Goal: Navigation & Orientation: Find specific page/section

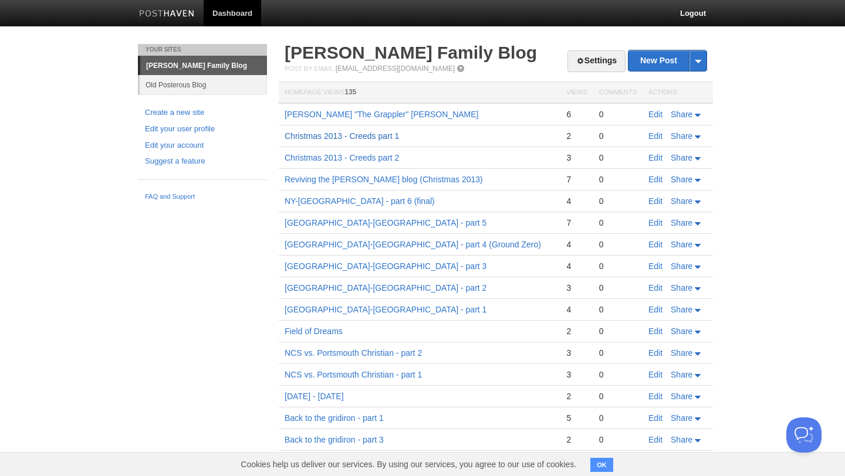
click at [370, 137] on link "Christmas 2013 - Creeds part 1" at bounding box center [342, 135] width 114 height 9
click at [319, 224] on link "[GEOGRAPHIC_DATA]-[GEOGRAPHIC_DATA] - part 5" at bounding box center [386, 222] width 202 height 9
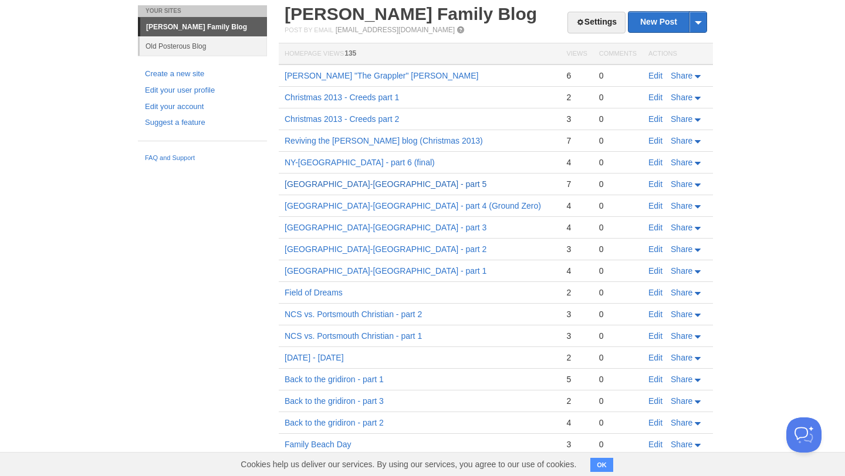
scroll to position [45, 0]
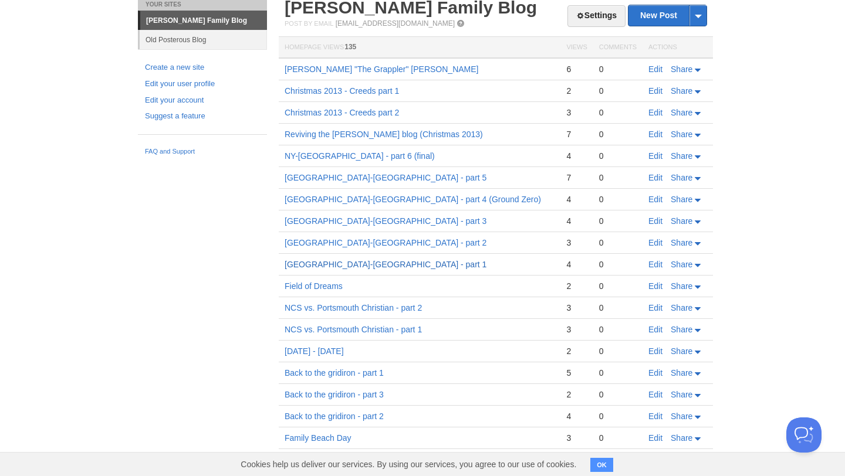
click at [312, 264] on link "[GEOGRAPHIC_DATA]-[GEOGRAPHIC_DATA] - part 1" at bounding box center [386, 264] width 202 height 9
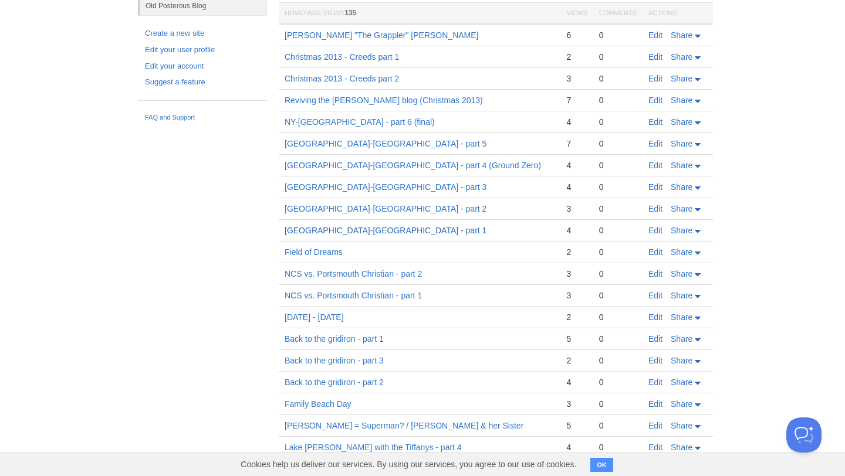
scroll to position [114, 0]
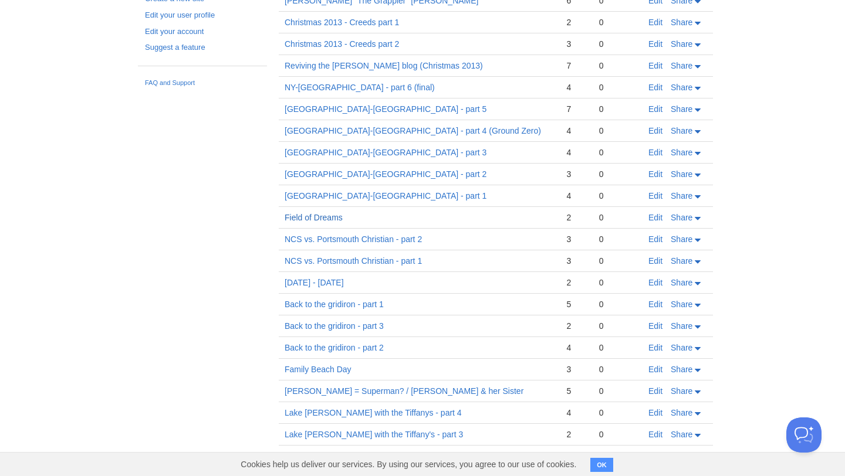
click at [317, 214] on link "Field of Dreams" at bounding box center [314, 217] width 58 height 9
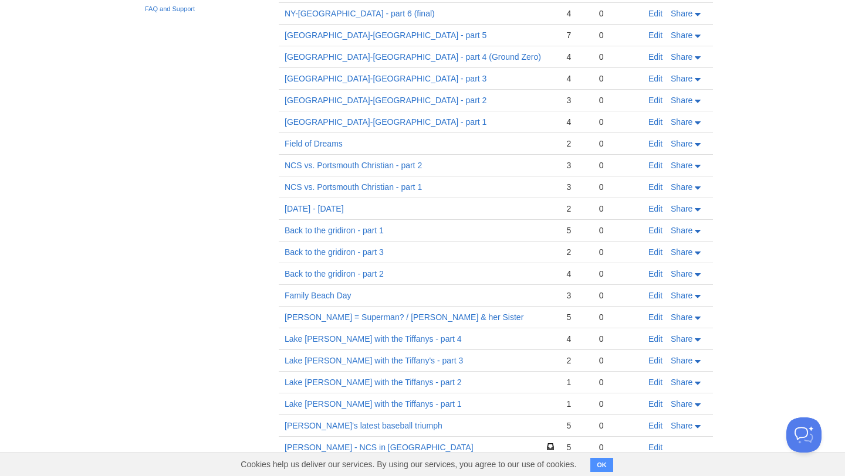
scroll to position [211, 0]
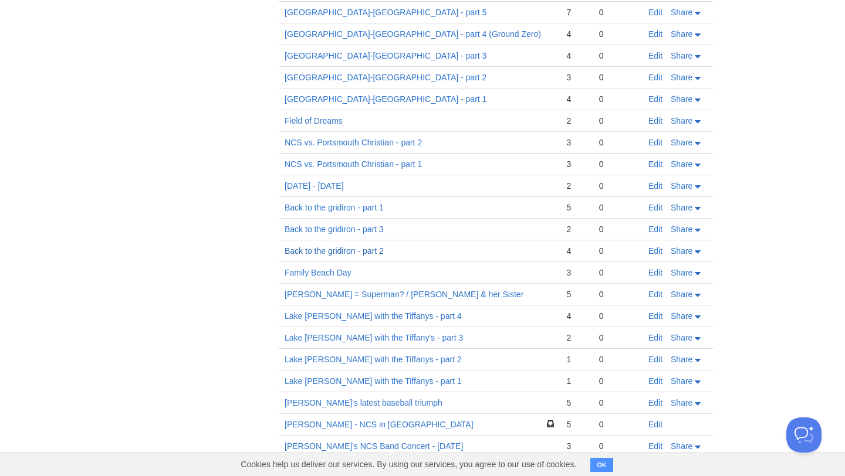
click at [326, 252] on link "Back to the gridiron - part 2" at bounding box center [334, 250] width 99 height 9
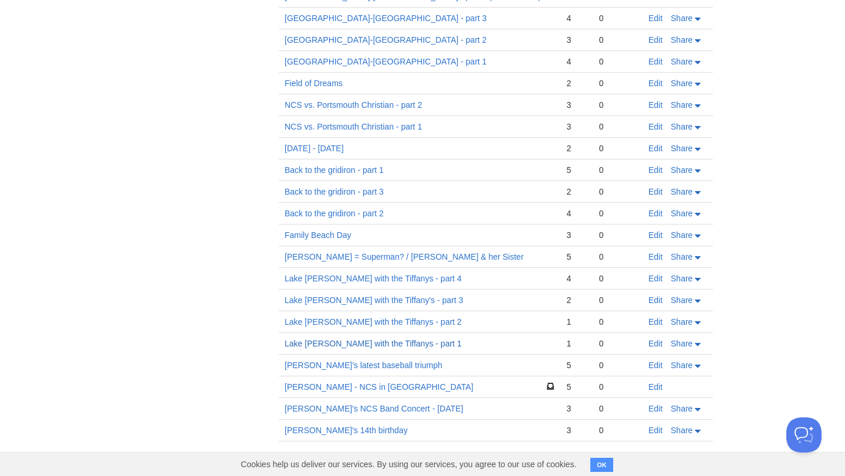
click at [389, 343] on link "Lake [PERSON_NAME] with the Tiffanys - part 1" at bounding box center [373, 343] width 177 height 9
click at [348, 362] on link "[PERSON_NAME]'s latest baseball triumph" at bounding box center [364, 365] width 158 height 9
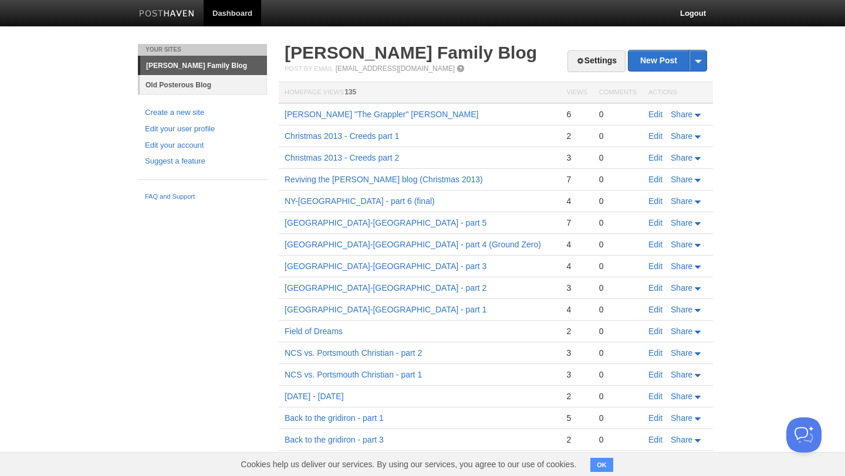
click at [189, 80] on link "Old Posterous Blog" at bounding box center [203, 84] width 127 height 19
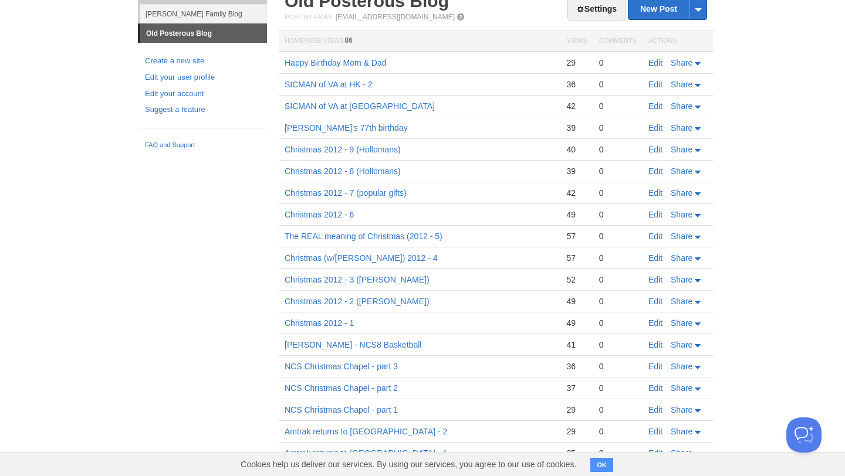
scroll to position [54, 0]
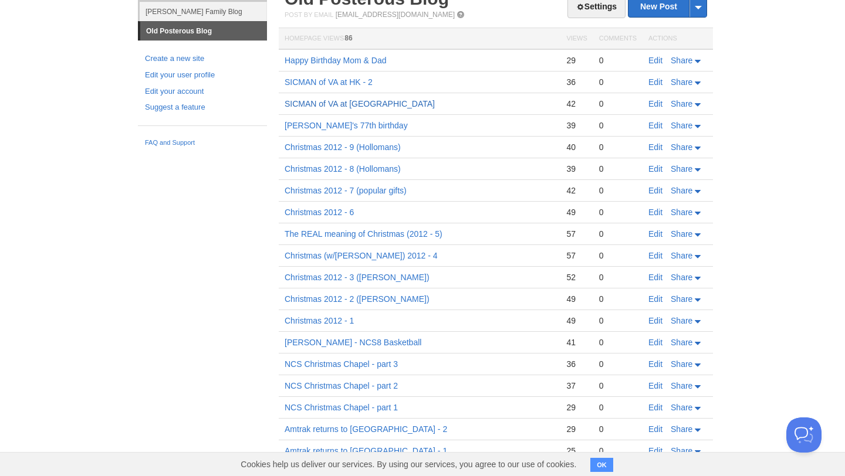
click at [334, 101] on link "SICMAN of VA at [GEOGRAPHIC_DATA]" at bounding box center [360, 103] width 150 height 9
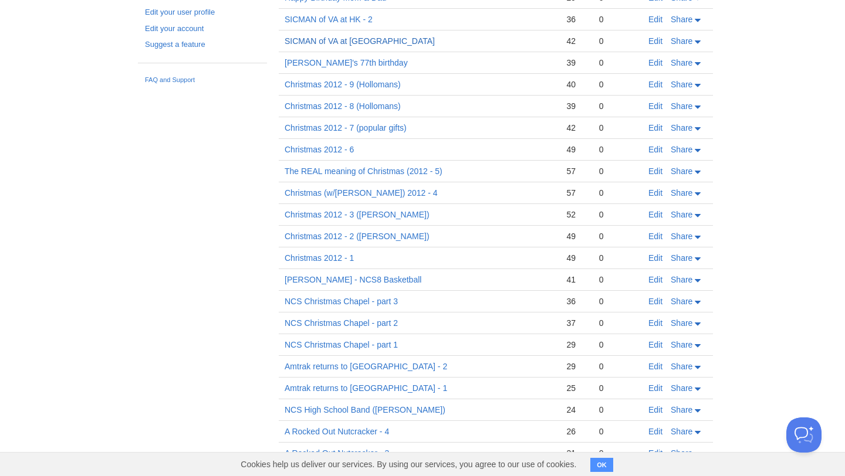
scroll to position [118, 0]
click at [351, 231] on link "Christmas 2012 - 2 ([PERSON_NAME])" at bounding box center [357, 235] width 145 height 9
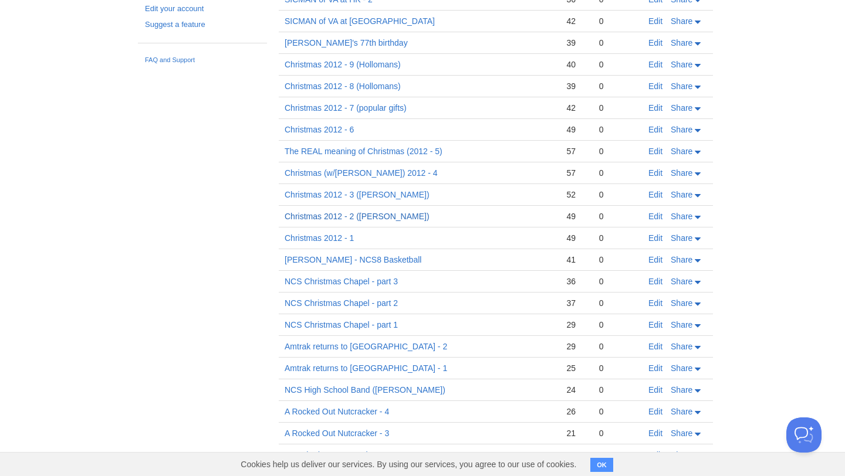
scroll to position [140, 0]
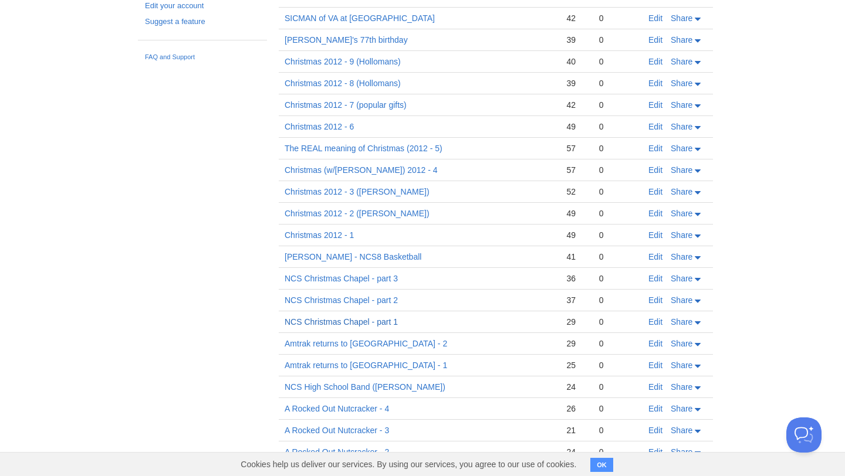
click at [347, 321] on link "NCS Christmas Chapel - part 1" at bounding box center [341, 321] width 113 height 9
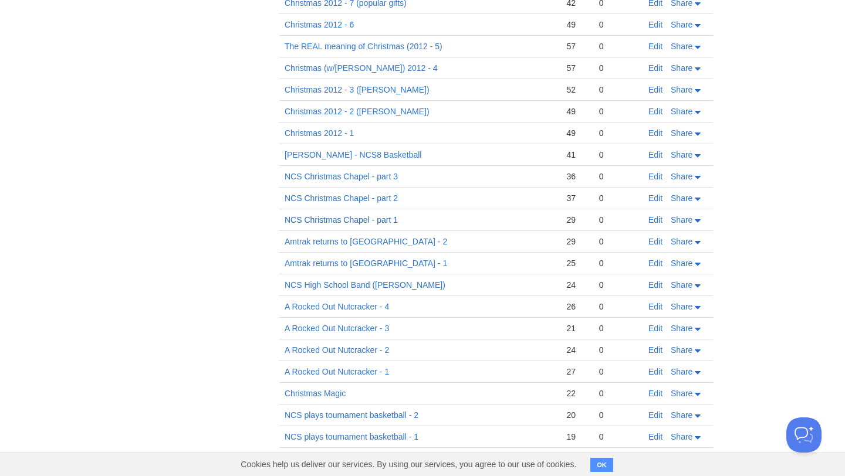
scroll to position [244, 0]
click at [356, 261] on link "Amtrak returns to [GEOGRAPHIC_DATA] - 1" at bounding box center [366, 261] width 163 height 9
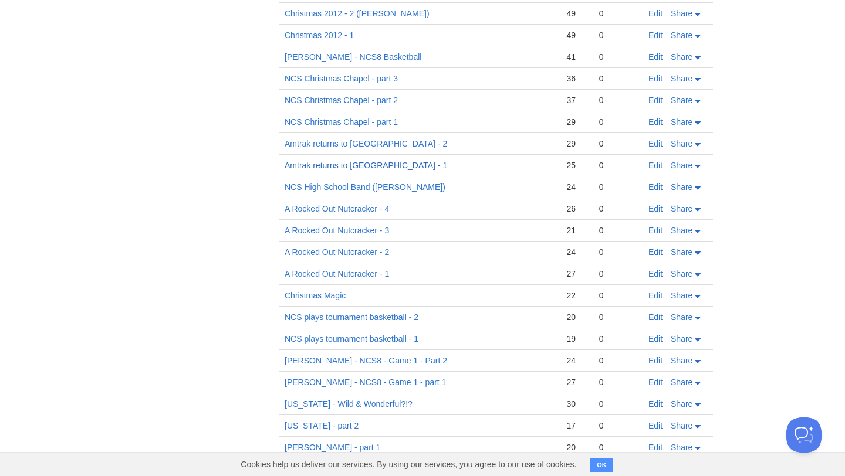
scroll to position [340, 0]
click at [346, 275] on link "A Rocked Out Nutcracker - 1" at bounding box center [337, 273] width 104 height 9
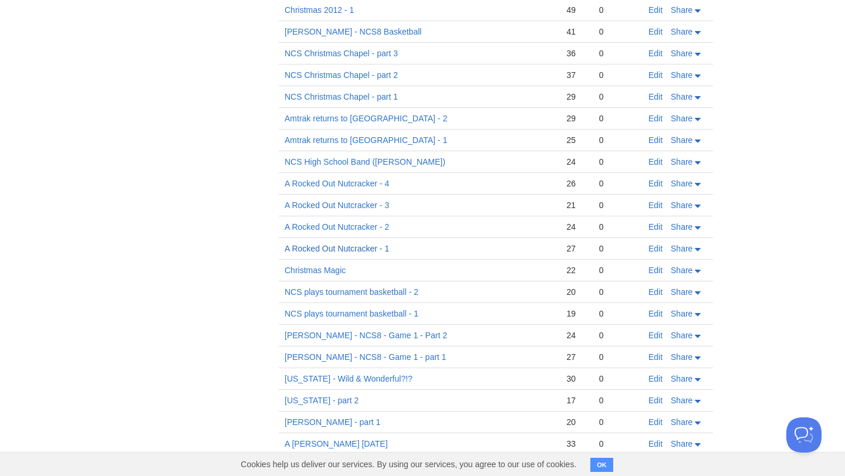
scroll to position [369, 0]
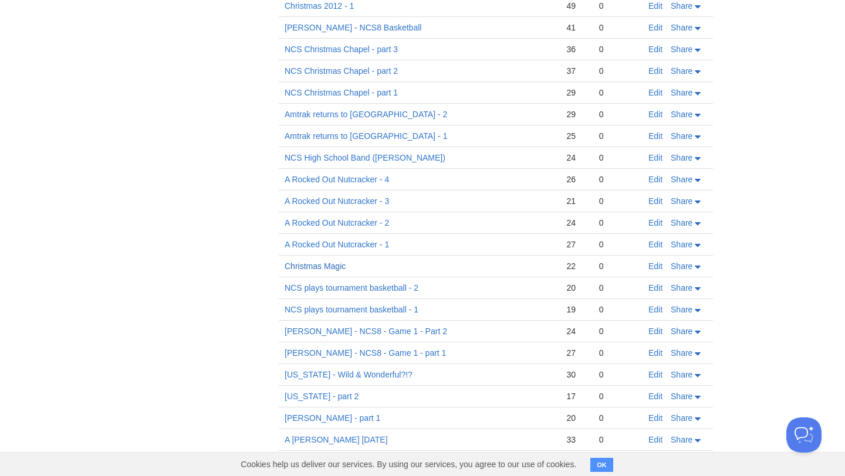
click at [323, 262] on link "Christmas Magic" at bounding box center [315, 266] width 61 height 9
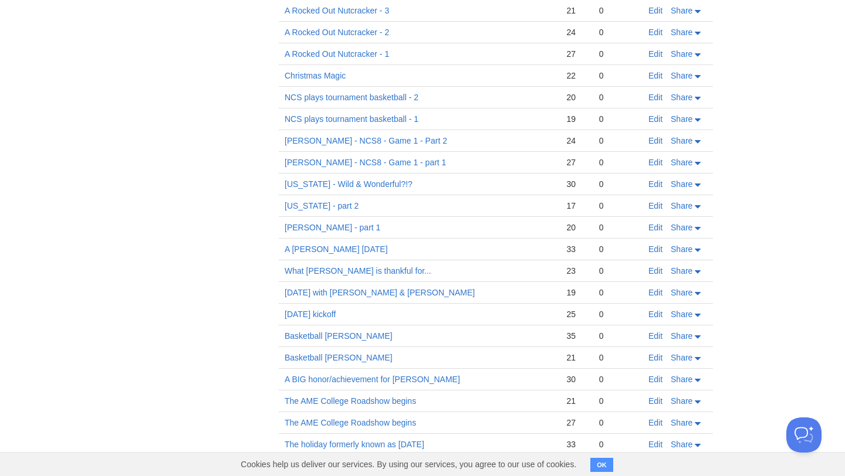
scroll to position [570, 0]
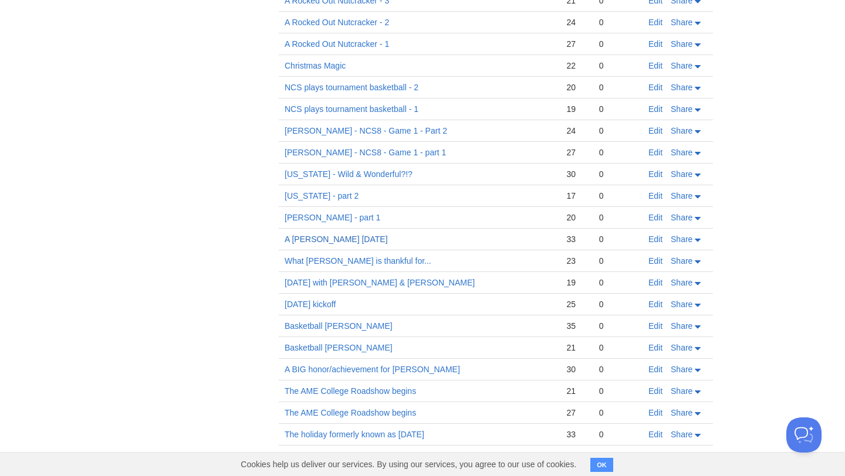
click at [348, 242] on link "A [PERSON_NAME] [DATE]" at bounding box center [336, 239] width 103 height 9
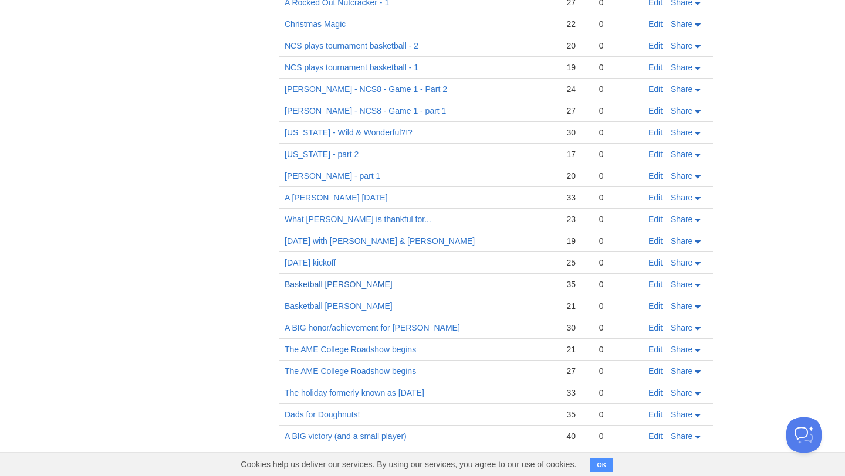
click at [303, 284] on link "Basketball [PERSON_NAME]" at bounding box center [339, 284] width 108 height 9
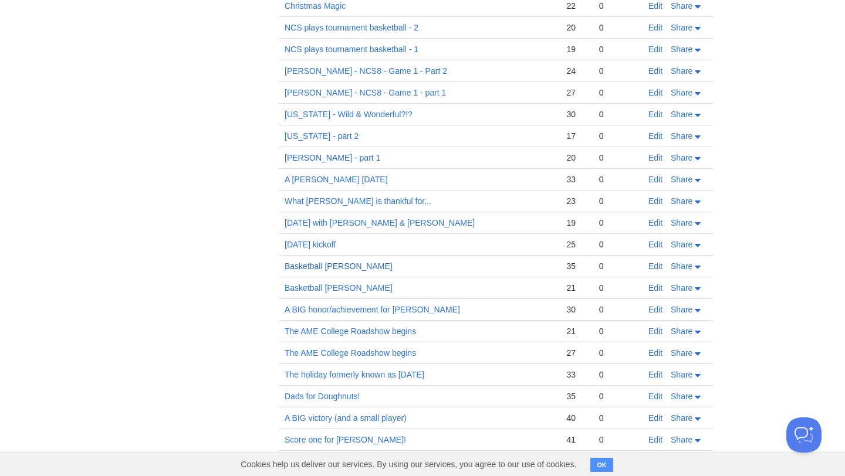
scroll to position [630, 0]
click at [326, 200] on link "What [PERSON_NAME] is thankful for..." at bounding box center [358, 200] width 147 height 9
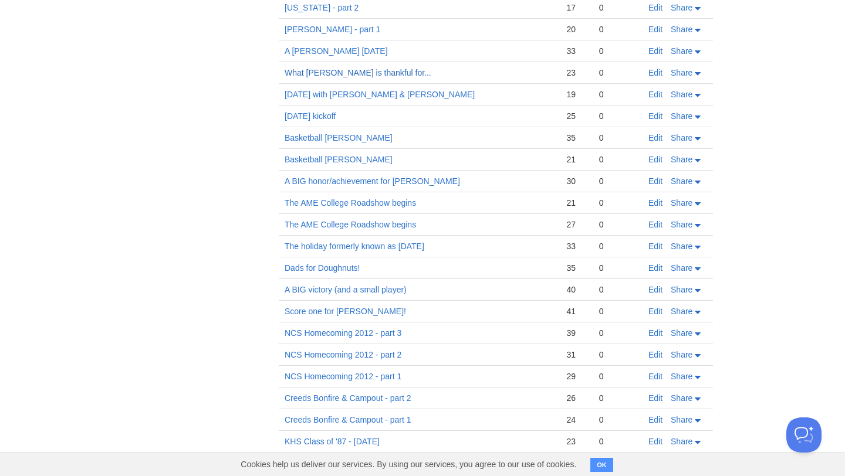
scroll to position [759, 0]
click at [398, 244] on link "The holiday formerly known as [DATE]" at bounding box center [355, 245] width 140 height 9
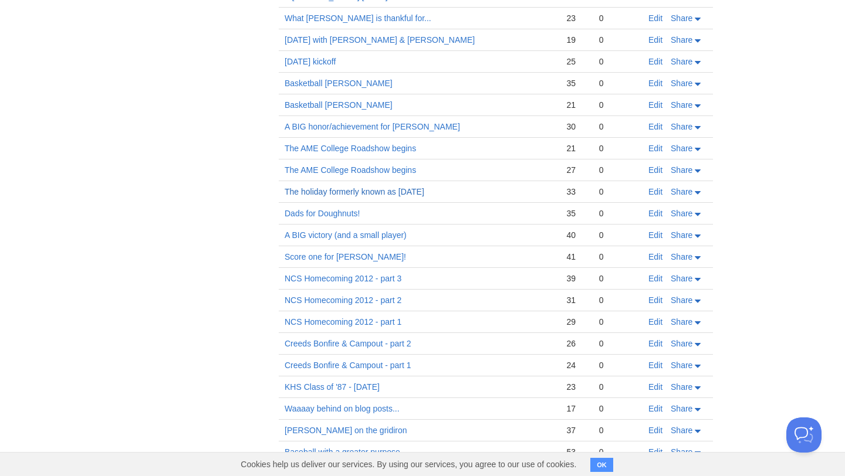
scroll to position [813, 0]
click at [334, 236] on link "A BIG victory (and a small player)" at bounding box center [346, 234] width 122 height 9
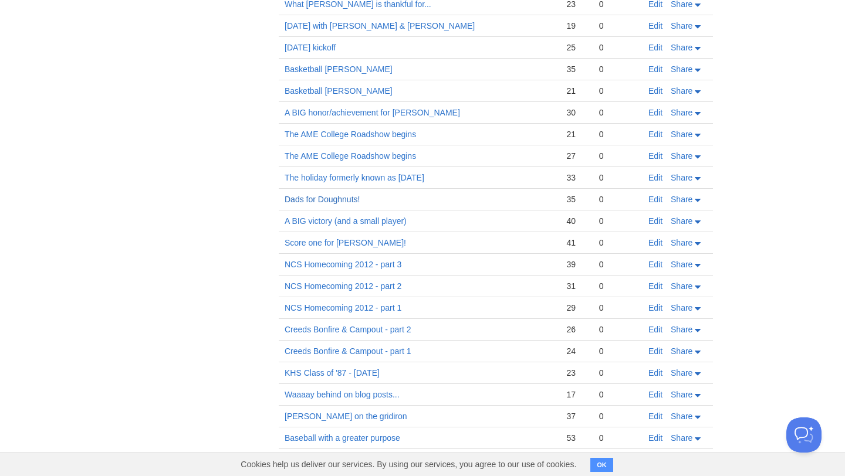
click at [334, 198] on link "Dads for Doughnuts!" at bounding box center [322, 199] width 75 height 9
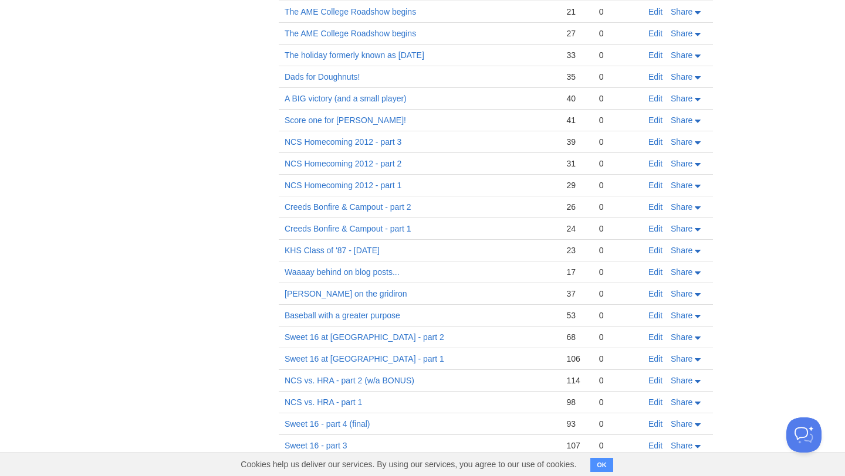
scroll to position [950, 0]
click at [386, 226] on link "Creeds Bonfire & Campout - part 1" at bounding box center [348, 228] width 127 height 9
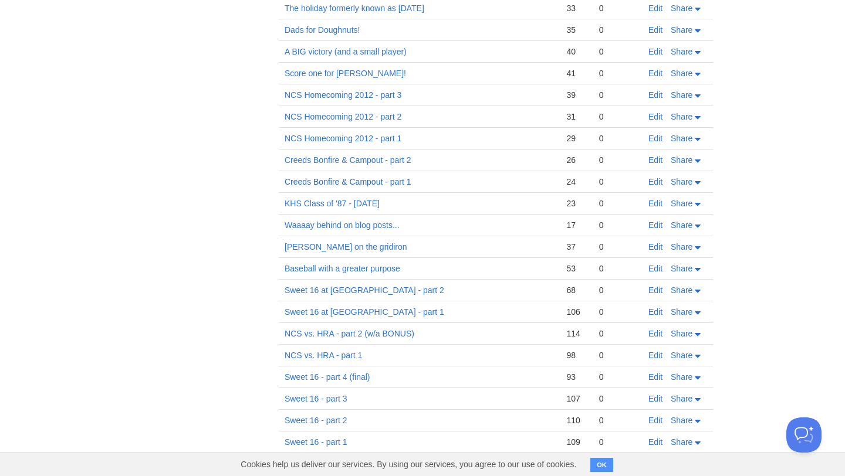
scroll to position [1011, 0]
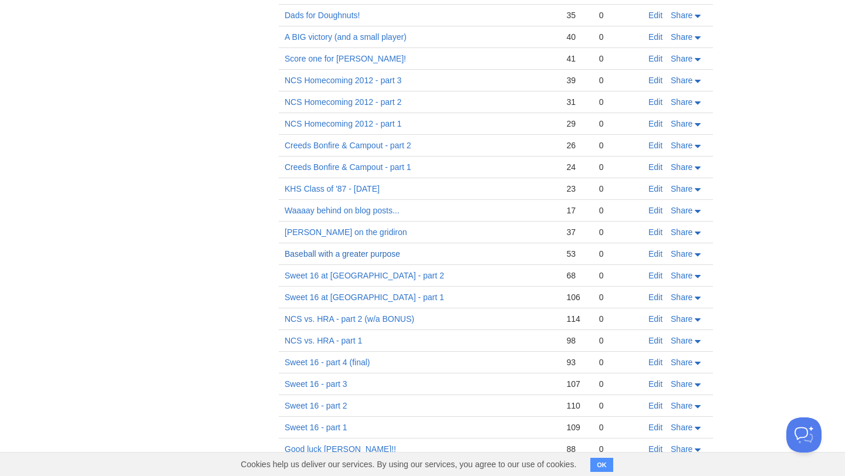
click at [377, 252] on link "Baseball with a greater purpose" at bounding box center [343, 253] width 116 height 9
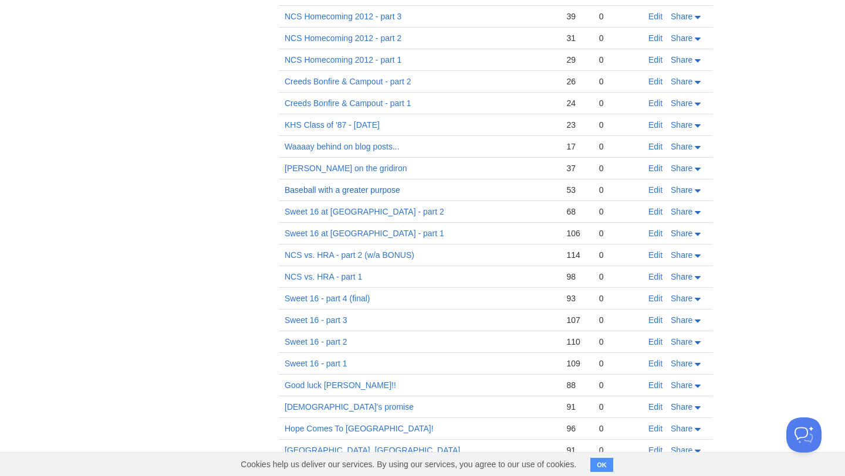
scroll to position [1076, 0]
click at [384, 235] on link "Sweet 16 at [GEOGRAPHIC_DATA] - part 1" at bounding box center [365, 232] width 160 height 9
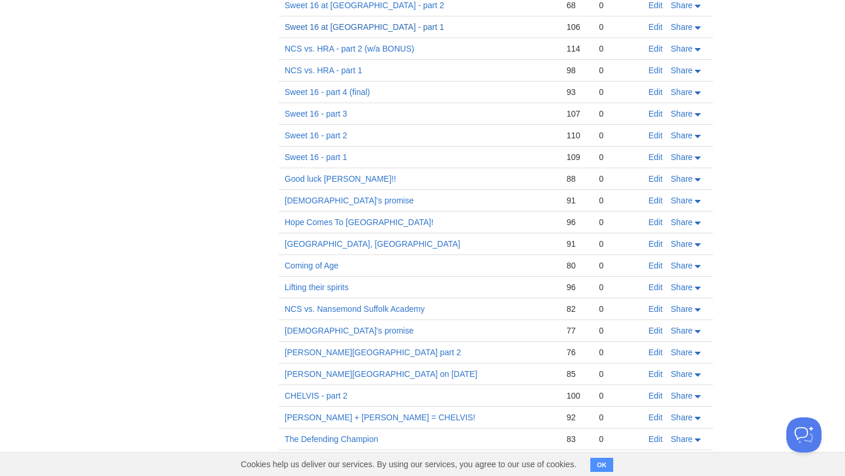
scroll to position [1300, 0]
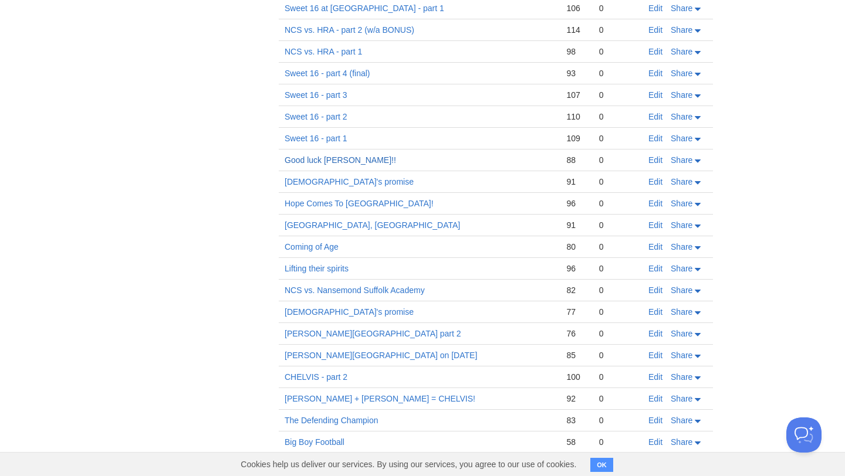
click at [315, 160] on link "Good luck [PERSON_NAME]!!" at bounding box center [340, 159] width 111 height 9
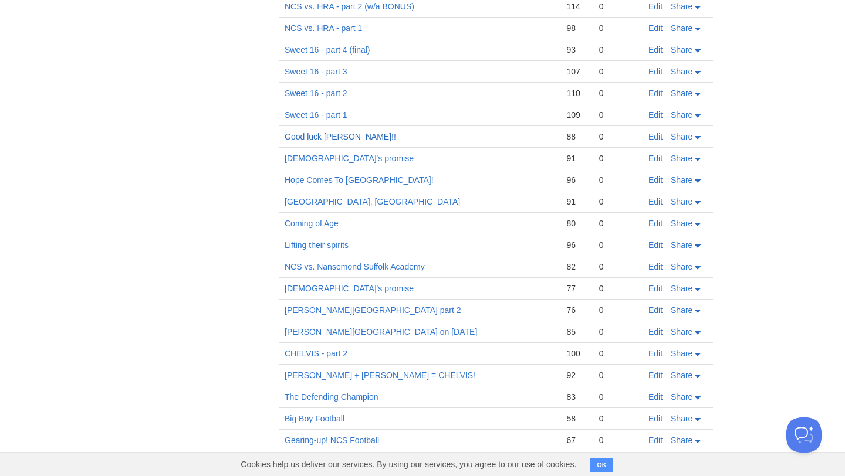
scroll to position [1335, 0]
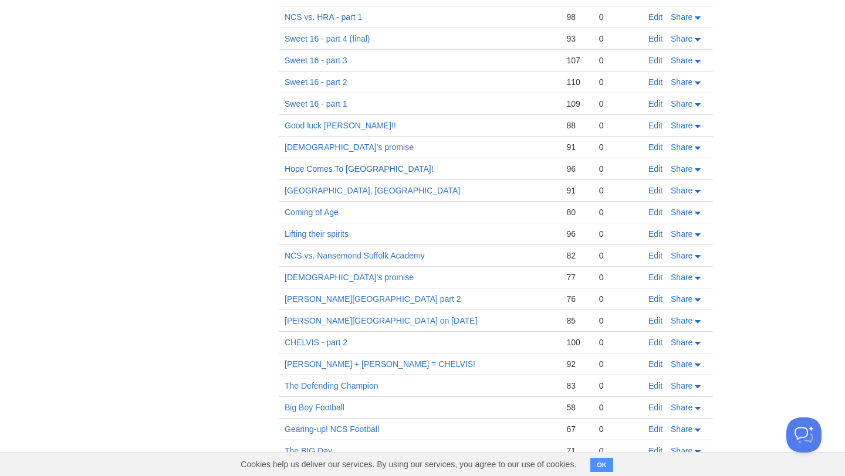
click at [350, 170] on link "Hope Comes To [GEOGRAPHIC_DATA]!" at bounding box center [359, 168] width 149 height 9
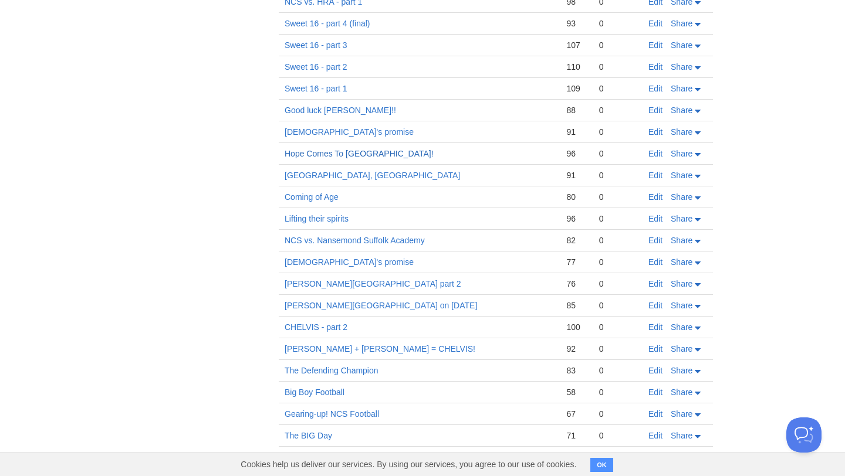
scroll to position [1365, 0]
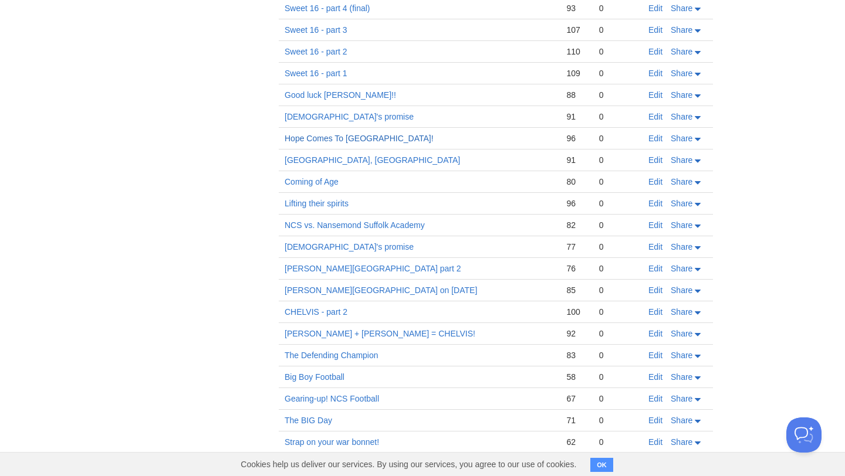
click at [336, 134] on link "Hope Comes To [GEOGRAPHIC_DATA]!" at bounding box center [359, 138] width 149 height 9
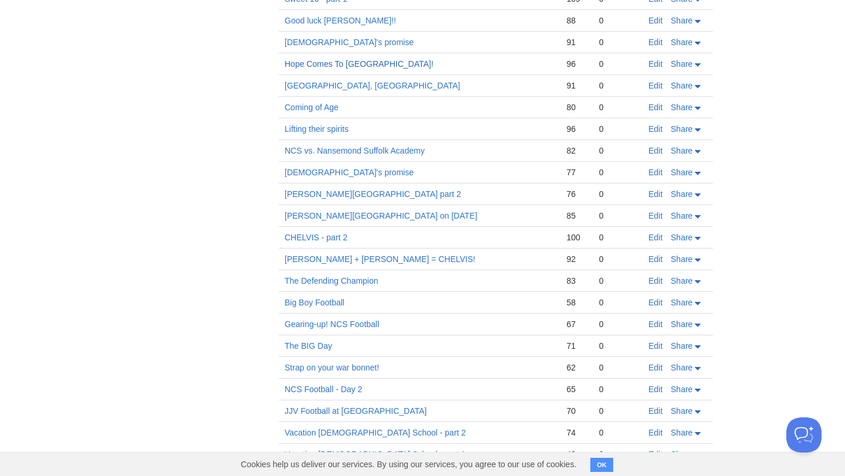
scroll to position [1452, 0]
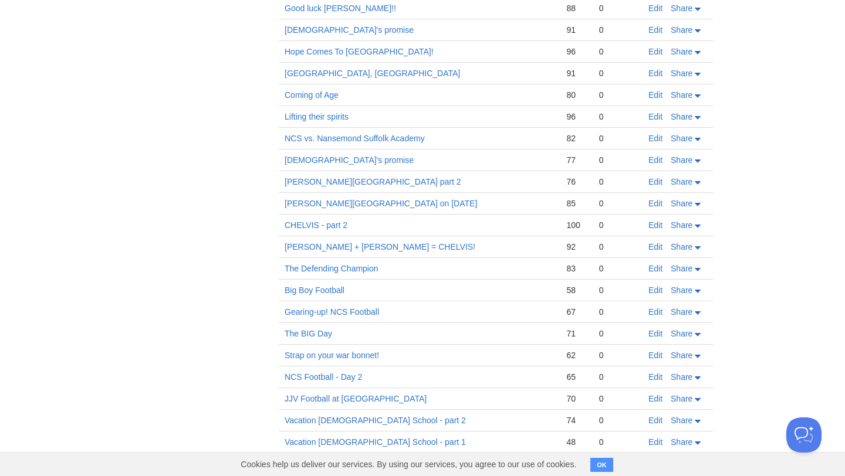
click at [311, 155] on td "[DEMOGRAPHIC_DATA]'s promise" at bounding box center [420, 161] width 282 height 22
click at [312, 163] on link "[DEMOGRAPHIC_DATA]'s promise" at bounding box center [349, 159] width 129 height 9
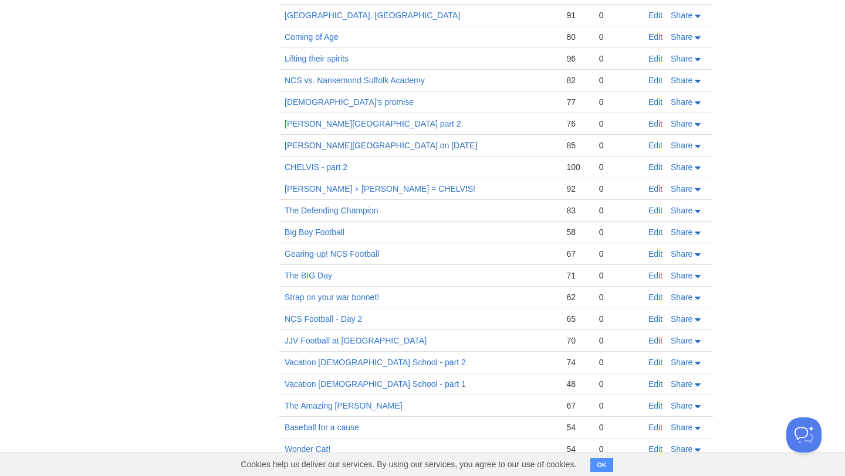
click at [381, 143] on link "[PERSON_NAME][GEOGRAPHIC_DATA] on [DATE]" at bounding box center [381, 145] width 192 height 9
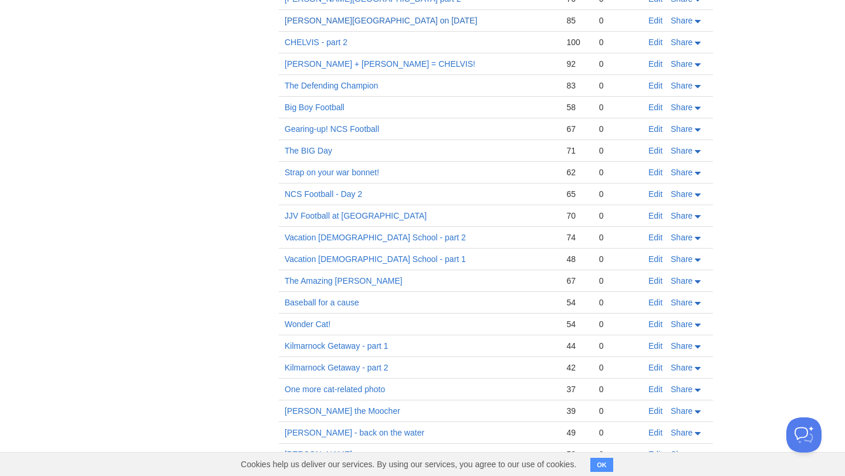
scroll to position [1637, 0]
click at [374, 261] on link "Vacation [DEMOGRAPHIC_DATA] School - part 1" at bounding box center [375, 257] width 181 height 9
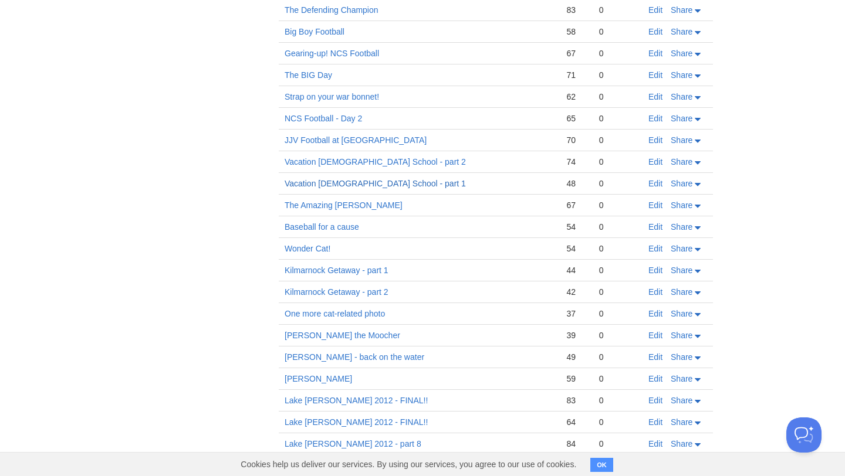
scroll to position [1714, 0]
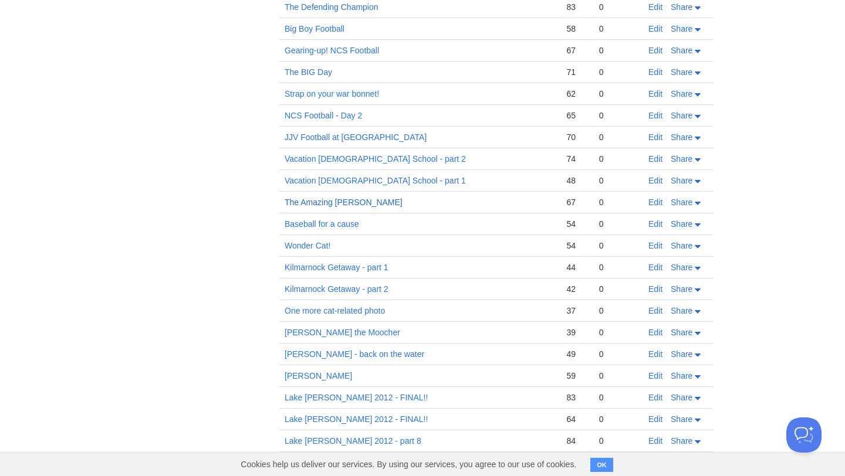
click at [350, 202] on link "The Amazing [PERSON_NAME]" at bounding box center [344, 202] width 118 height 9
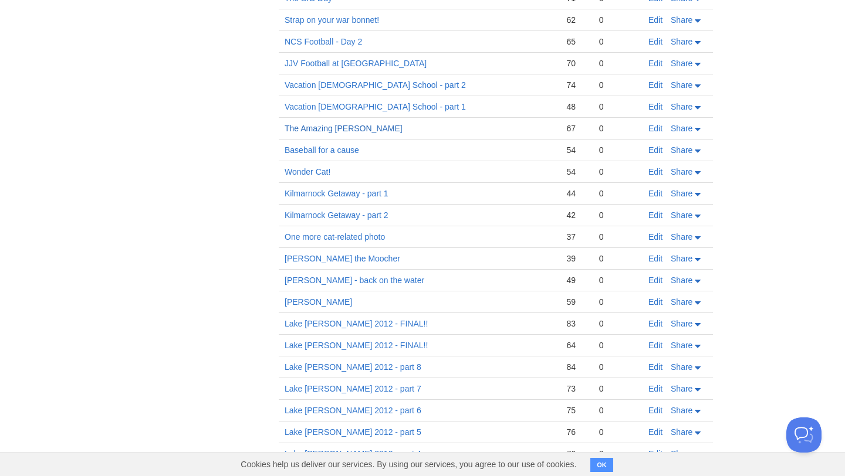
scroll to position [1789, 0]
click at [328, 252] on td "[PERSON_NAME] the Moocher" at bounding box center [420, 258] width 282 height 22
click at [330, 255] on link "[PERSON_NAME] the Moocher" at bounding box center [343, 257] width 116 height 9
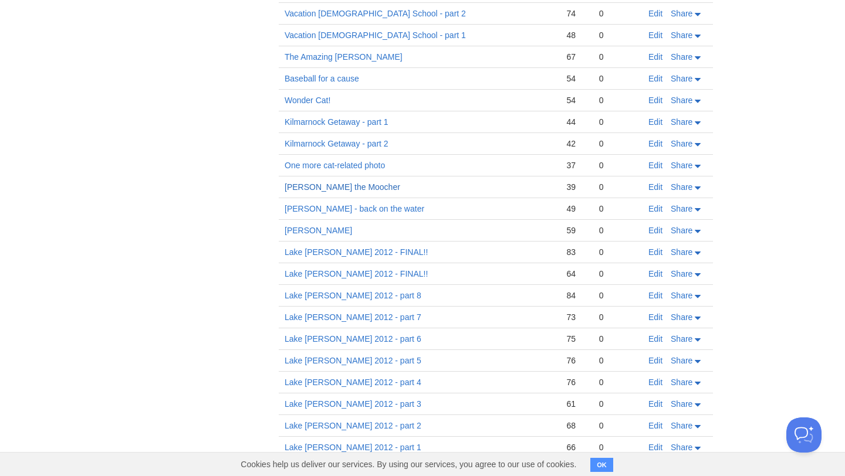
scroll to position [1862, 0]
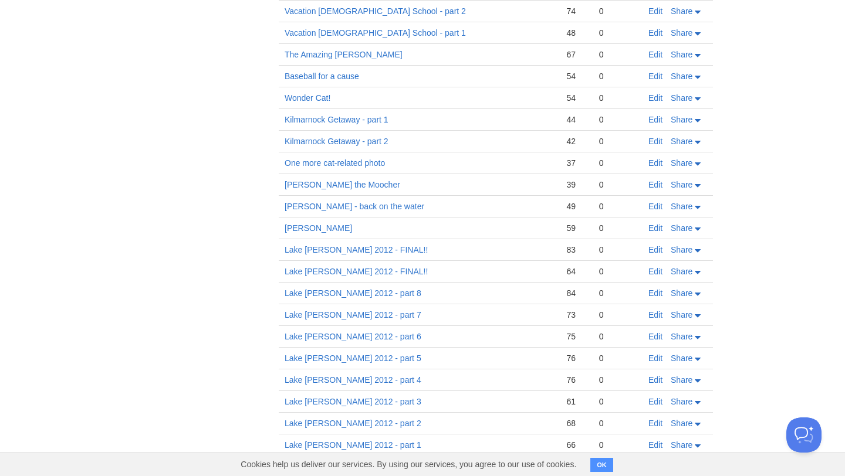
click at [350, 199] on td "[PERSON_NAME] - back on the water" at bounding box center [420, 207] width 282 height 22
click at [349, 208] on link "[PERSON_NAME] - back on the water" at bounding box center [355, 206] width 140 height 9
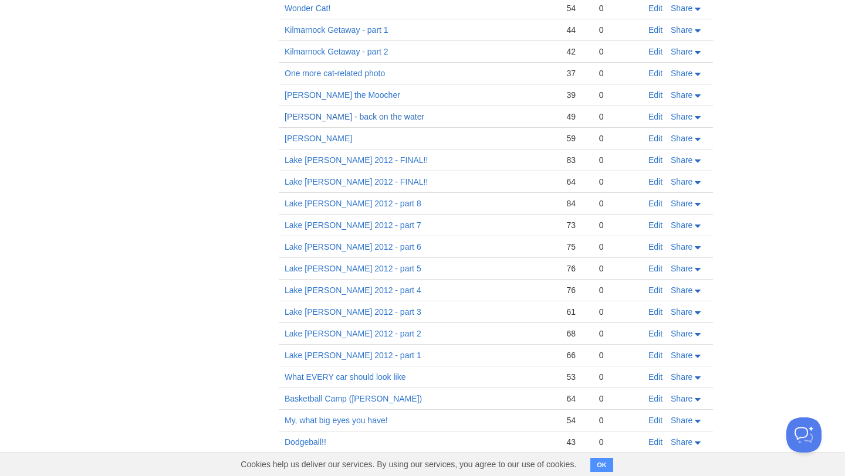
scroll to position [1953, 0]
click at [357, 353] on link "Lake [PERSON_NAME] 2012 - part 1" at bounding box center [353, 354] width 137 height 9
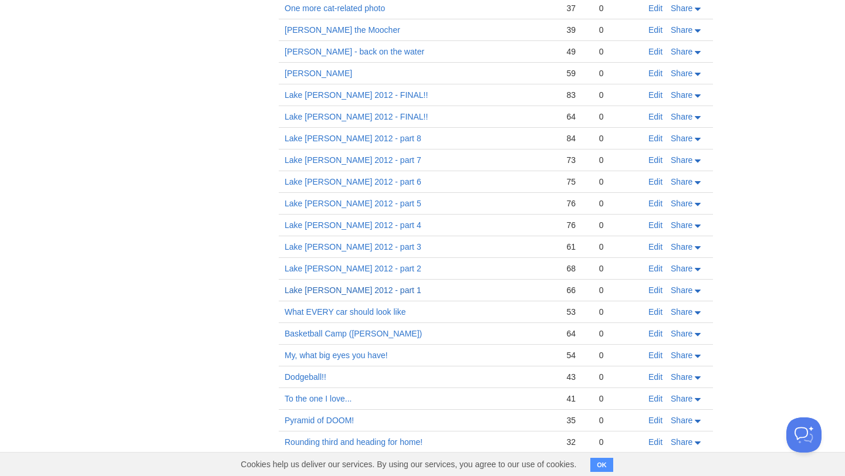
scroll to position [2048, 0]
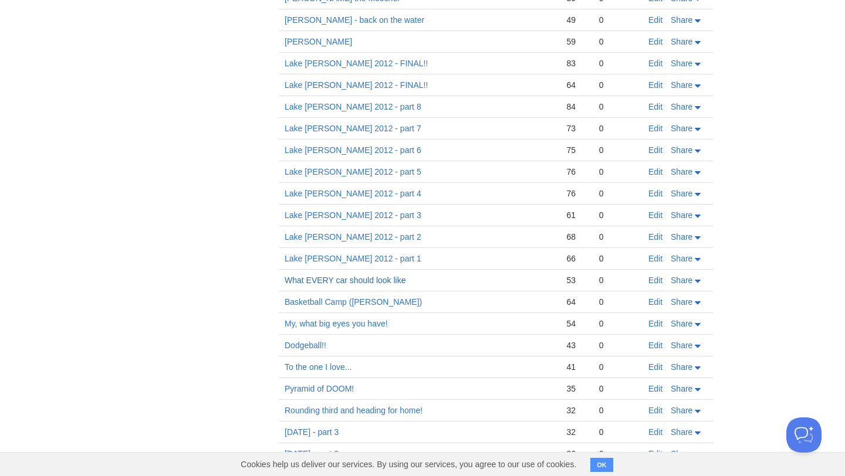
click at [350, 277] on link "What EVERY car should look like" at bounding box center [345, 280] width 121 height 9
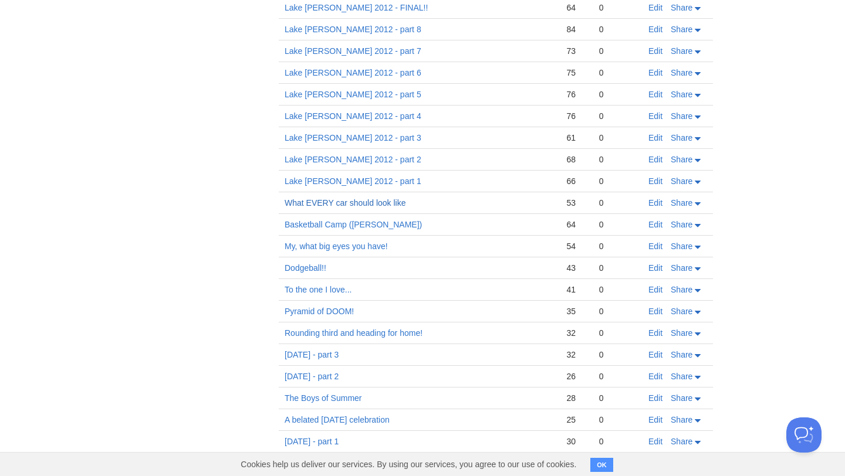
scroll to position [2126, 0]
click at [334, 245] on link "My, what big eyes you have!" at bounding box center [336, 245] width 103 height 9
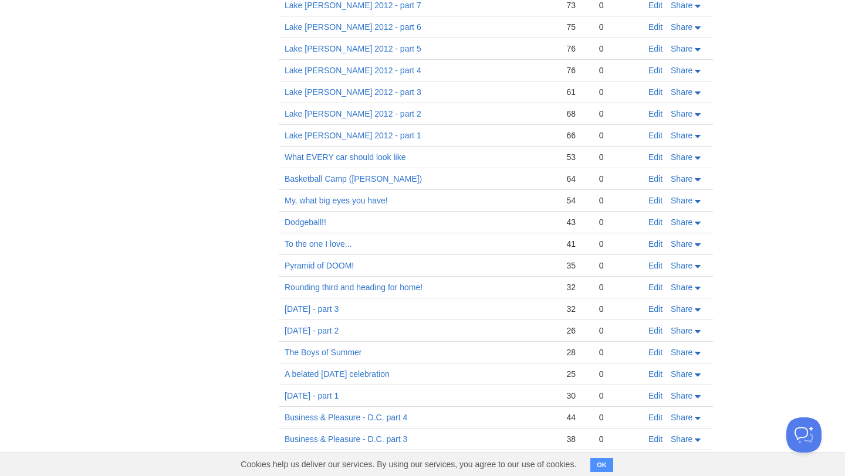
scroll to position [2193, 0]
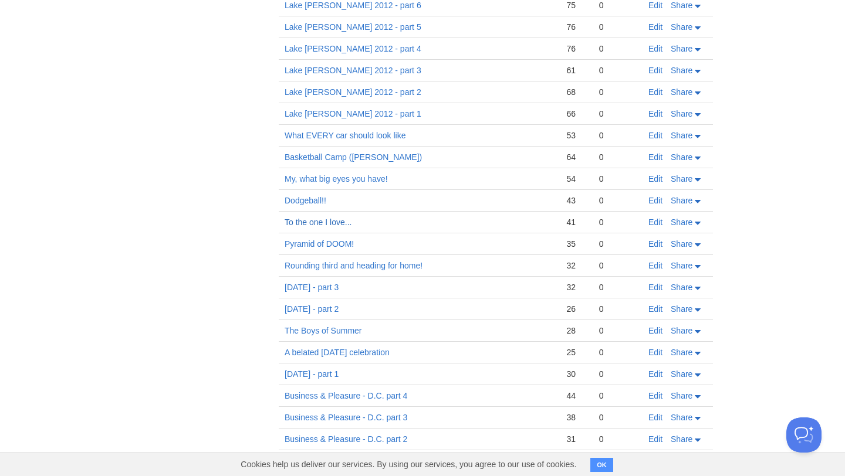
click at [322, 218] on link "To the one I love..." at bounding box center [318, 222] width 67 height 9
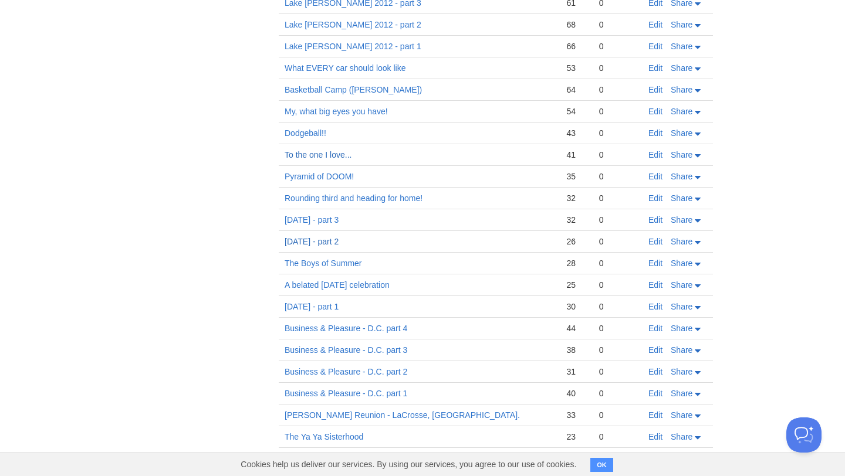
scroll to position [2262, 0]
click at [339, 239] on link "[DATE] - part 2" at bounding box center [312, 240] width 54 height 9
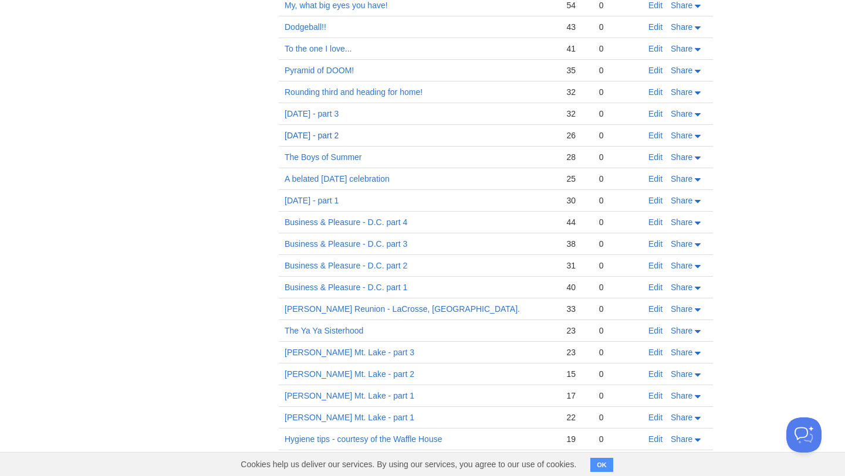
scroll to position [2375, 0]
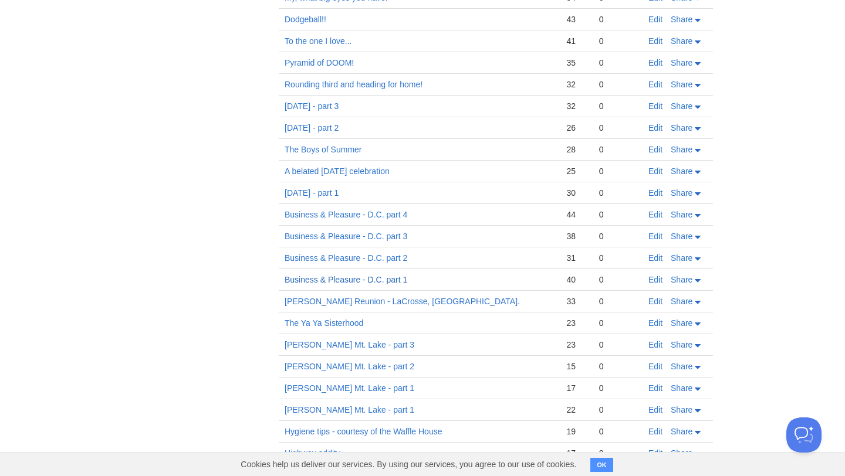
click at [368, 282] on link "Business & Pleasure - D.C. part 1" at bounding box center [346, 279] width 123 height 9
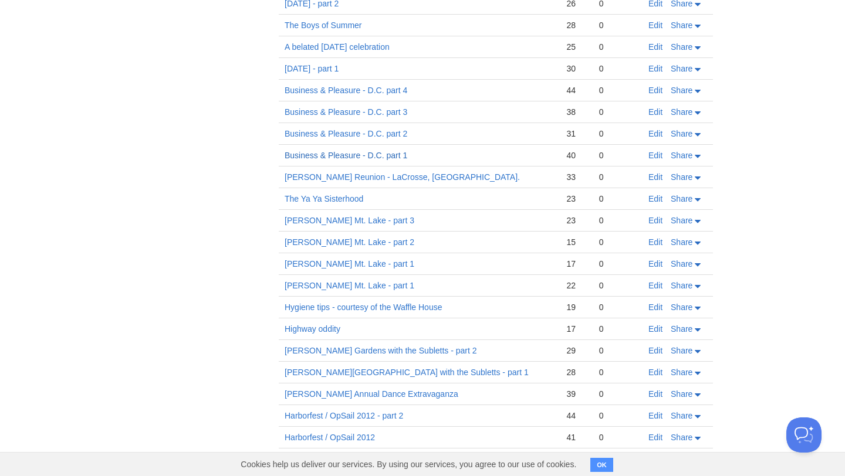
scroll to position [2500, 0]
click at [349, 197] on link "The Ya Ya Sisterhood" at bounding box center [324, 198] width 79 height 9
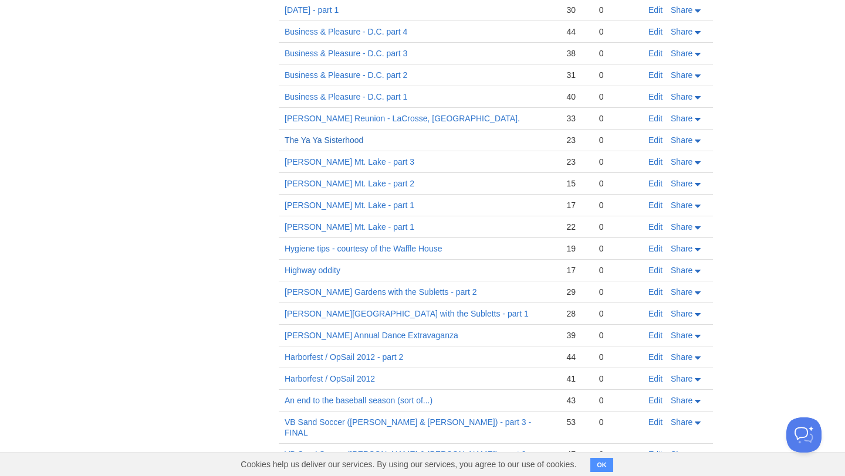
scroll to position [2559, 0]
click at [351, 225] on link "[PERSON_NAME] Mt. Lake - part 1" at bounding box center [350, 225] width 130 height 9
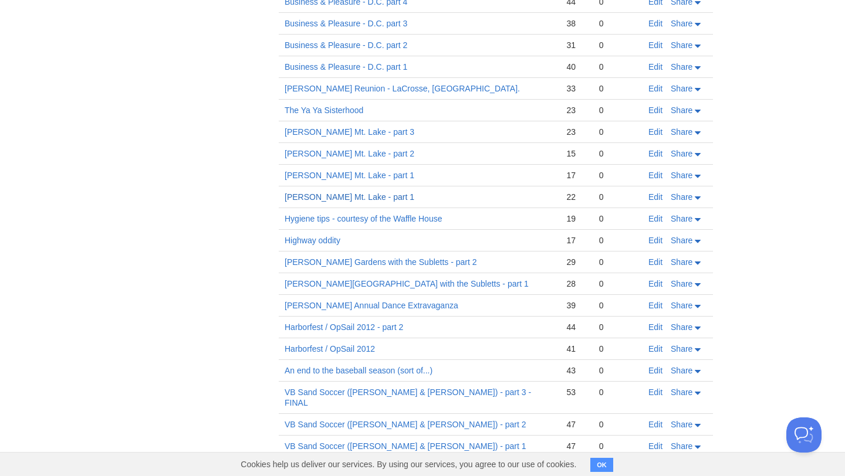
scroll to position [2588, 0]
click at [396, 218] on link "Hygiene tips - courtesy of the Waffle House" at bounding box center [363, 218] width 157 height 9
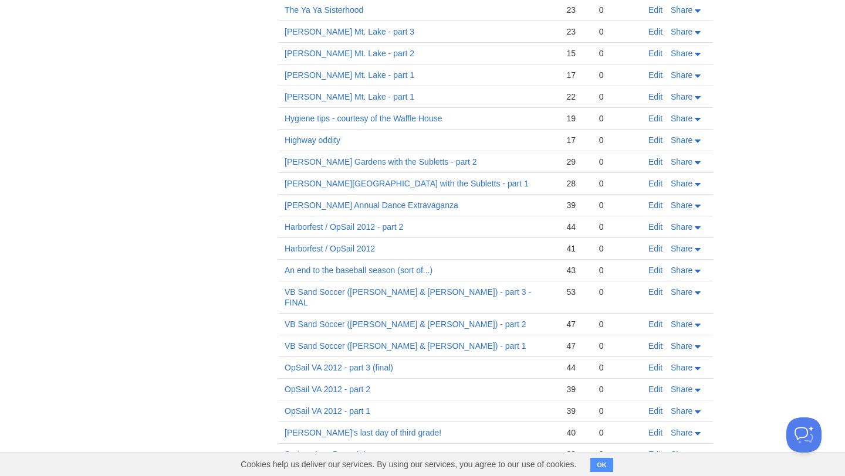
scroll to position [2689, 0]
click at [358, 245] on link "Harborfest / OpSail 2012" at bounding box center [330, 247] width 90 height 9
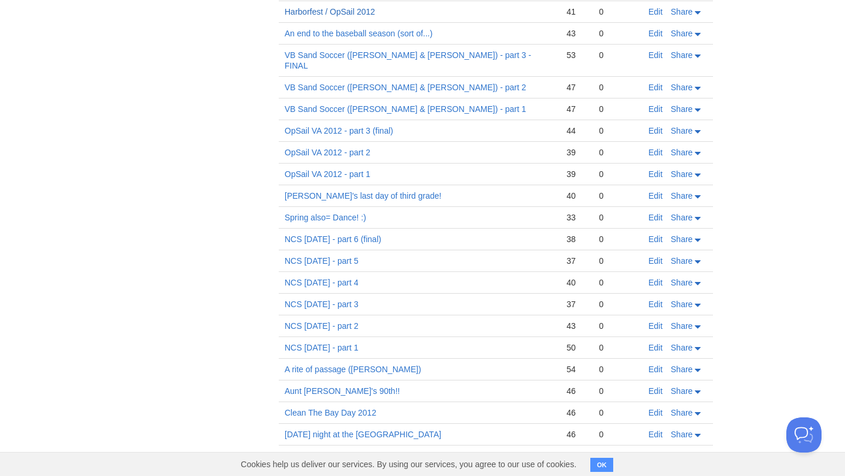
scroll to position [2927, 0]
click at [353, 190] on link "[PERSON_NAME]'s last day of third grade!" at bounding box center [363, 194] width 157 height 9
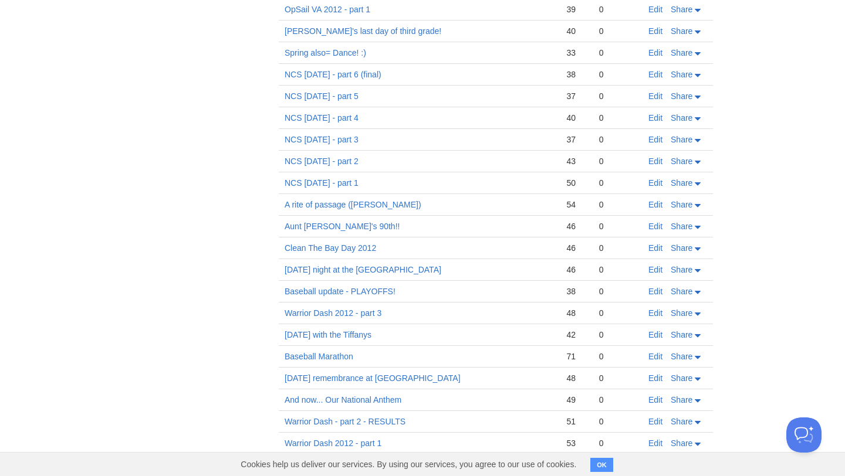
scroll to position [3112, 0]
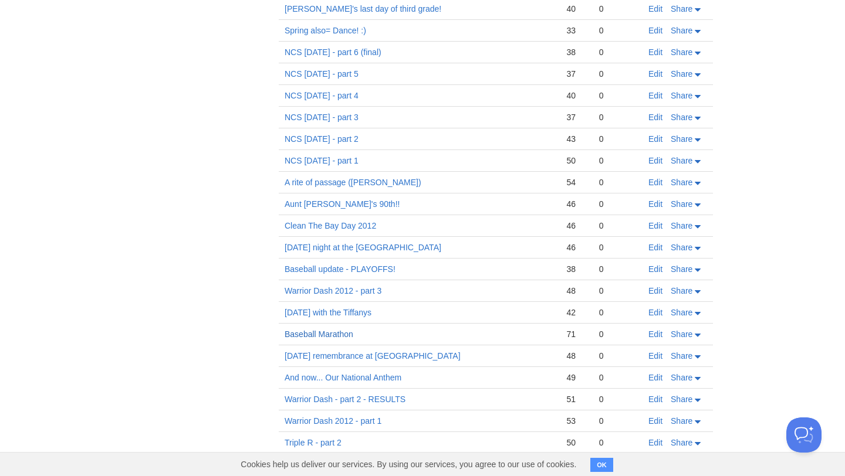
click at [312, 330] on link "Baseball Marathon" at bounding box center [319, 334] width 69 height 9
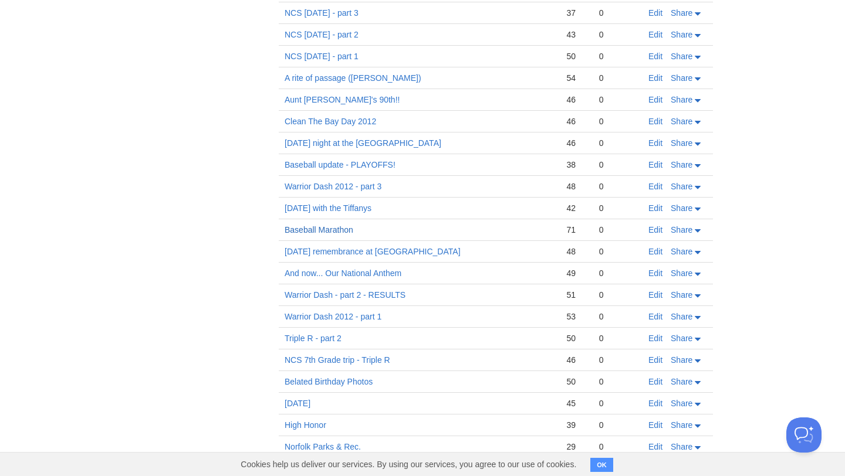
scroll to position [3217, 0]
click at [371, 203] on link "[DATE] with the Tiffanys" at bounding box center [328, 207] width 87 height 9
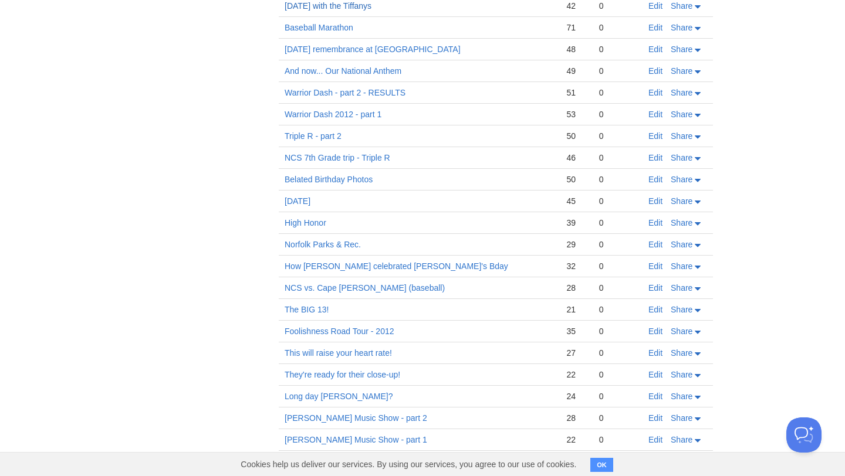
scroll to position [3429, 0]
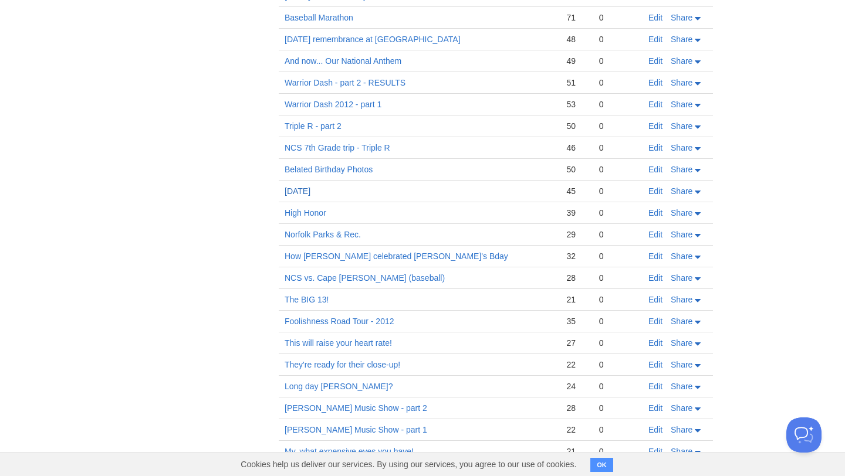
click at [310, 187] on link "[DATE]" at bounding box center [298, 191] width 26 height 9
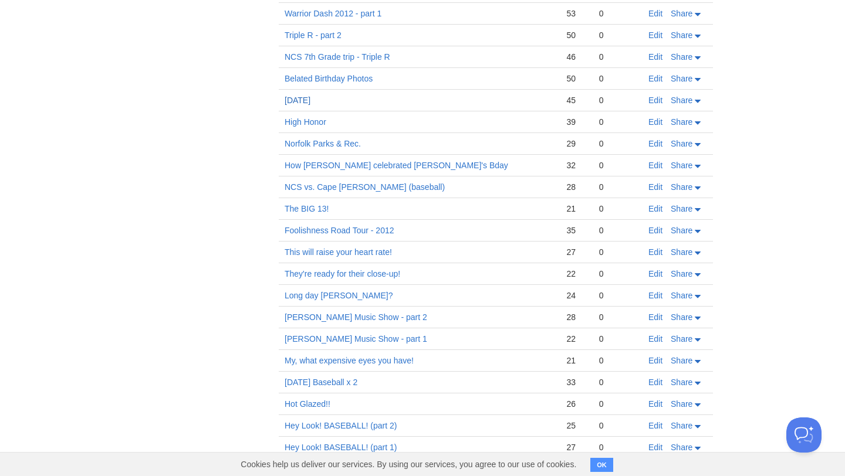
scroll to position [3525, 0]
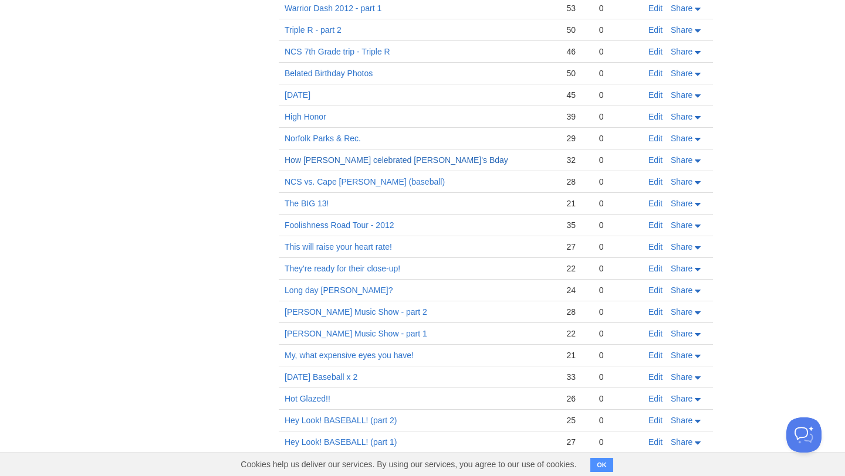
click at [371, 155] on link "How [PERSON_NAME] celebrated [PERSON_NAME]'s Bday" at bounding box center [397, 159] width 224 height 9
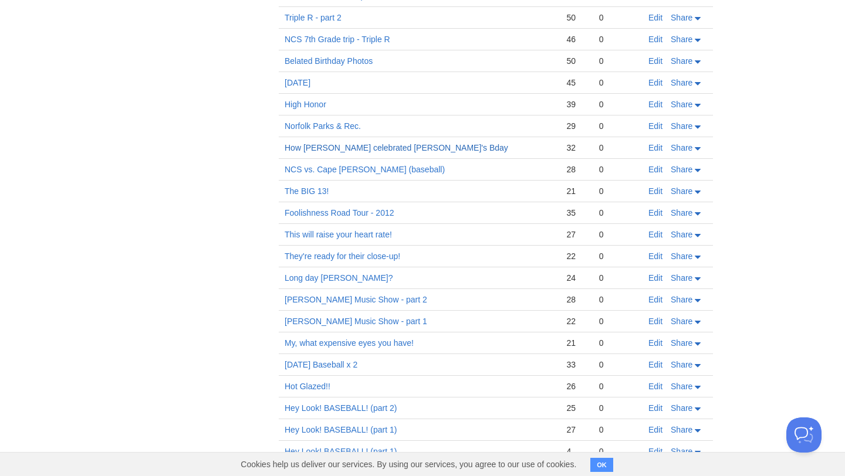
scroll to position [3544, 0]
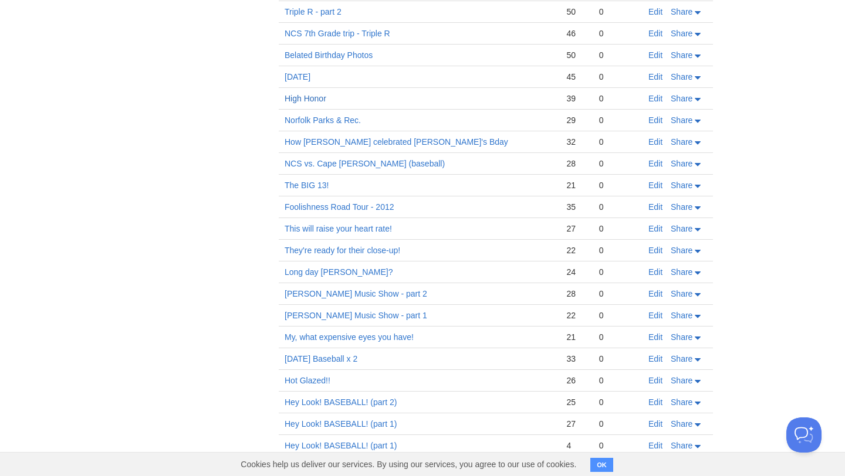
click at [309, 94] on link "High Honor" at bounding box center [306, 98] width 42 height 9
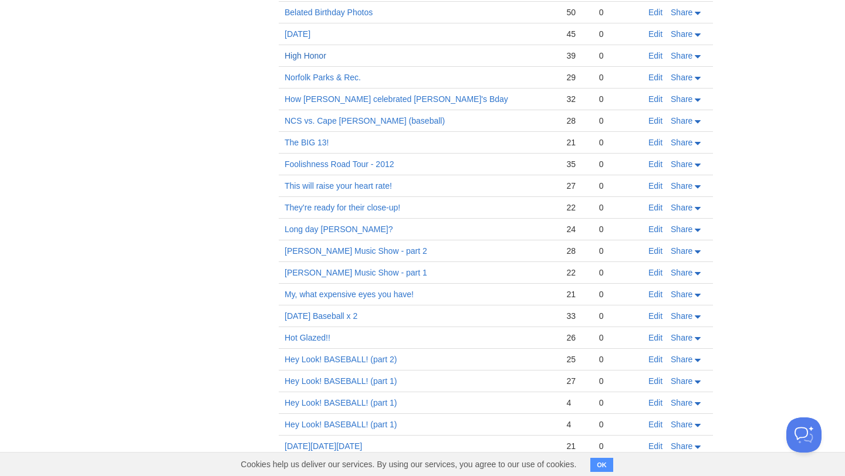
scroll to position [3587, 0]
click at [310, 137] on link "The BIG 13!" at bounding box center [307, 141] width 44 height 9
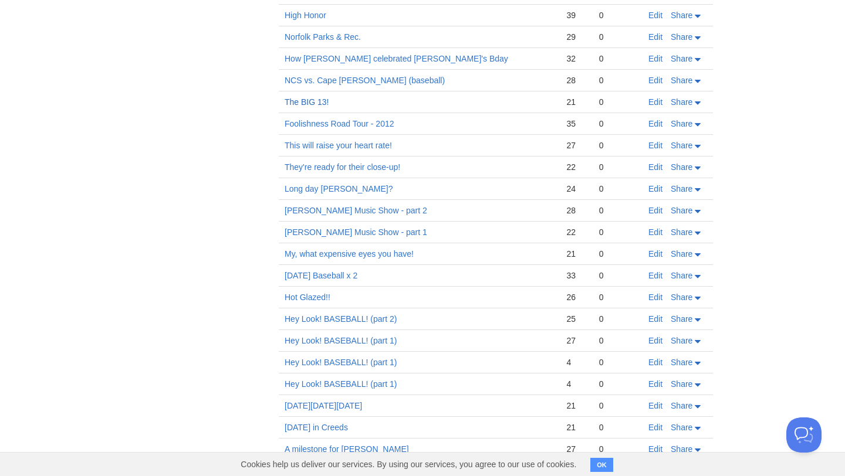
scroll to position [3654, 0]
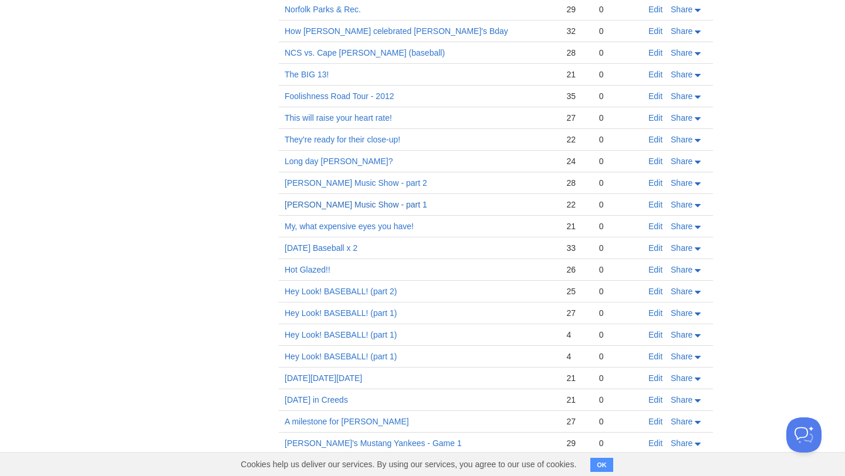
click at [342, 200] on link "[PERSON_NAME] Music Show - part 1" at bounding box center [356, 204] width 143 height 9
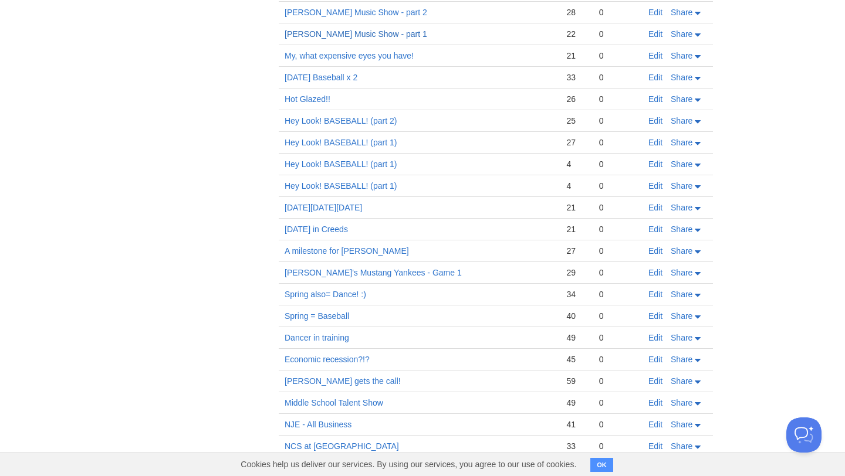
scroll to position [3828, 0]
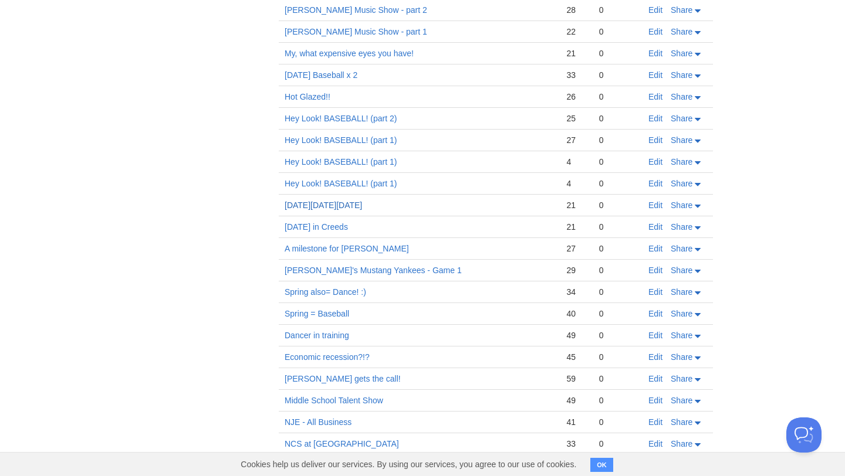
click at [306, 201] on link "[DATE][DATE][DATE]" at bounding box center [323, 205] width 77 height 9
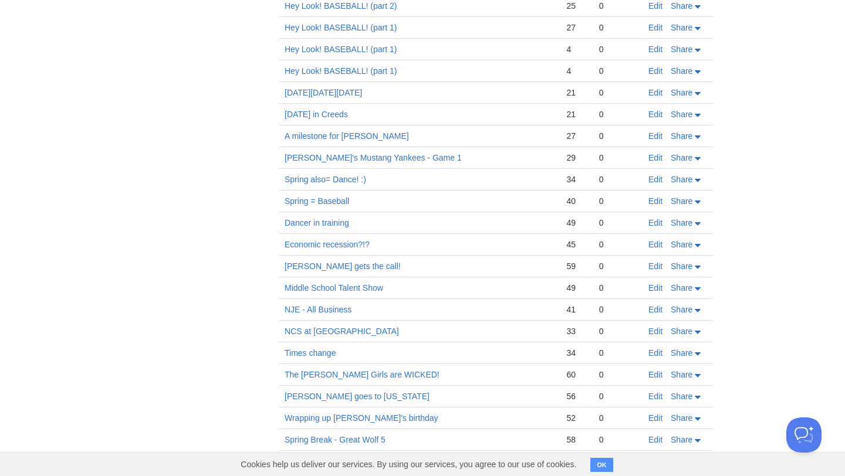
scroll to position [3946, 0]
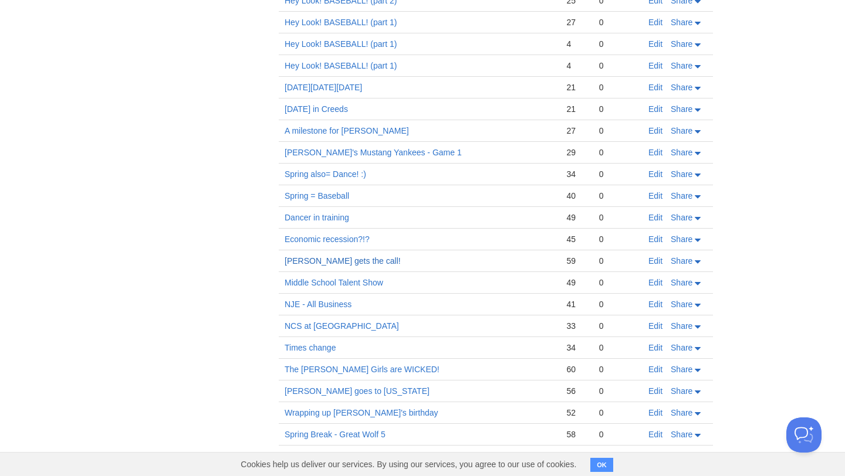
click at [338, 256] on link "[PERSON_NAME] gets the call!" at bounding box center [343, 260] width 116 height 9
click at [332, 235] on link "Economic recession?!?" at bounding box center [327, 239] width 85 height 9
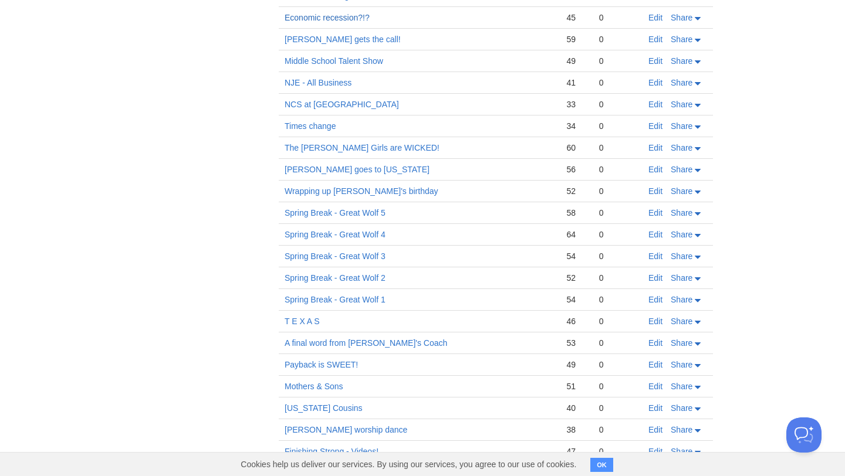
scroll to position [4168, 0]
click at [373, 143] on link "The [PERSON_NAME] Girls are WICKED!" at bounding box center [362, 147] width 155 height 9
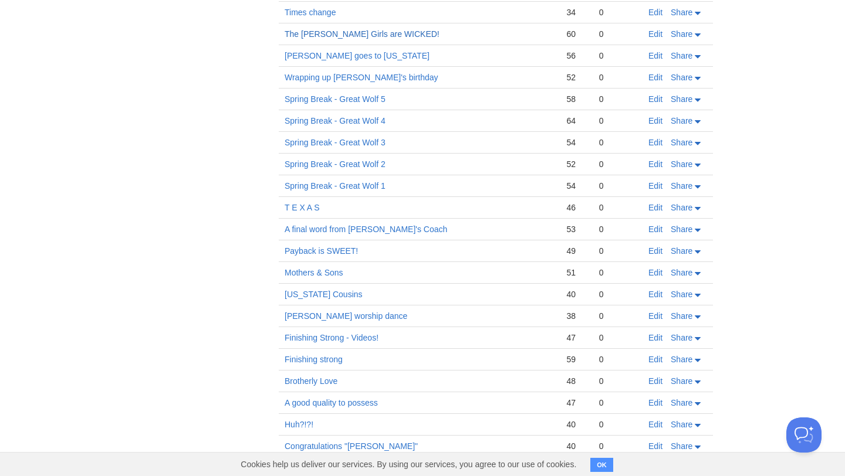
scroll to position [4292, 0]
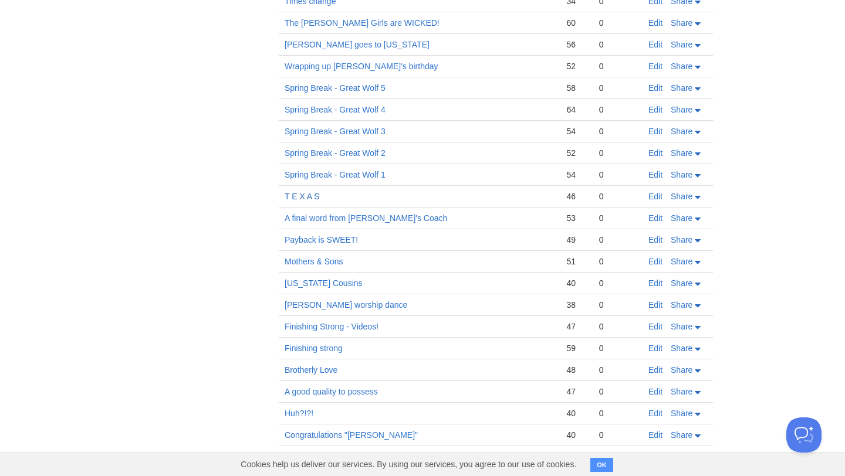
click at [309, 192] on link "T E X A S" at bounding box center [302, 196] width 35 height 9
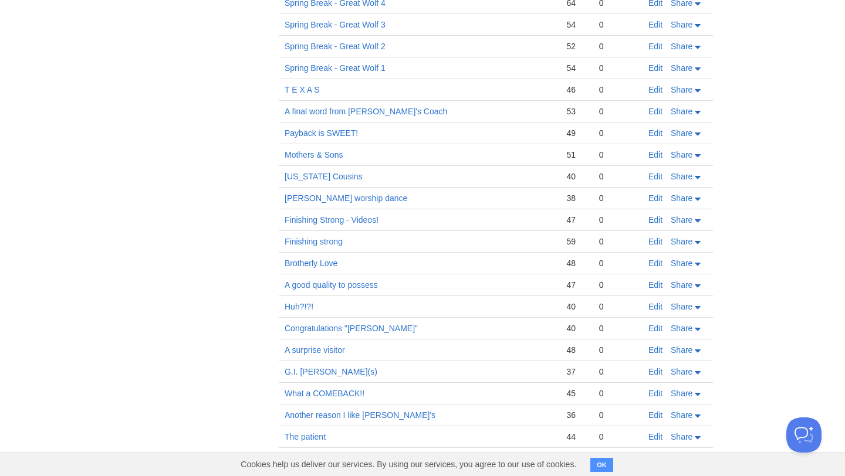
scroll to position [4403, 0]
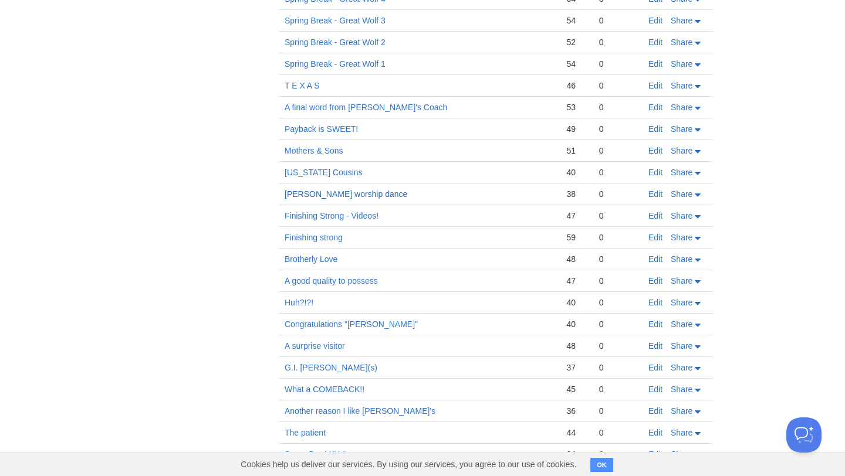
click at [356, 190] on link "[PERSON_NAME] worship dance" at bounding box center [346, 194] width 123 height 9
click at [326, 249] on td "Brotherly Love" at bounding box center [420, 260] width 282 height 22
click at [325, 255] on link "Brotherly Love" at bounding box center [311, 259] width 53 height 9
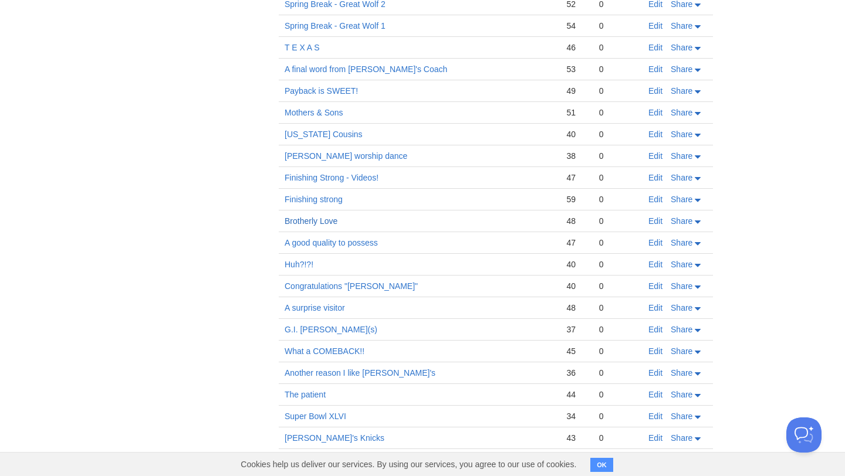
scroll to position [4445, 0]
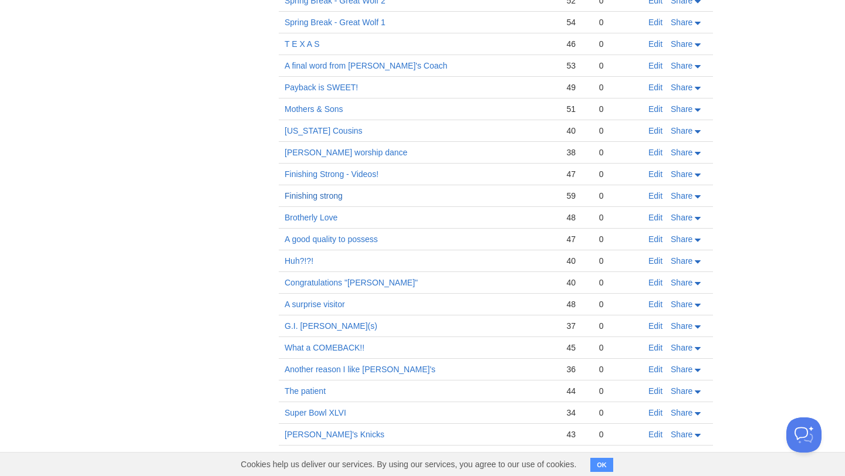
click at [324, 191] on link "Finishing strong" at bounding box center [314, 195] width 58 height 9
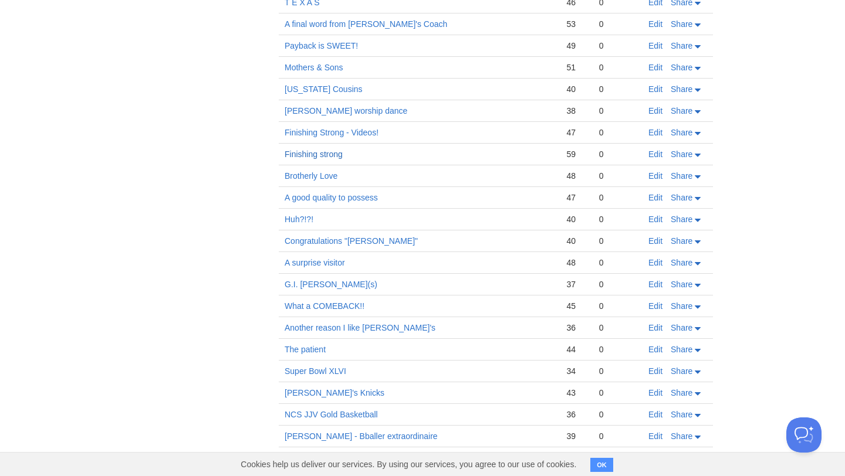
scroll to position [4487, 0]
click at [353, 187] on td "A good quality to possess" at bounding box center [420, 198] width 282 height 22
click at [354, 192] on link "A good quality to possess" at bounding box center [331, 196] width 93 height 9
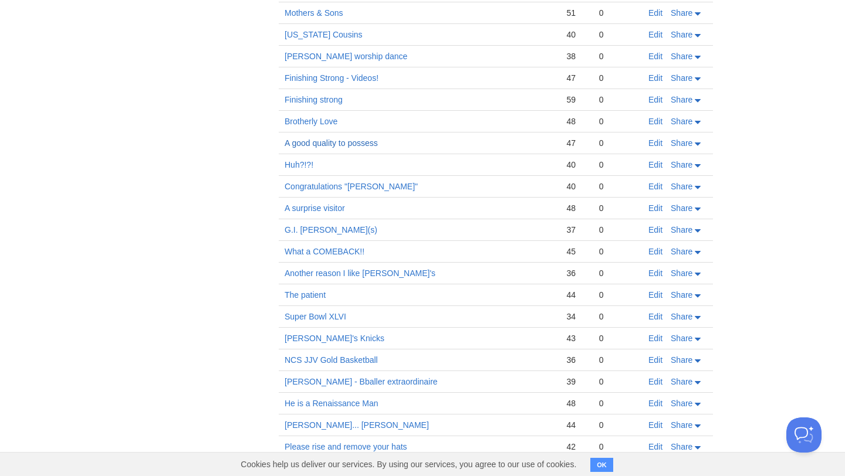
scroll to position [4542, 0]
click at [292, 153] on td "Huh?!?!" at bounding box center [420, 164] width 282 height 22
click at [292, 159] on link "Huh?!?!" at bounding box center [299, 163] width 29 height 9
click at [299, 224] on link "G.I. [PERSON_NAME](s)" at bounding box center [331, 228] width 93 height 9
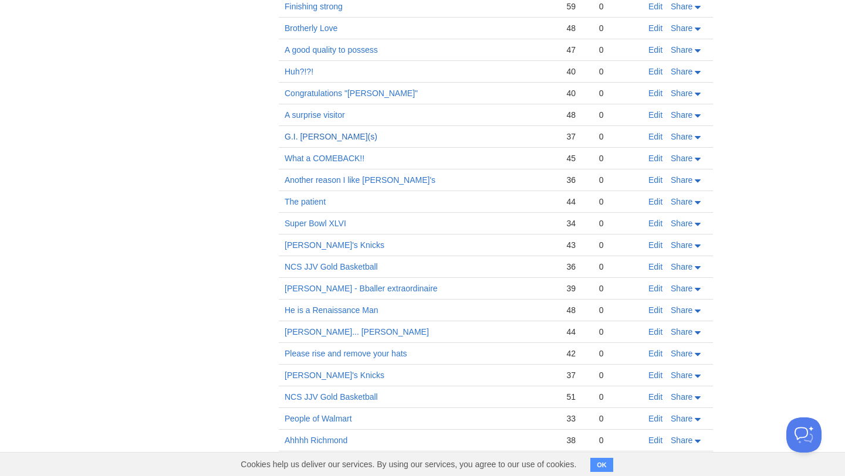
scroll to position [4636, 0]
click at [335, 153] on link "What a COMEBACK!!" at bounding box center [325, 157] width 80 height 9
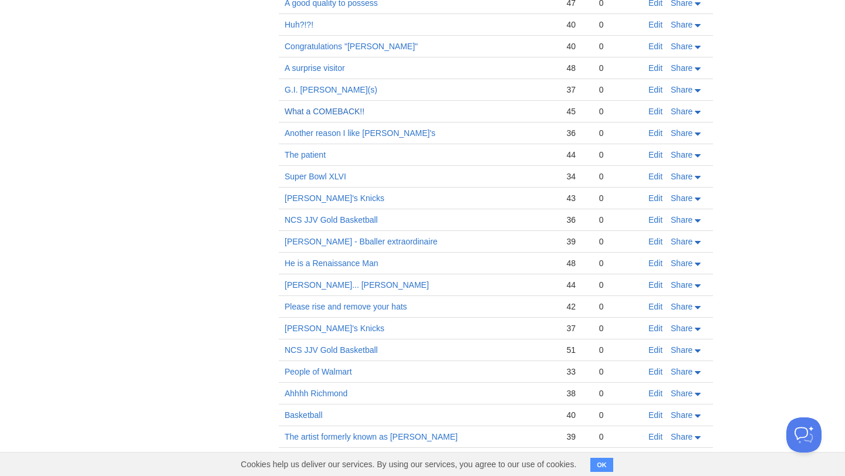
scroll to position [4684, 0]
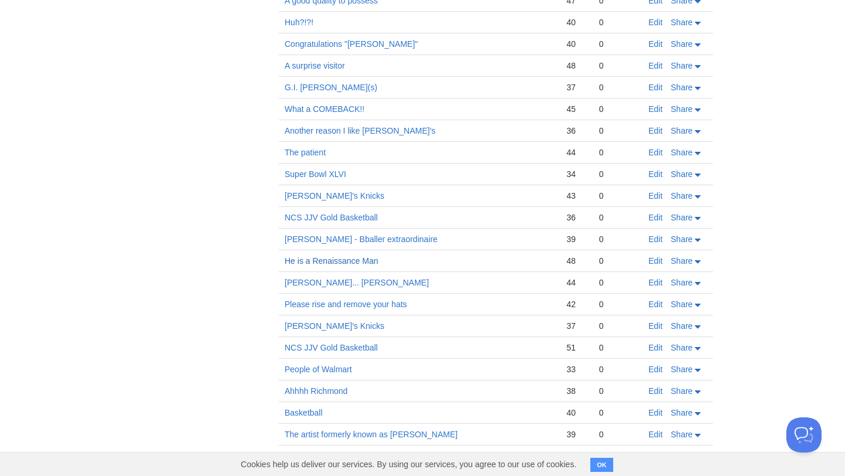
click at [320, 256] on link "He is a Renaissance Man" at bounding box center [332, 260] width 94 height 9
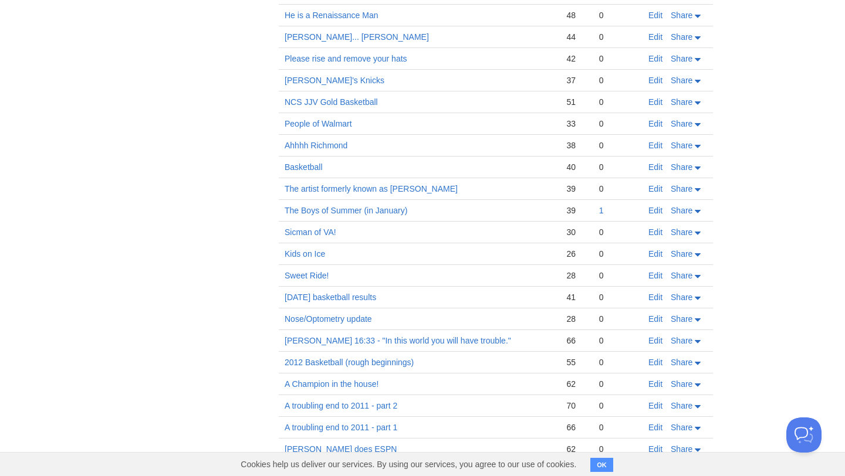
scroll to position [4930, 0]
click at [335, 119] on link "People of Walmart" at bounding box center [318, 123] width 67 height 9
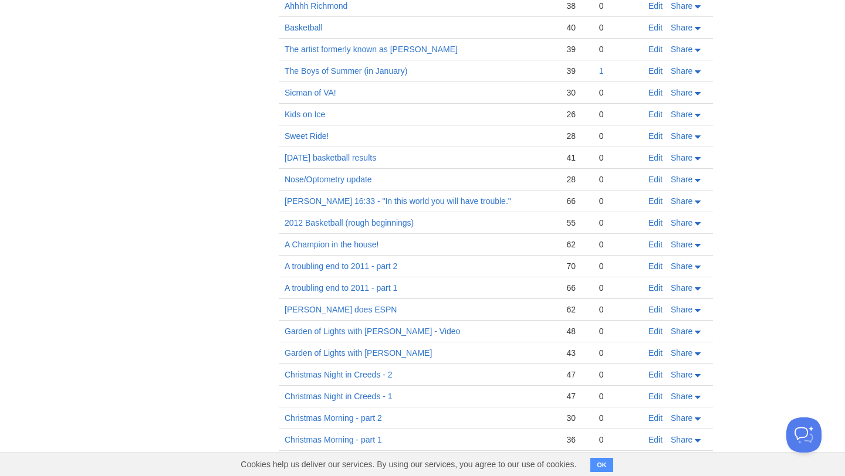
scroll to position [5099, 0]
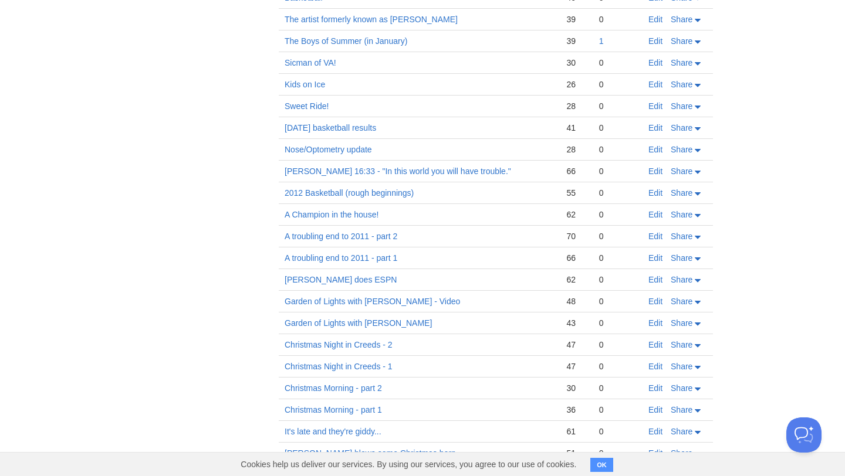
click at [359, 139] on td "Nose/Optometry update" at bounding box center [420, 150] width 282 height 22
click at [359, 145] on link "Nose/Optometry update" at bounding box center [328, 149] width 87 height 9
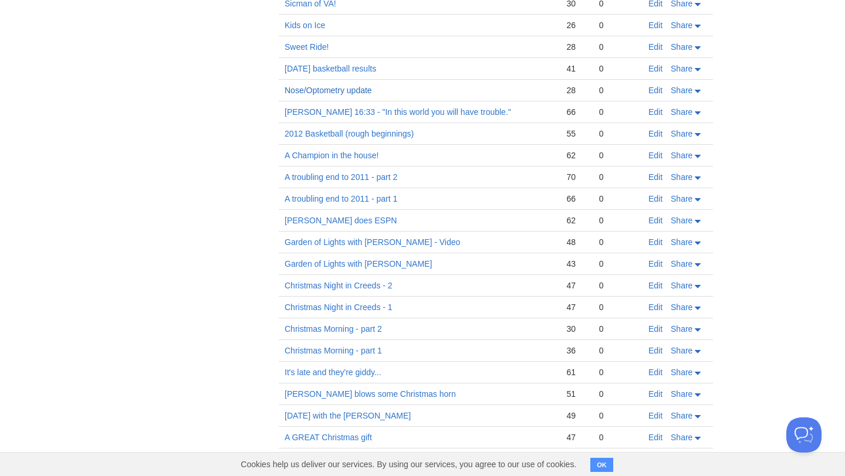
scroll to position [5159, 0]
click at [335, 346] on link "Christmas Morning - part 1" at bounding box center [333, 350] width 97 height 9
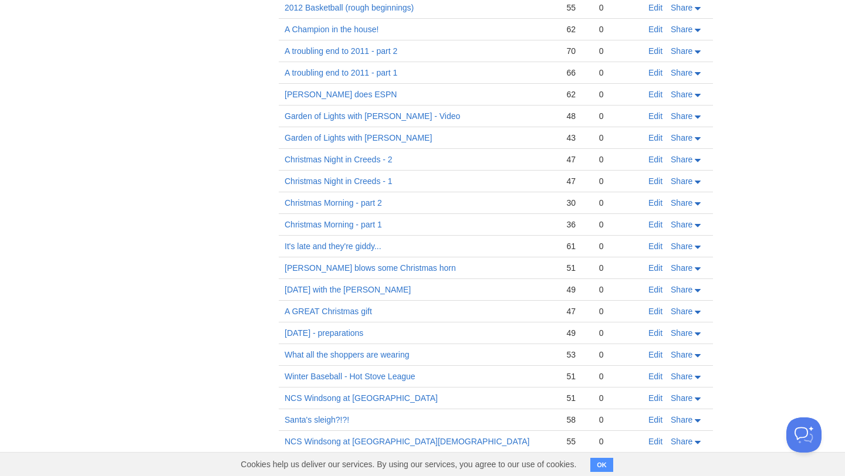
scroll to position [5317, 0]
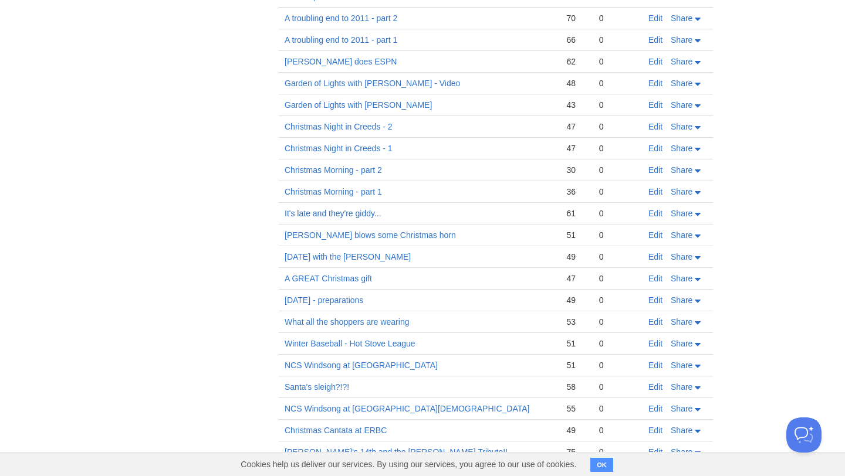
click at [361, 209] on link "It's late and they're giddy..." at bounding box center [333, 213] width 97 height 9
click at [336, 165] on link "Christmas Morning - part 2" at bounding box center [333, 169] width 97 height 9
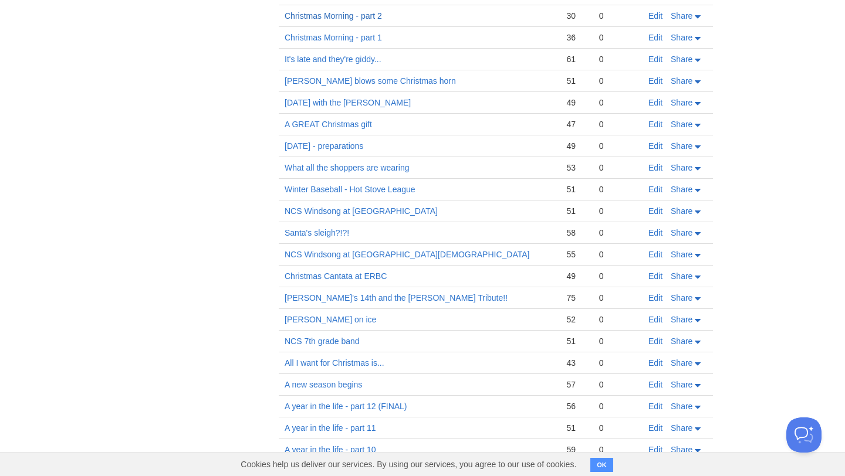
scroll to position [5472, 0]
click at [336, 228] on link "Santa's sleigh?!?!" at bounding box center [317, 232] width 65 height 9
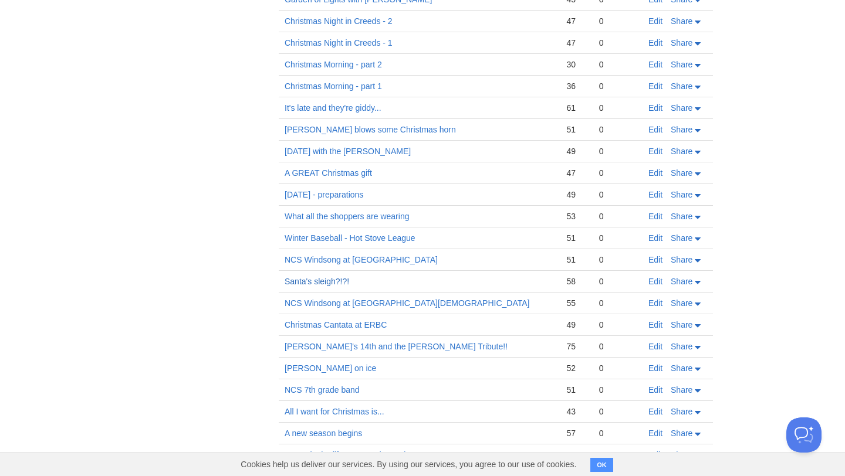
scroll to position [5421, 0]
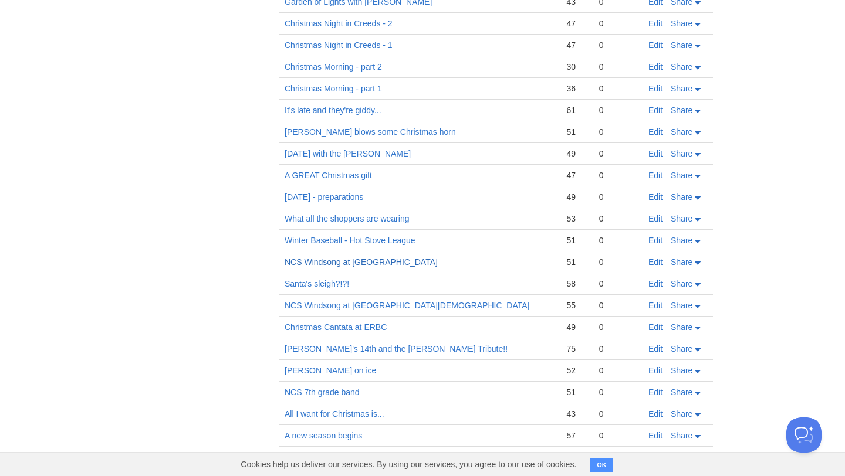
click at [390, 258] on link "NCS Windsong at [GEOGRAPHIC_DATA]" at bounding box center [361, 262] width 153 height 9
click at [389, 121] on td "[PERSON_NAME] blows some Christmas horn" at bounding box center [420, 132] width 282 height 22
click at [389, 127] on link "[PERSON_NAME] blows some Christmas horn" at bounding box center [370, 131] width 171 height 9
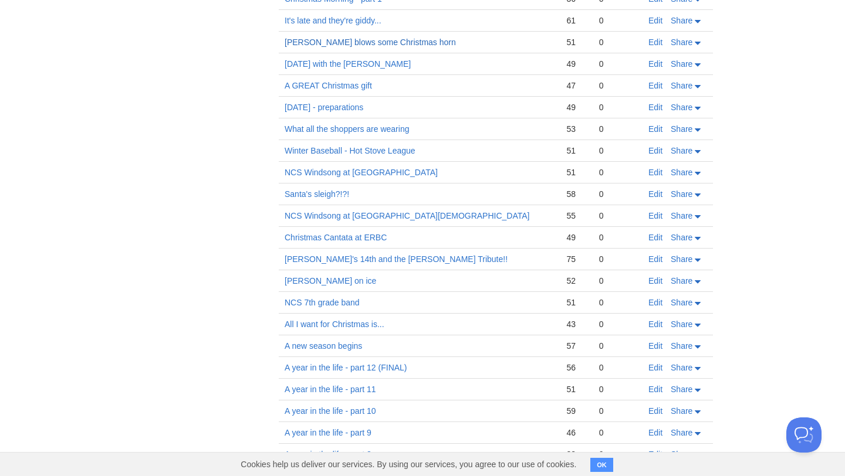
scroll to position [5511, 0]
click at [384, 124] on link "What all the shoppers are wearing" at bounding box center [347, 128] width 124 height 9
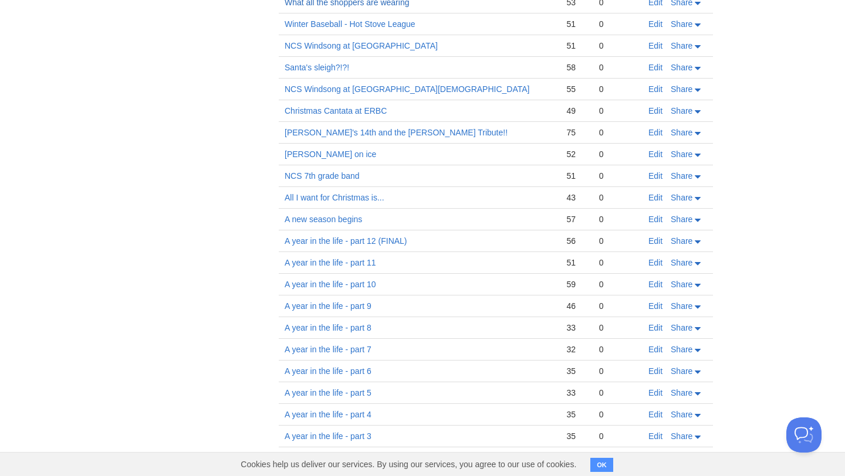
scroll to position [5648, 0]
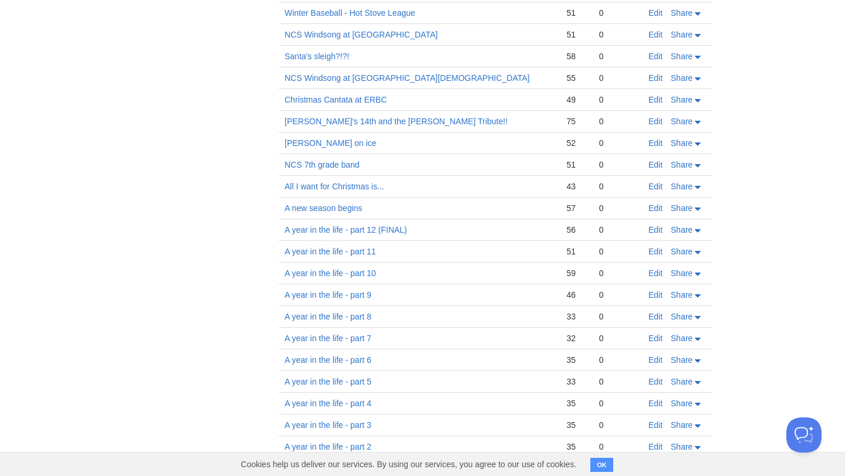
click at [353, 247] on link "A year in the life - part 11" at bounding box center [331, 251] width 92 height 9
click at [331, 377] on link "A year in the life - part 5" at bounding box center [328, 381] width 87 height 9
click at [346, 421] on link "A year in the life - part 3" at bounding box center [328, 425] width 87 height 9
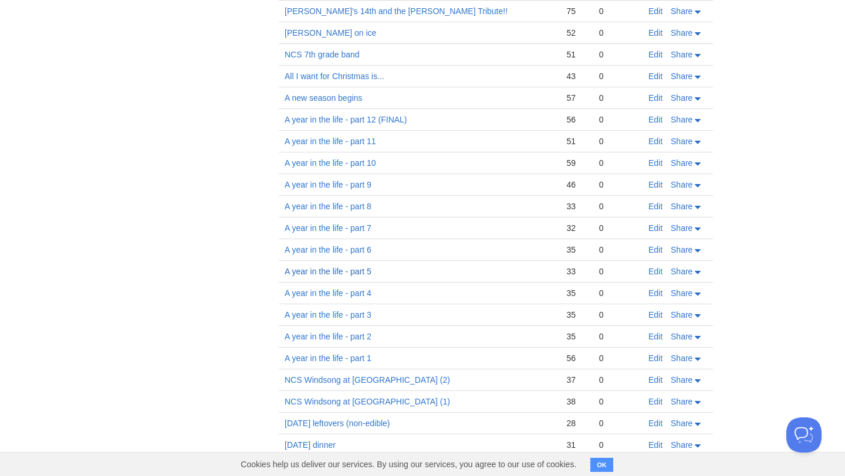
click at [324, 267] on link "A year in the life - part 5" at bounding box center [328, 271] width 87 height 9
click at [340, 332] on link "A year in the life - part 2" at bounding box center [328, 336] width 87 height 9
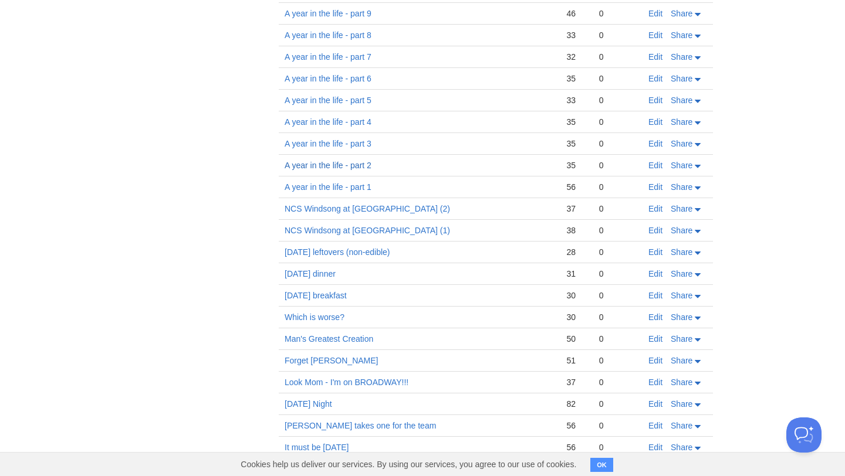
scroll to position [5943, 0]
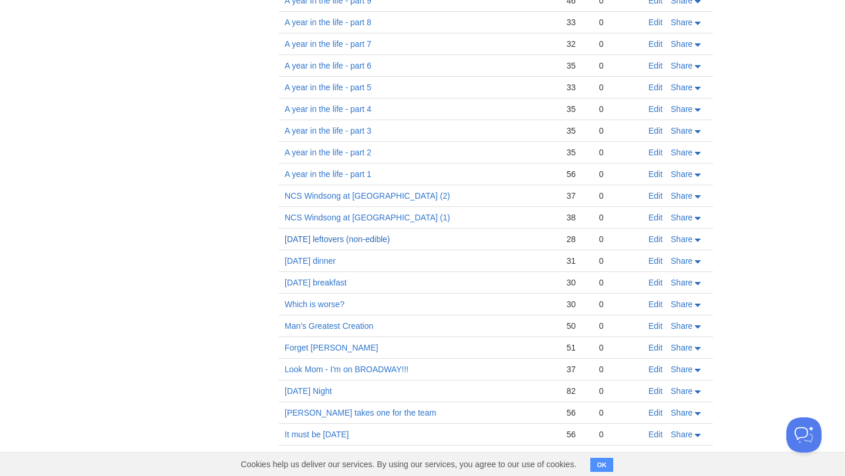
click at [373, 235] on link "[DATE] leftovers (non-edible)" at bounding box center [337, 239] width 105 height 9
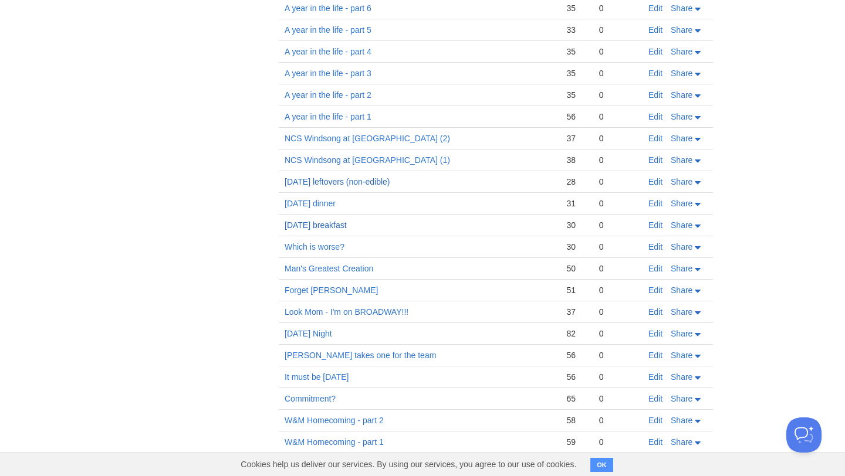
scroll to position [6029, 0]
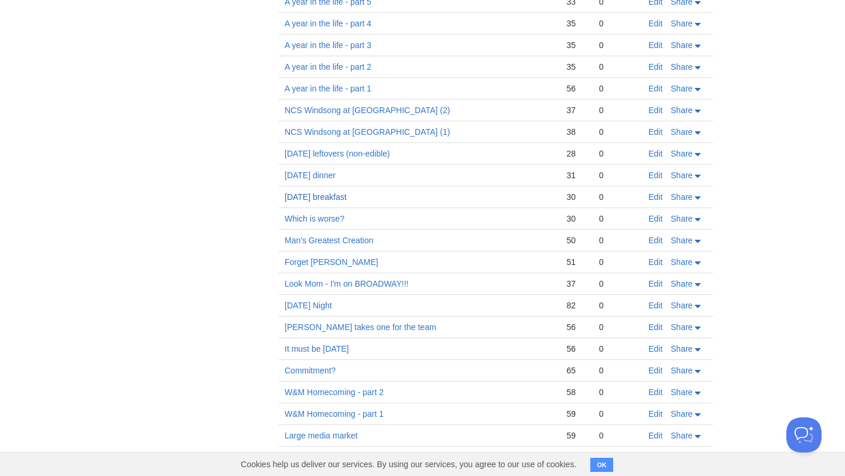
click at [327, 192] on link "[DATE] breakfast" at bounding box center [316, 196] width 62 height 9
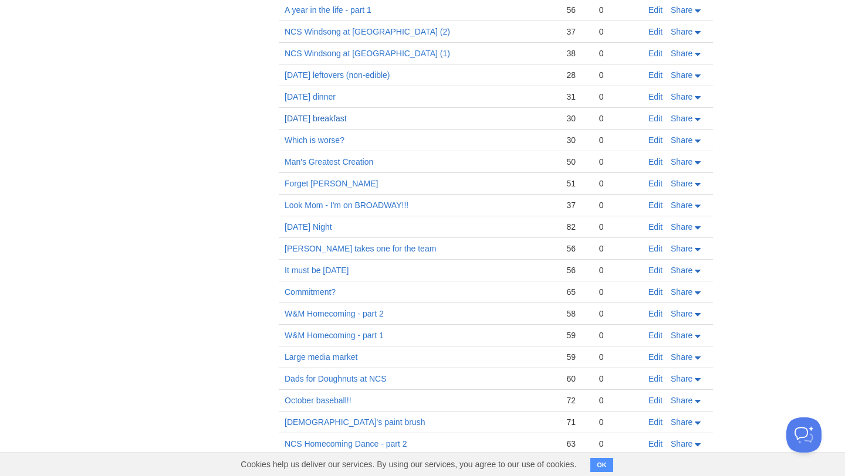
scroll to position [6125, 0]
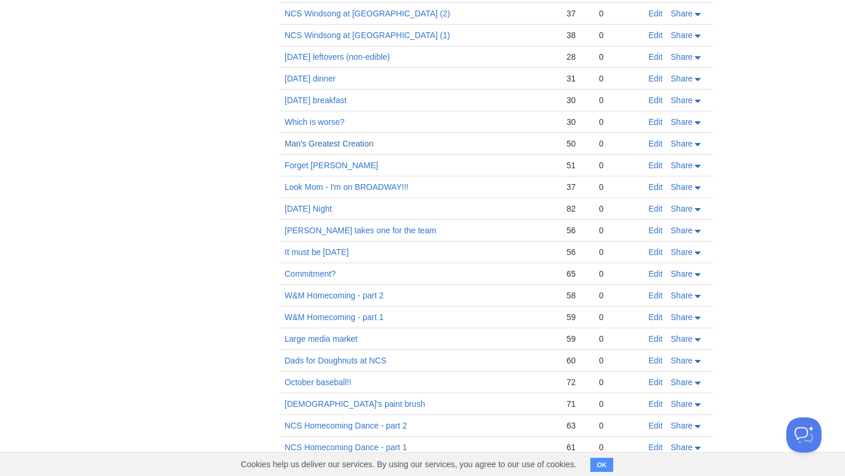
click at [334, 139] on link "Man's Greatest Creation" at bounding box center [329, 143] width 89 height 9
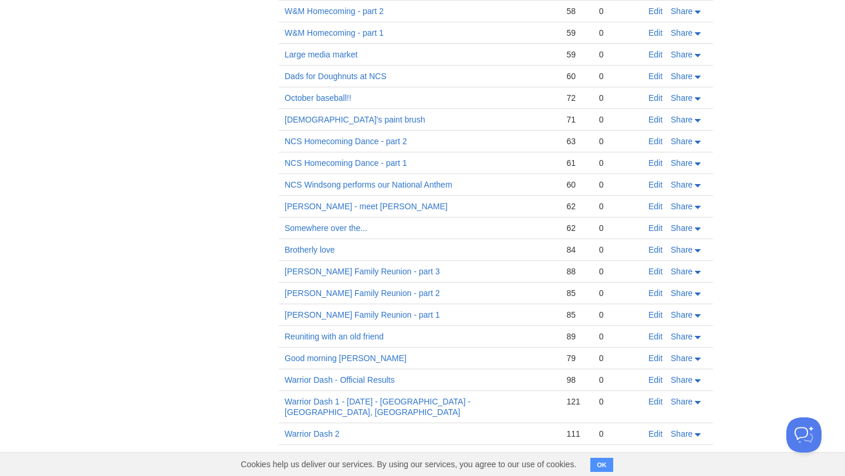
click at [408, 218] on td "Somewhere over the..." at bounding box center [420, 229] width 282 height 22
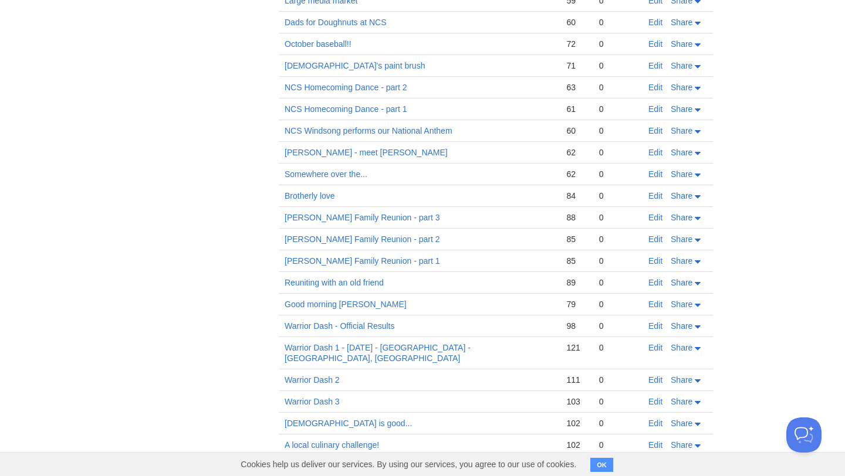
scroll to position [6478, 0]
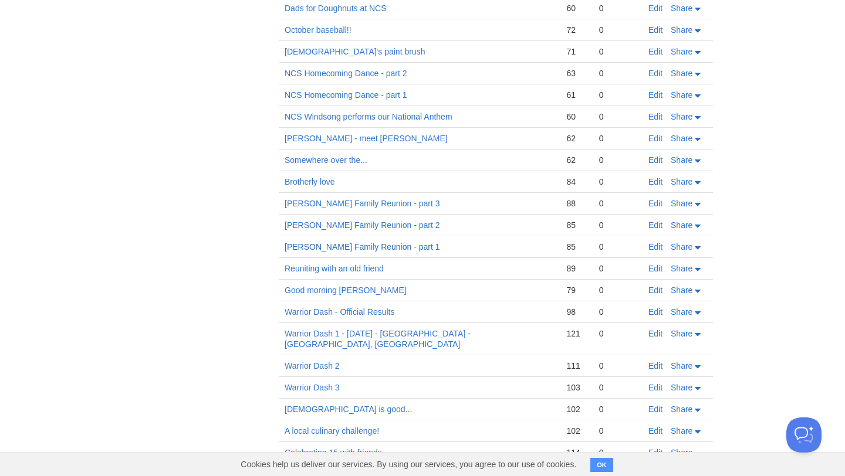
click at [373, 242] on link "[PERSON_NAME] Family Reunion - part 1" at bounding box center [362, 246] width 155 height 9
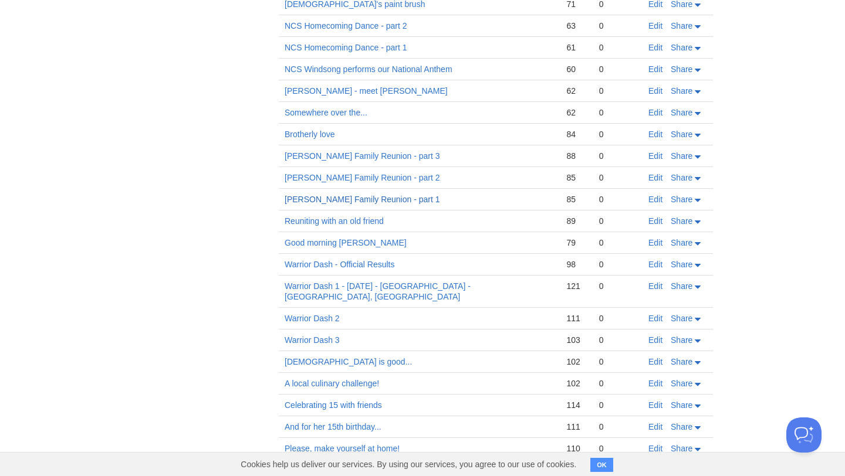
scroll to position [6531, 0]
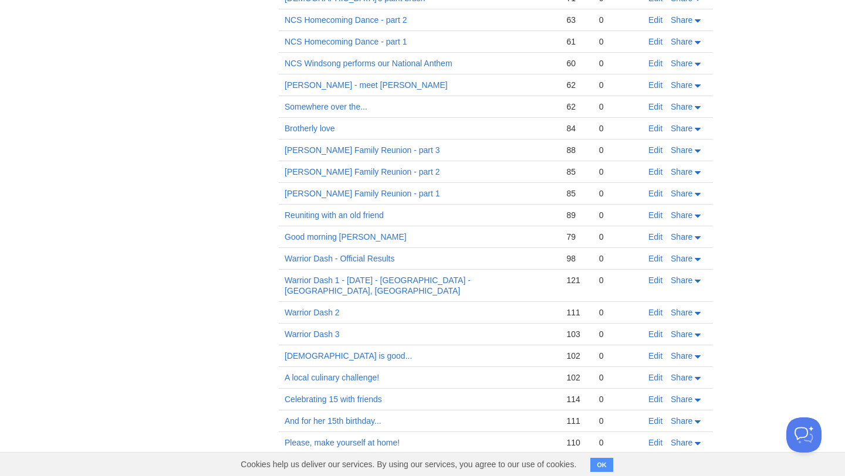
click at [349, 232] on link "Good morning [PERSON_NAME]" at bounding box center [346, 236] width 122 height 9
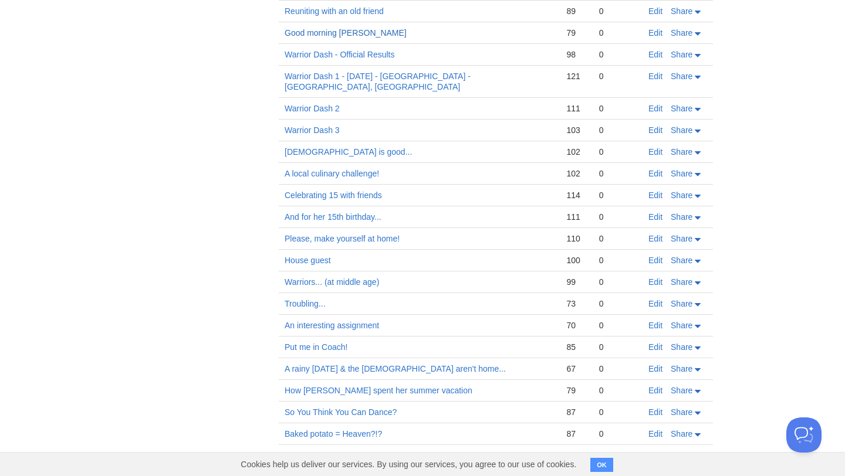
scroll to position [6772, 0]
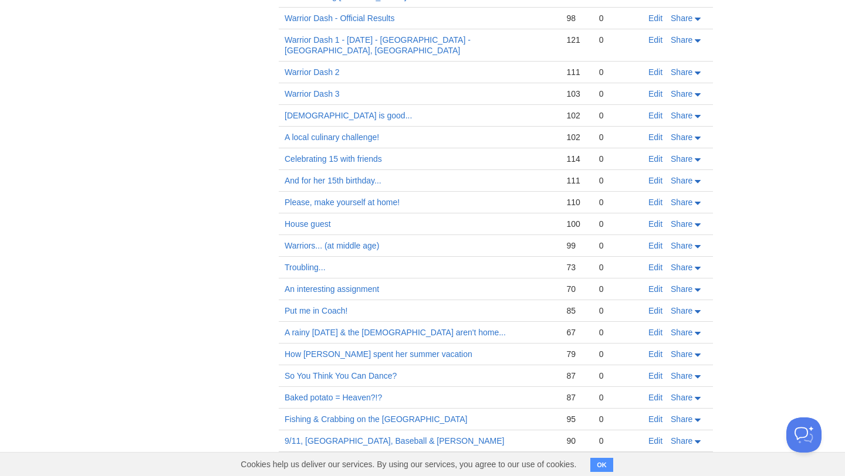
click at [323, 170] on td "And for her 15th birthday..." at bounding box center [420, 181] width 282 height 22
click at [323, 176] on link "And for her 15th birthday..." at bounding box center [333, 180] width 97 height 9
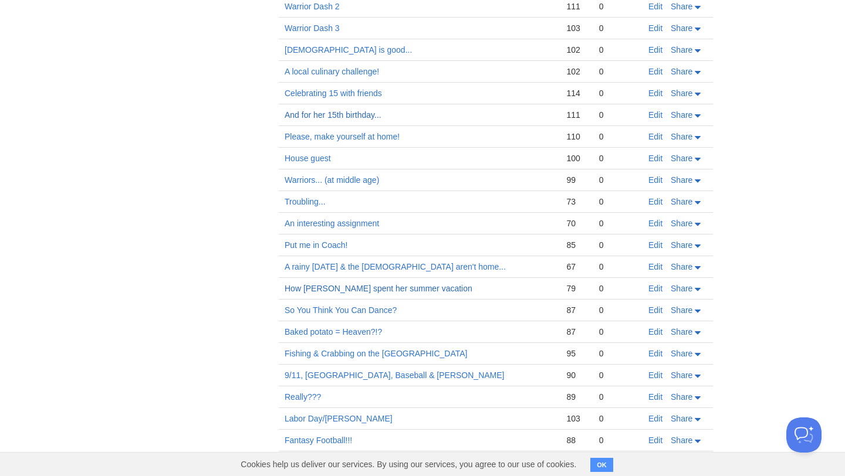
scroll to position [6840, 0]
click at [296, 152] on link "House guest" at bounding box center [308, 156] width 46 height 9
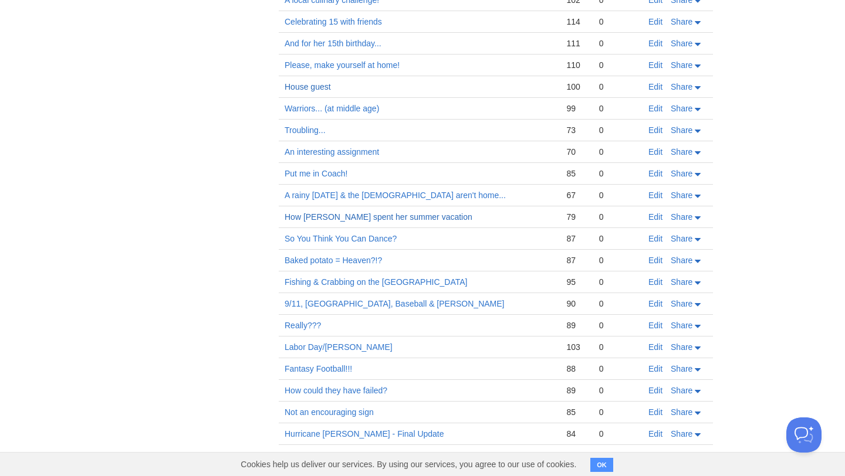
scroll to position [6914, 0]
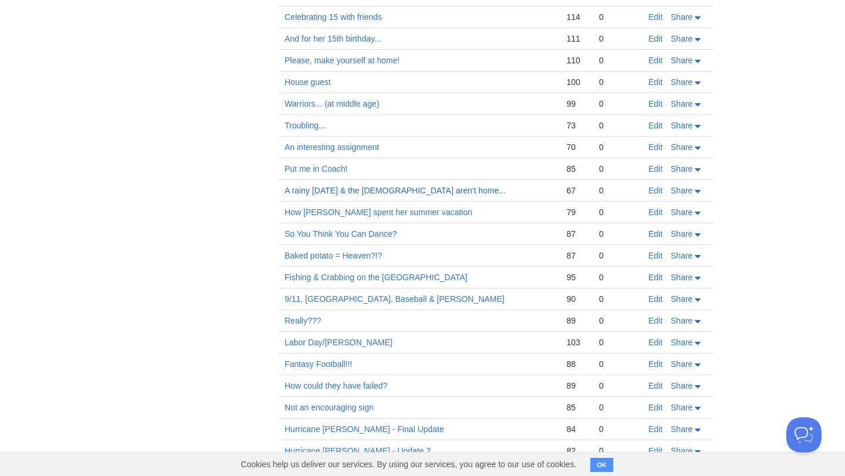
click at [368, 186] on link "A rainy [DATE] & the [DEMOGRAPHIC_DATA] aren't home..." at bounding box center [395, 190] width 221 height 9
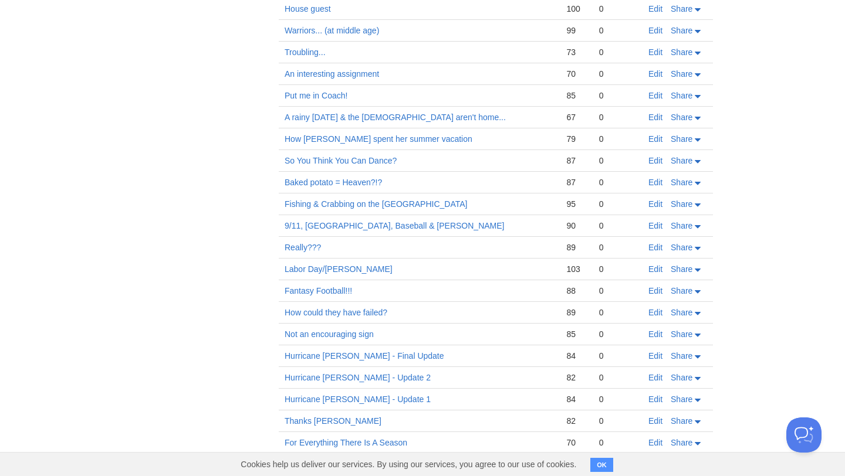
scroll to position [7026, 0]
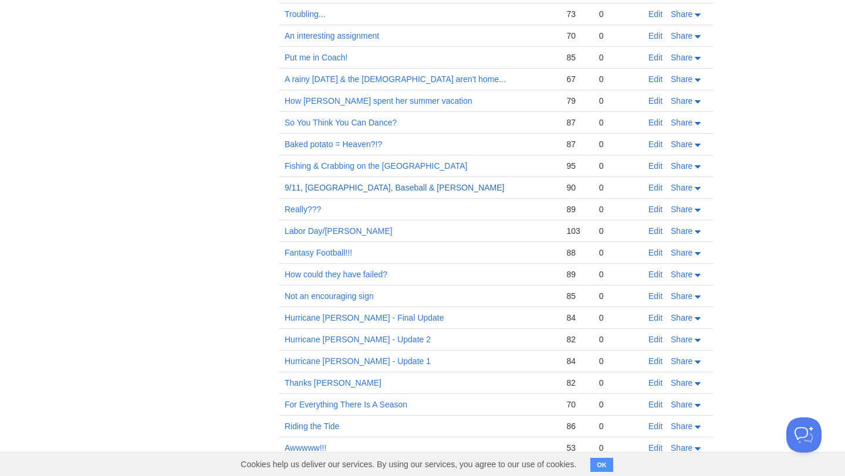
click at [333, 183] on link "9/11, [GEOGRAPHIC_DATA], Baseball & [PERSON_NAME]" at bounding box center [395, 187] width 220 height 9
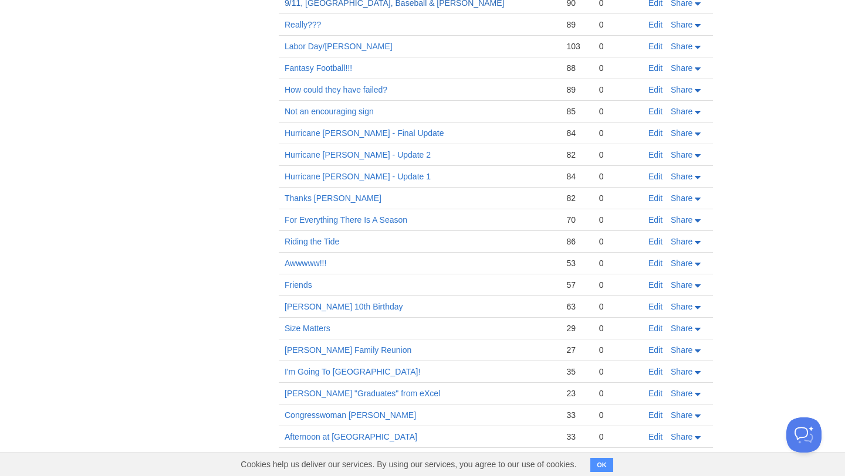
scroll to position [7238, 0]
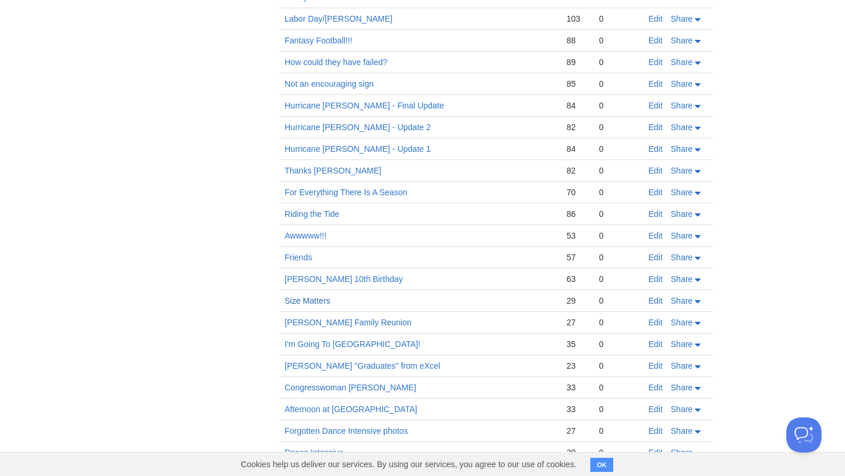
click at [316, 296] on link "Size Matters" at bounding box center [308, 300] width 46 height 9
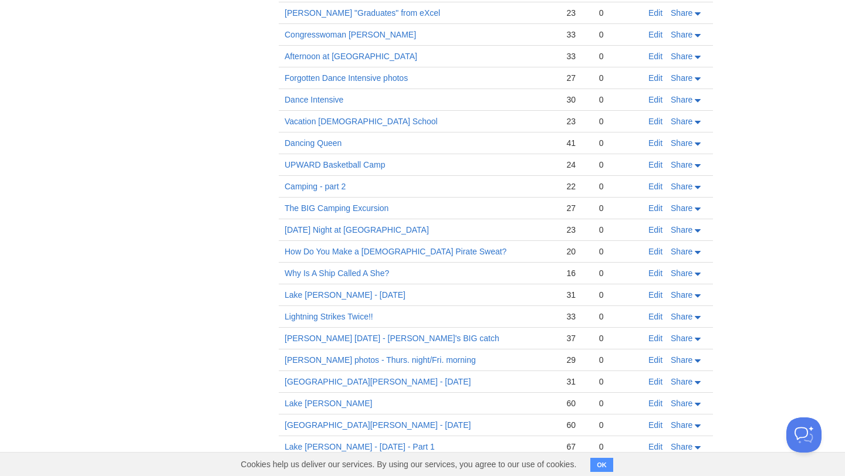
scroll to position [7592, 0]
click at [366, 224] on link "[DATE] Night at [GEOGRAPHIC_DATA]" at bounding box center [357, 228] width 144 height 9
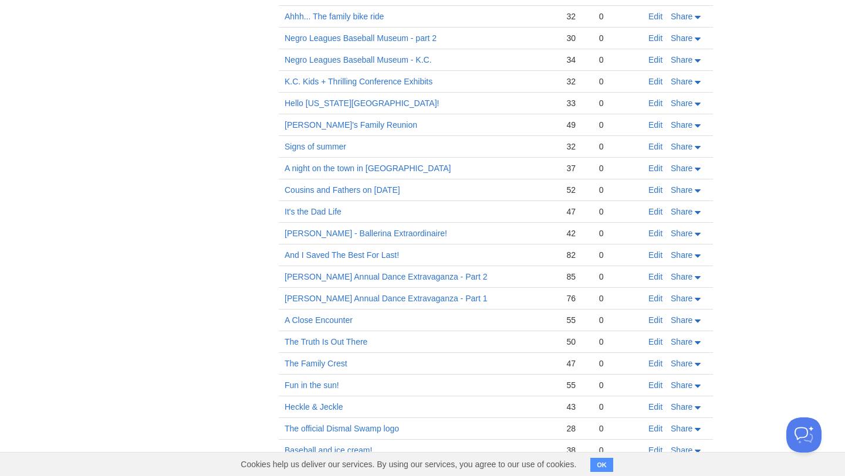
scroll to position [8131, 0]
click at [300, 315] on link "A Close Encounter" at bounding box center [319, 319] width 68 height 9
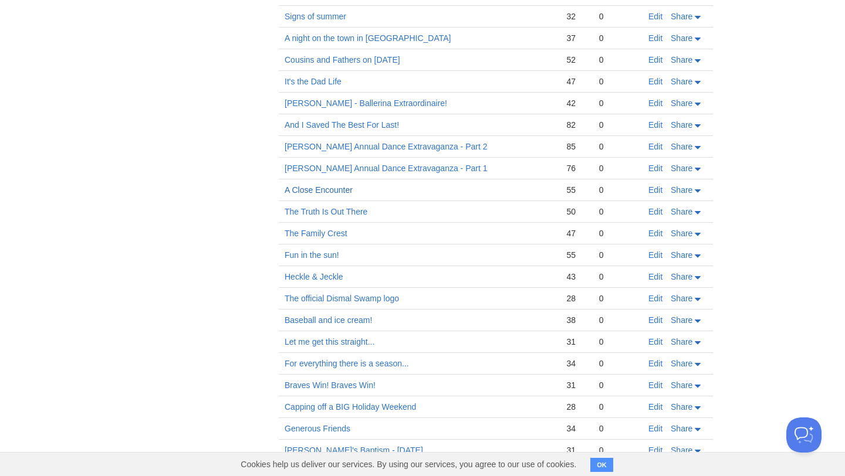
scroll to position [8262, 0]
click at [307, 227] on link "The Family Crest" at bounding box center [316, 231] width 63 height 9
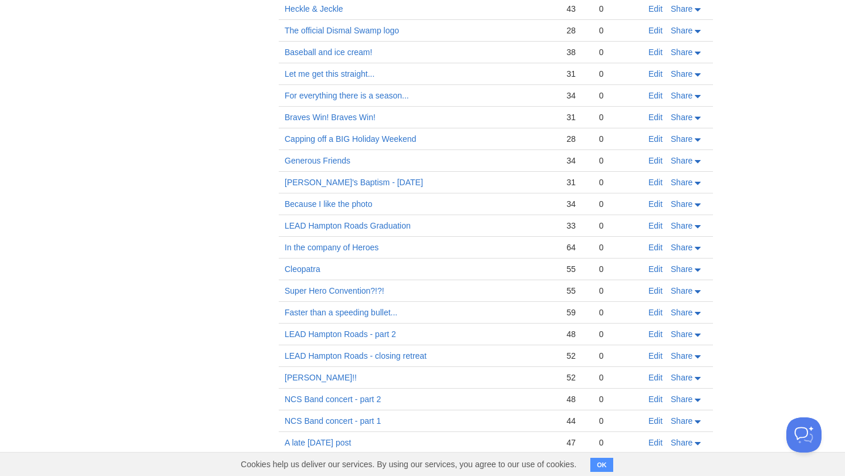
scroll to position [8529, 0]
click at [320, 242] on link "In the company of Heroes" at bounding box center [332, 246] width 94 height 9
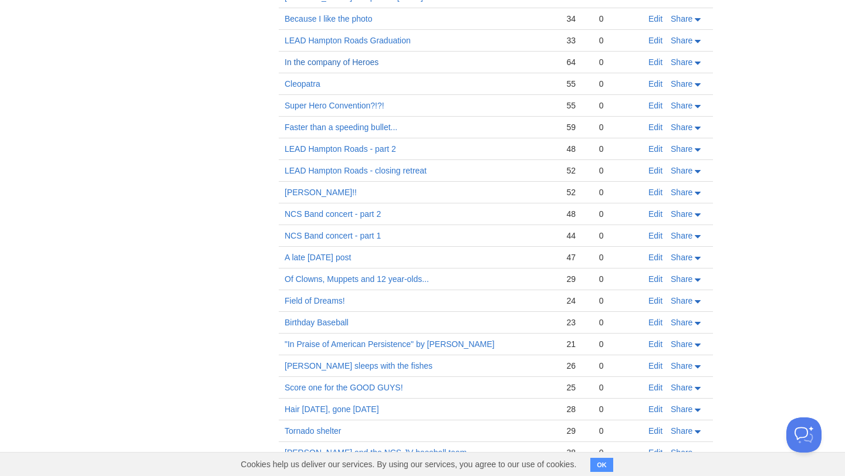
scroll to position [8716, 0]
click at [367, 158] on td "LEAD Hampton Roads - closing retreat" at bounding box center [420, 169] width 282 height 22
click at [367, 164] on link "LEAD Hampton Roads - closing retreat" at bounding box center [356, 168] width 142 height 9
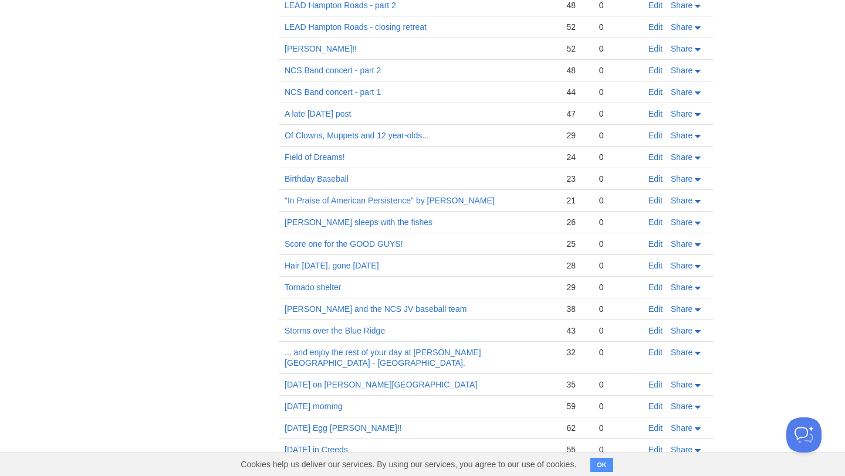
click at [347, 234] on td "Score one for the GOOD GUYS!" at bounding box center [420, 245] width 282 height 22
click at [348, 239] on link "Score one for the GOOD GUYS!" at bounding box center [344, 243] width 119 height 9
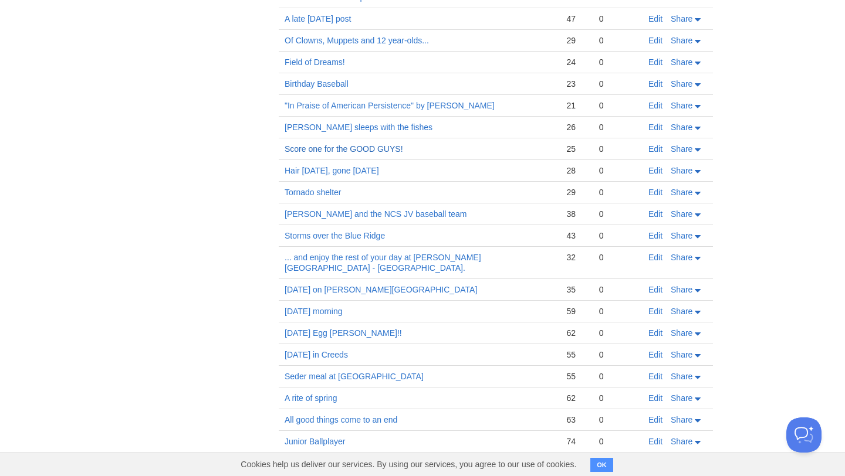
scroll to position [8954, 0]
click at [481, 252] on link "... and enjoy the rest of your day at [PERSON_NAME][GEOGRAPHIC_DATA] - [GEOGRAP…" at bounding box center [383, 262] width 197 height 20
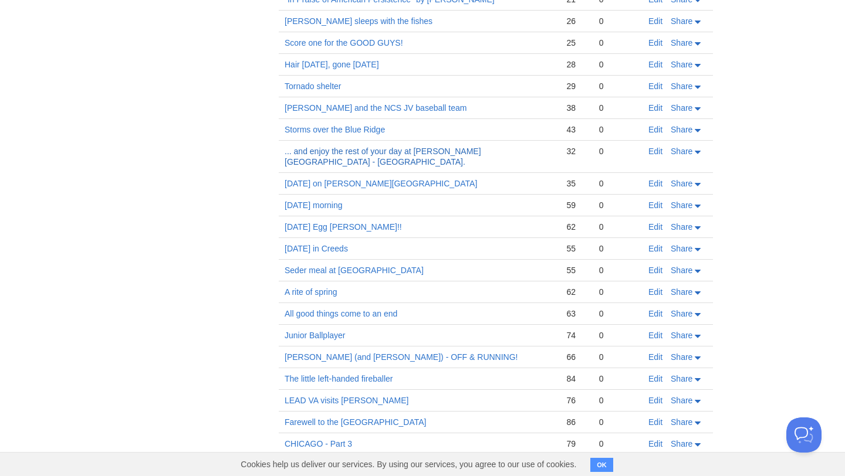
scroll to position [9060, 0]
click at [333, 244] on link "[DATE] in Creeds" at bounding box center [316, 248] width 63 height 9
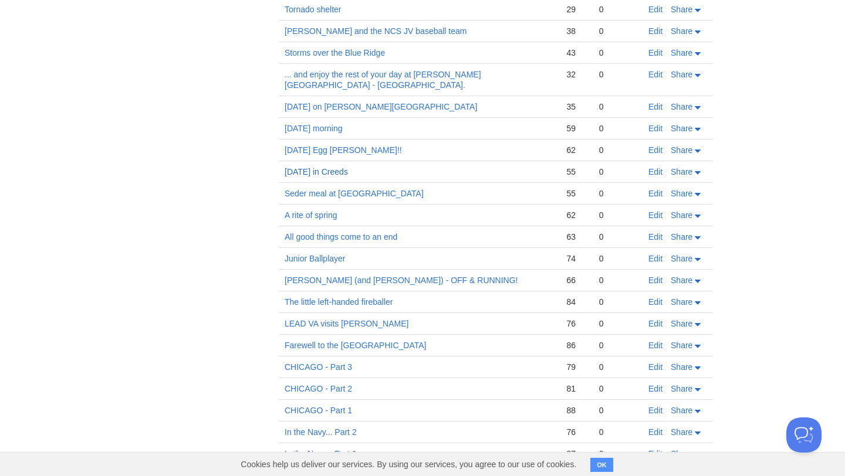
scroll to position [9139, 0]
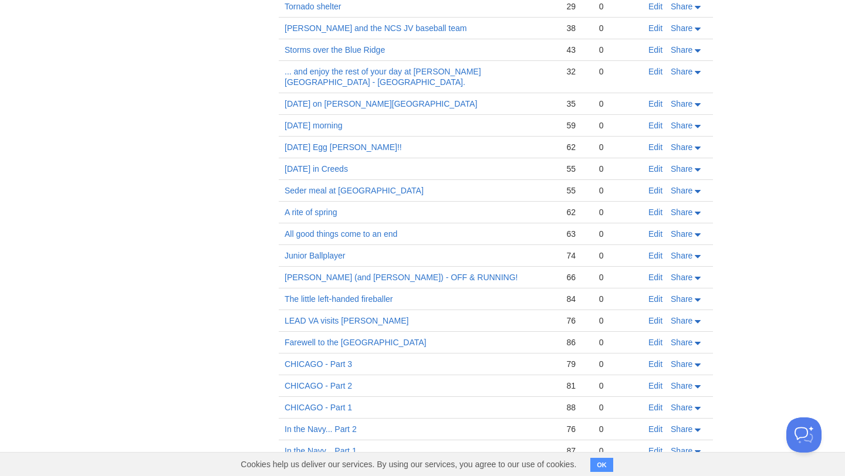
click at [356, 289] on td "The little left-handed fireballer" at bounding box center [420, 300] width 282 height 22
click at [356, 295] on link "The little left-handed fireballer" at bounding box center [339, 299] width 108 height 9
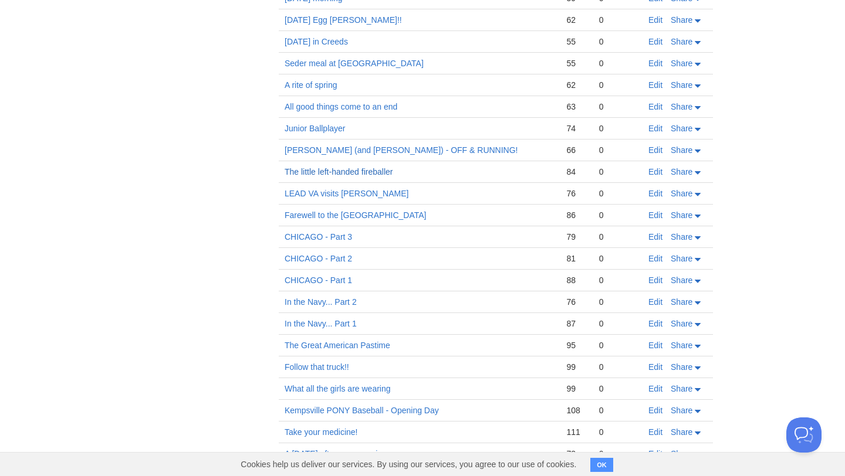
scroll to position [9268, 0]
click at [332, 247] on td "CHICAGO - Part 2" at bounding box center [420, 258] width 282 height 22
click at [332, 275] on link "CHICAGO - Part 1" at bounding box center [318, 279] width 67 height 9
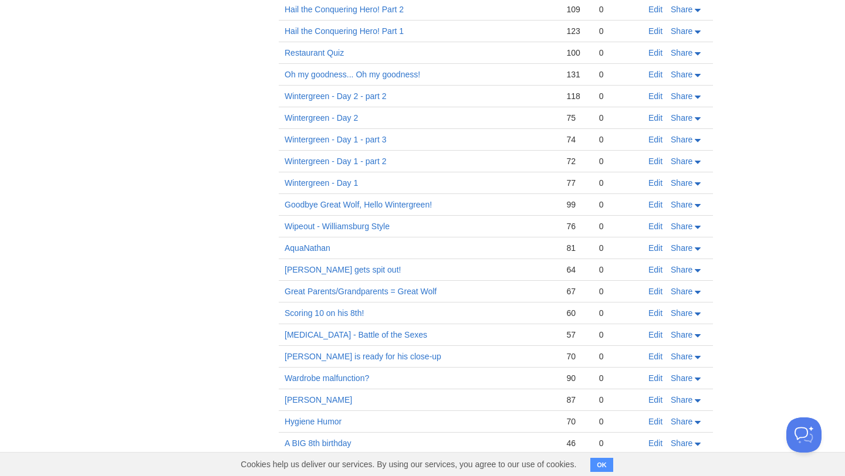
scroll to position [9966, 0]
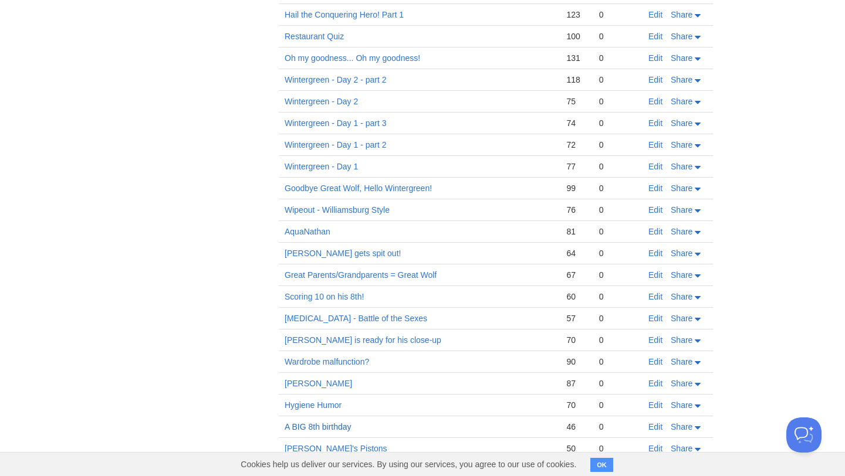
click at [334, 422] on link "A BIG 8th birthday" at bounding box center [318, 426] width 67 height 9
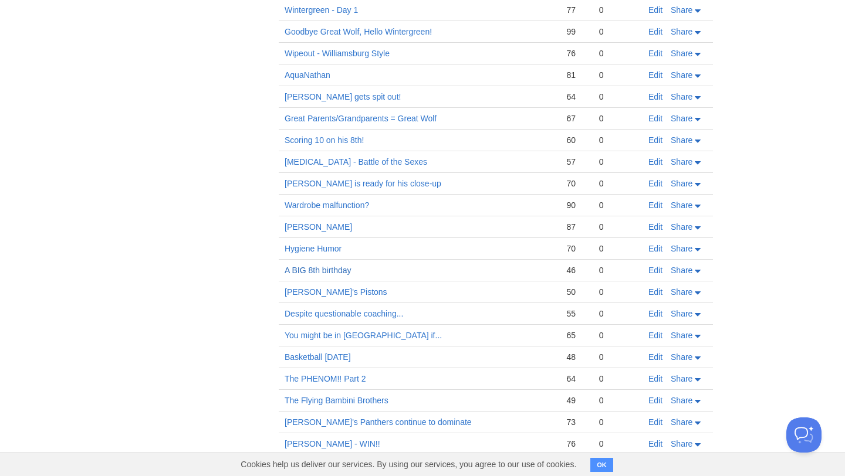
scroll to position [10124, 0]
click at [326, 135] on link "Scoring 10 on his 8th!" at bounding box center [324, 139] width 79 height 9
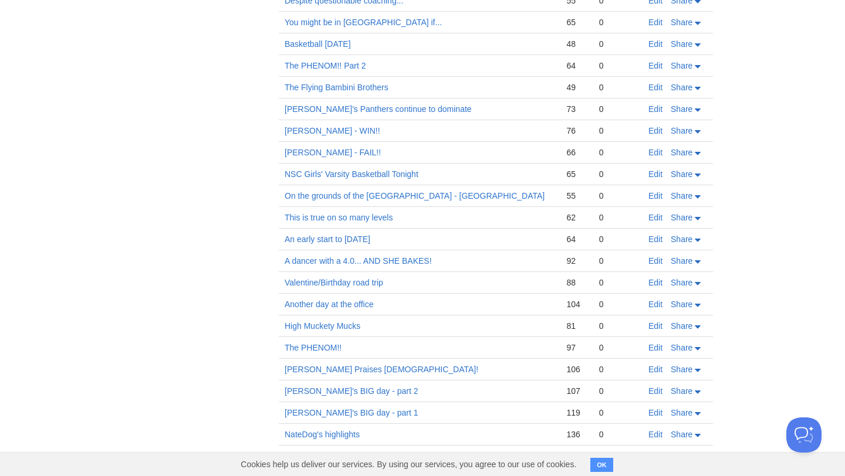
scroll to position [10453, 0]
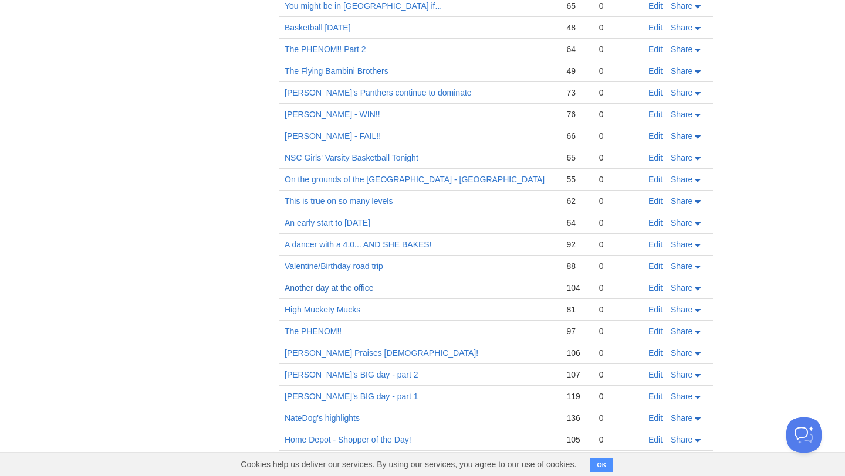
click at [363, 283] on link "Another day at the office" at bounding box center [329, 287] width 89 height 9
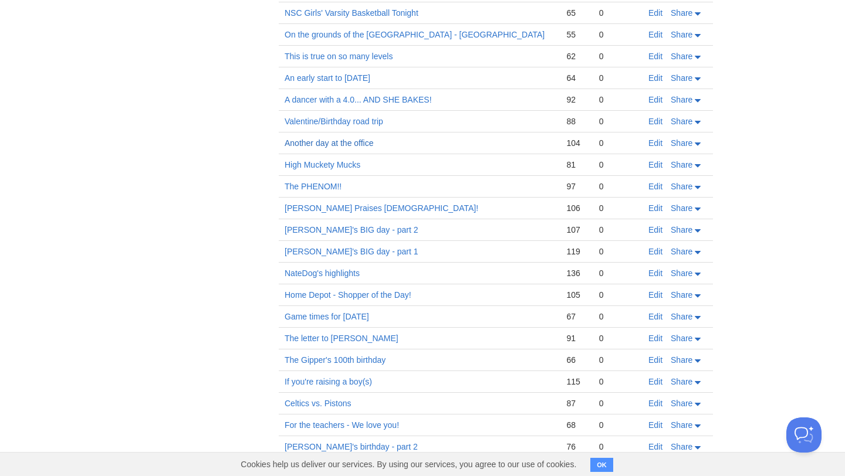
scroll to position [10599, 0]
click at [347, 268] on link "NateDog's highlights" at bounding box center [322, 272] width 75 height 9
click at [386, 289] on link "Home Depot - Shopper of the Day!" at bounding box center [348, 293] width 127 height 9
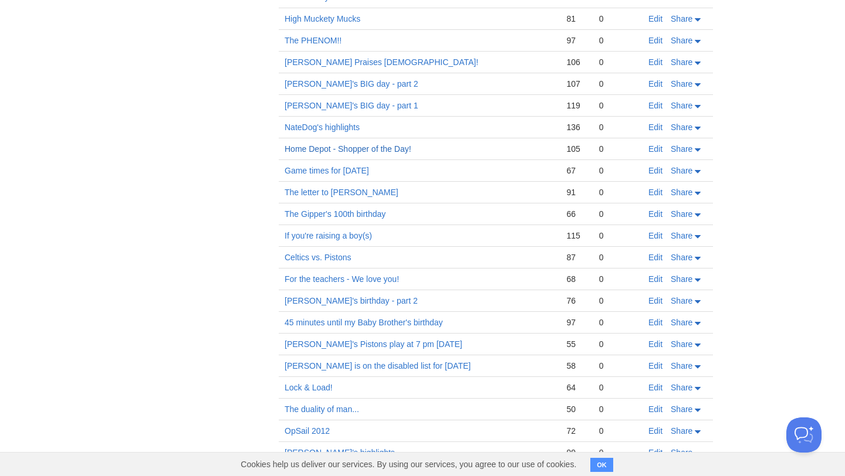
scroll to position [10755, 0]
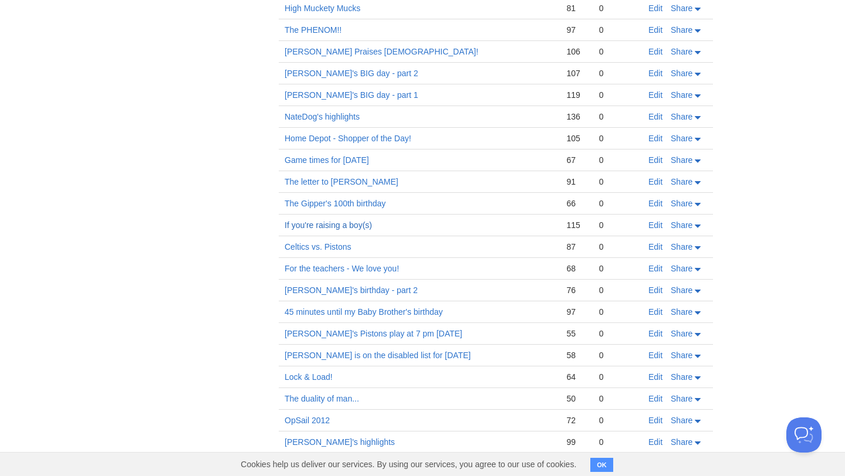
click at [359, 221] on link "If you're raising a boy(s)" at bounding box center [328, 225] width 87 height 9
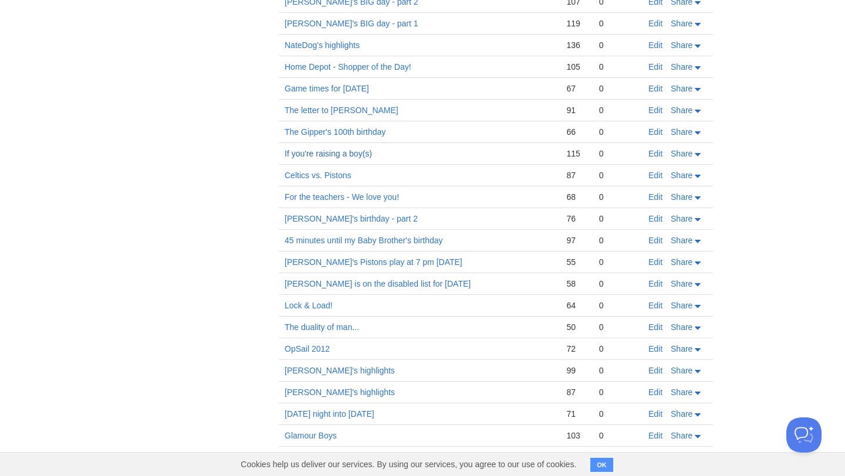
scroll to position [10827, 0]
click at [417, 278] on link "[PERSON_NAME] is on the disabled list for [DATE]" at bounding box center [378, 282] width 186 height 9
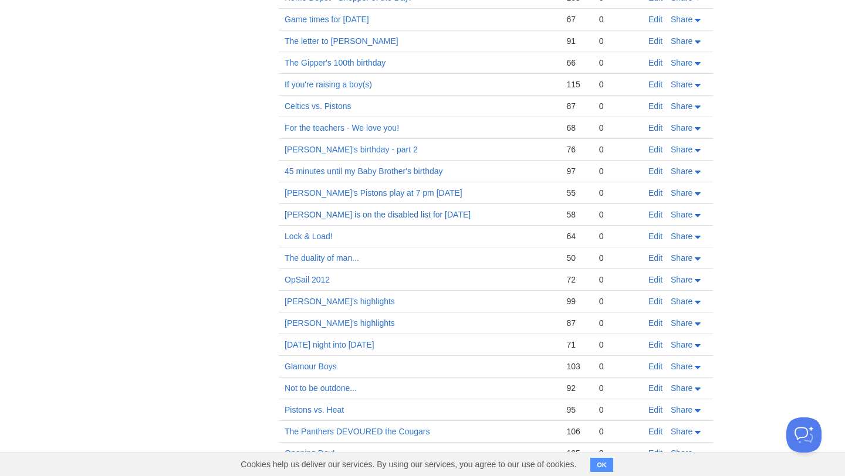
scroll to position [10897, 0]
click at [340, 252] on link "The duality of man..." at bounding box center [322, 256] width 75 height 9
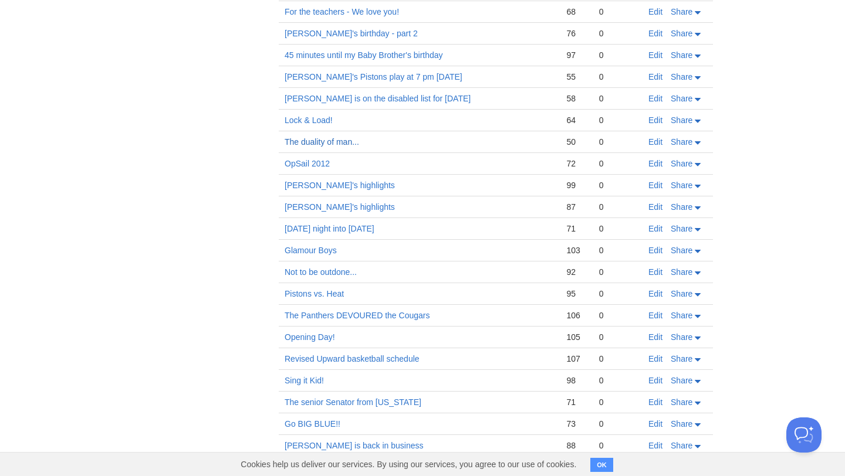
scroll to position [11013, 0]
click at [311, 158] on link "OpSail 2012" at bounding box center [307, 162] width 45 height 9
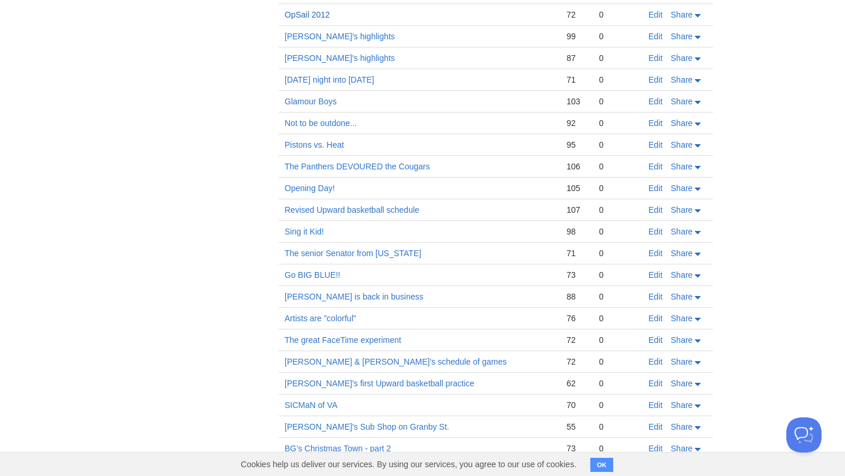
scroll to position [11164, 0]
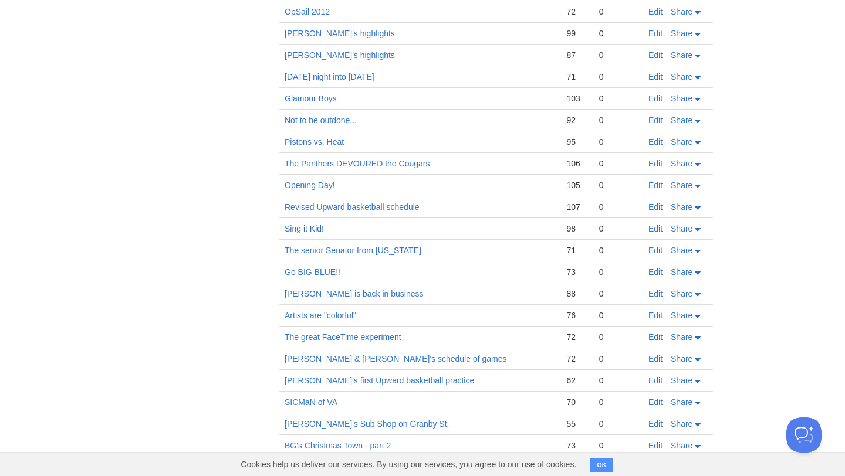
click at [316, 224] on link "Sing it Kid!" at bounding box center [304, 228] width 39 height 9
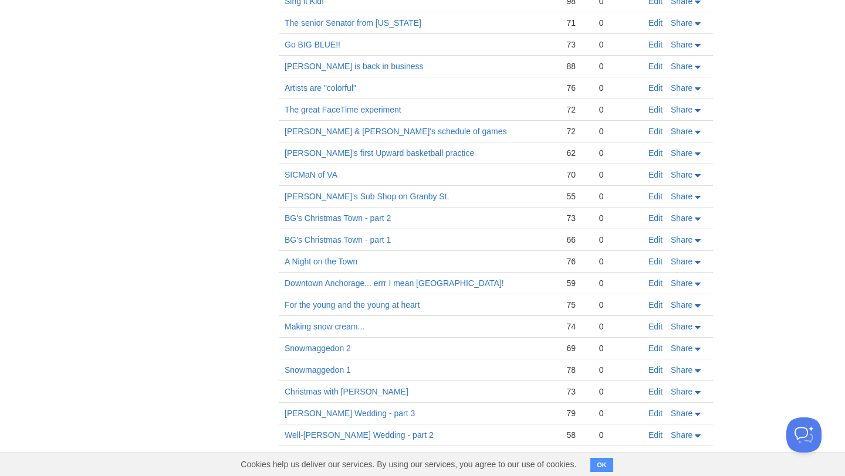
scroll to position [11392, 0]
click at [339, 256] on link "A Night on the Town" at bounding box center [321, 260] width 73 height 9
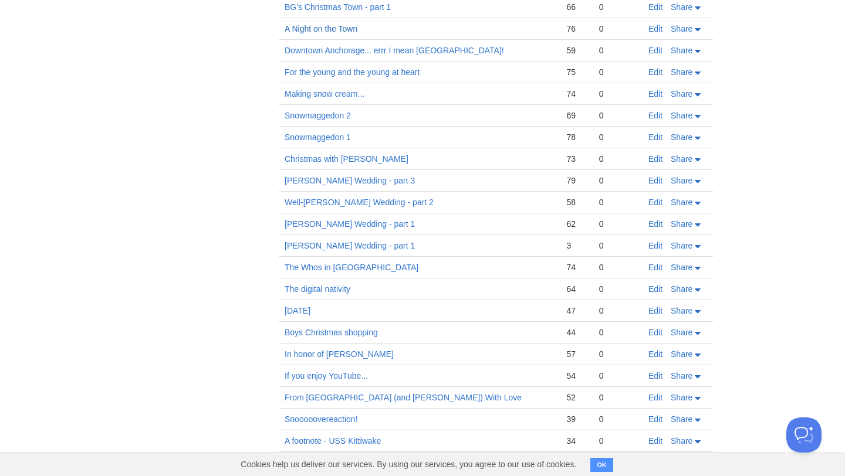
scroll to position [11638, 0]
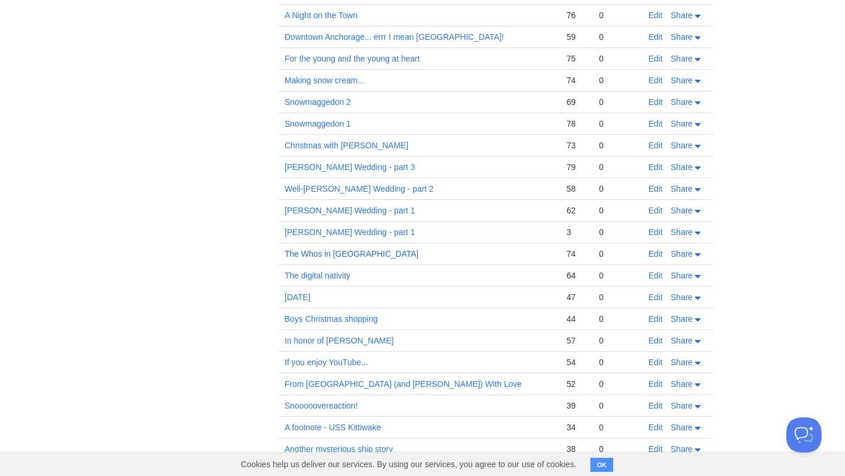
click at [359, 249] on link "The Whos in [GEOGRAPHIC_DATA]" at bounding box center [352, 253] width 134 height 9
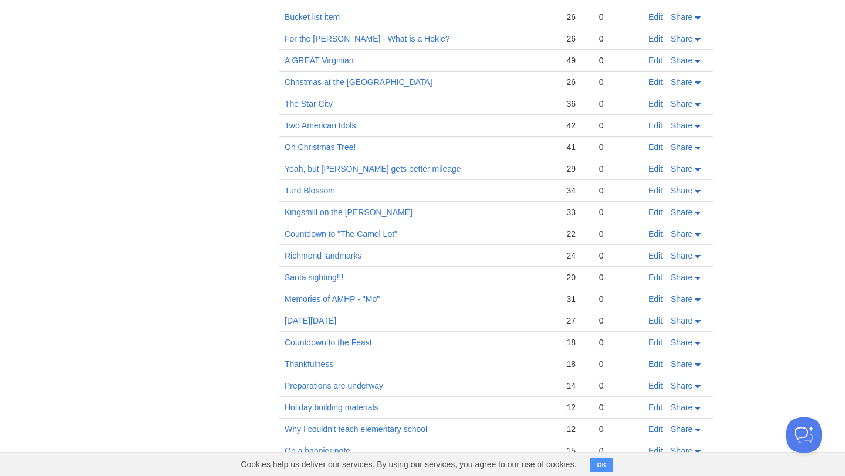
scroll to position [12667, 0]
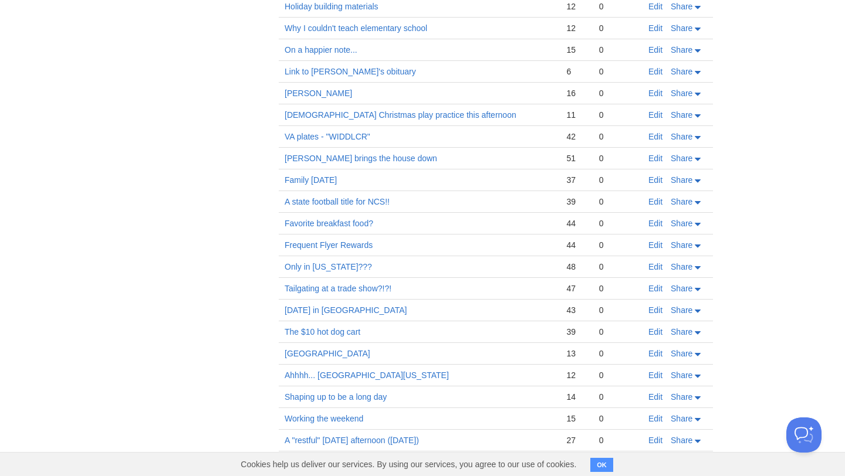
click at [338, 458] on link "Once upon a time..." at bounding box center [321, 462] width 72 height 9
click at [356, 408] on td "Working the weekend" at bounding box center [420, 419] width 282 height 22
click at [356, 414] on link "Working the weekend" at bounding box center [324, 418] width 79 height 9
click at [342, 349] on link "[GEOGRAPHIC_DATA]" at bounding box center [328, 353] width 86 height 9
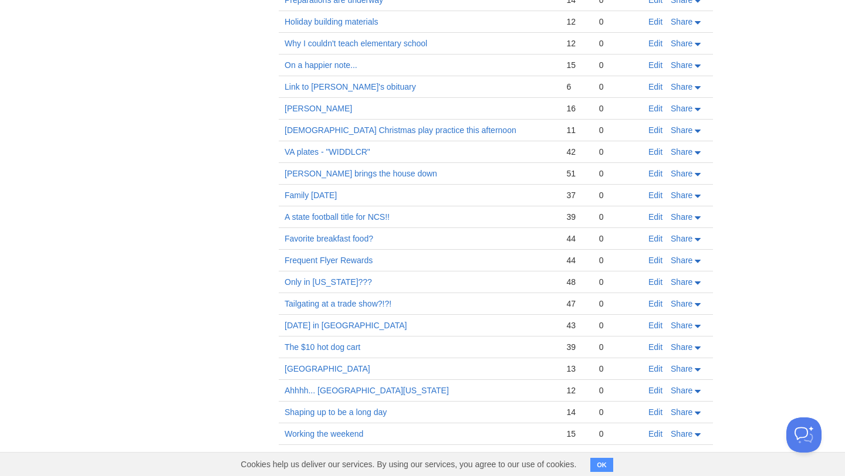
scroll to position [12646, 0]
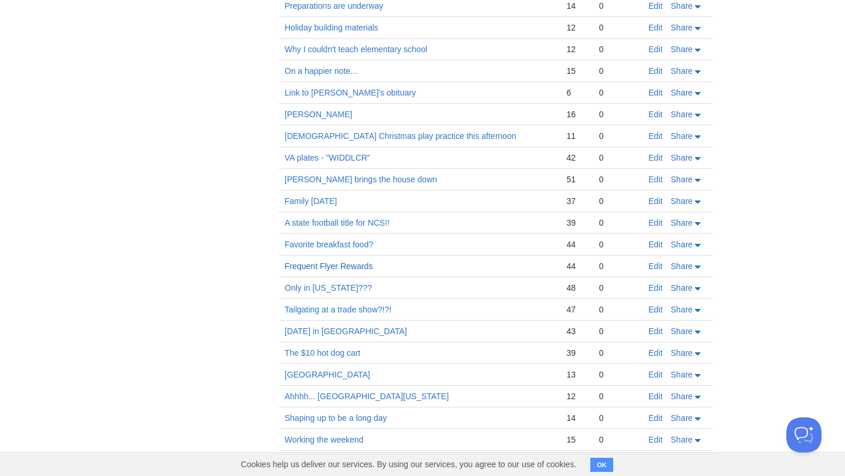
click at [364, 262] on link "Frequent Flyer Rewards" at bounding box center [329, 266] width 88 height 9
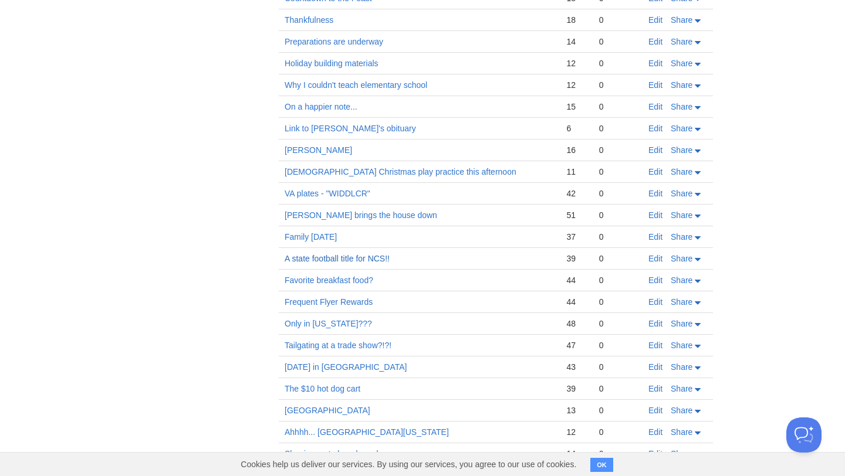
scroll to position [12603, 0]
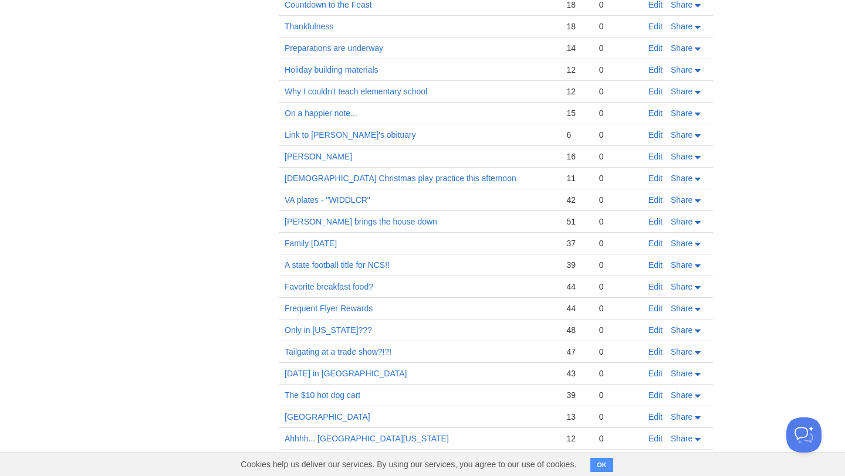
click at [351, 276] on td "Favorite breakfast food?" at bounding box center [420, 287] width 282 height 22
click at [353, 282] on link "Favorite breakfast food?" at bounding box center [329, 286] width 89 height 9
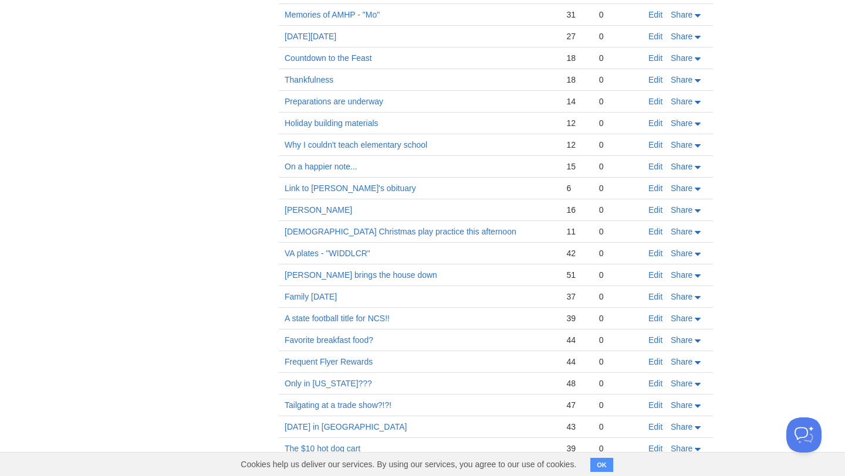
scroll to position [12530, 0]
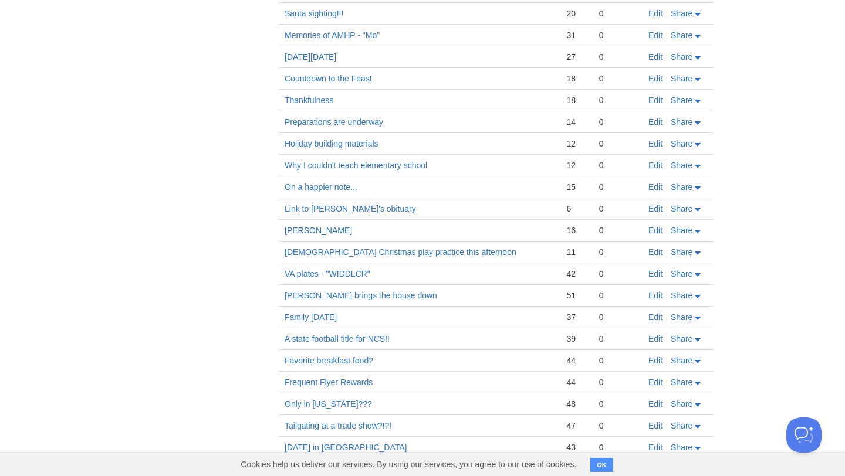
click at [352, 226] on link "[PERSON_NAME]" at bounding box center [318, 230] width 67 height 9
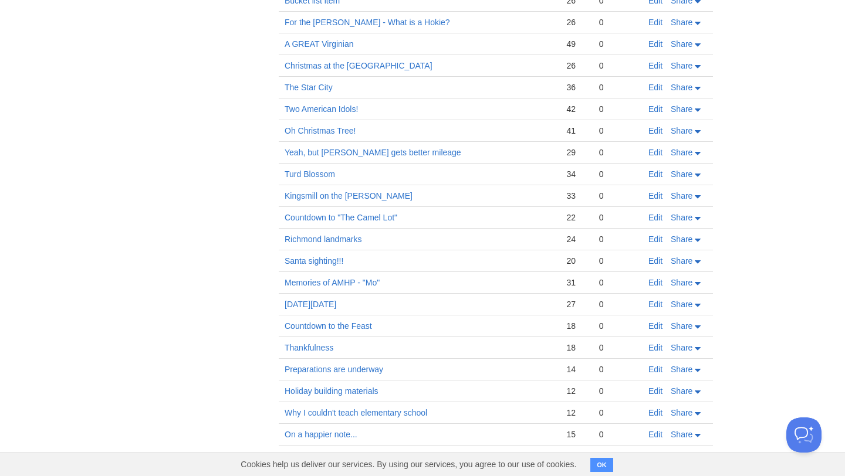
scroll to position [12270, 0]
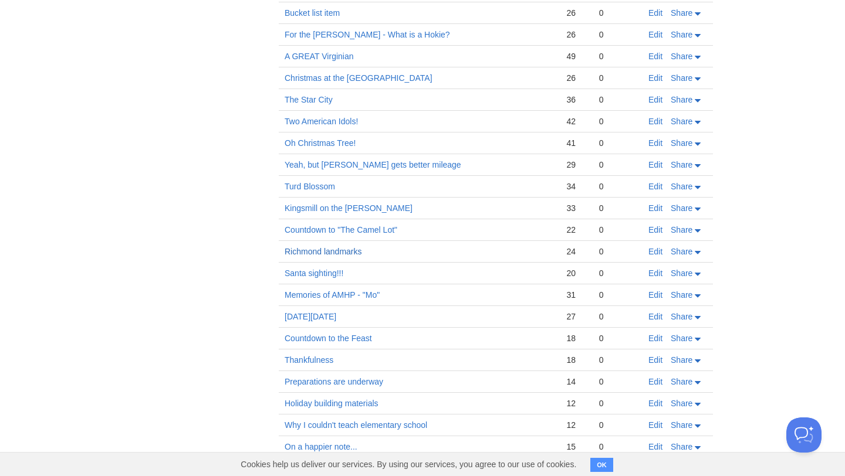
click at [346, 247] on link "Richmond landmarks" at bounding box center [323, 251] width 77 height 9
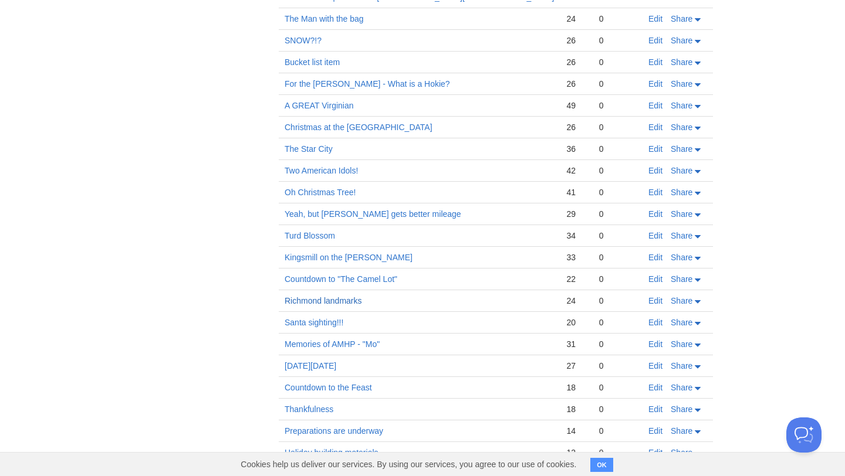
scroll to position [12220, 0]
click at [309, 226] on td "Turd Blossom" at bounding box center [420, 237] width 282 height 22
click at [309, 232] on link "Turd Blossom" at bounding box center [310, 236] width 50 height 9
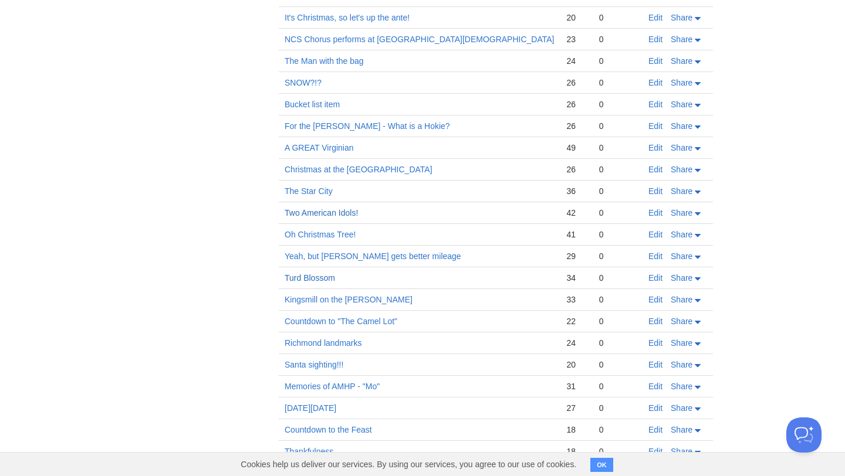
scroll to position [12176, 0]
click at [331, 210] on link "Two American Idols!" at bounding box center [321, 214] width 73 height 9
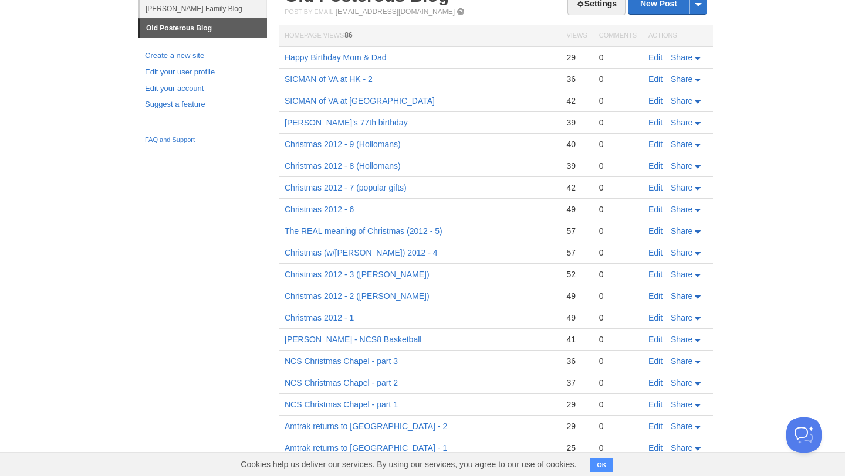
scroll to position [0, 0]
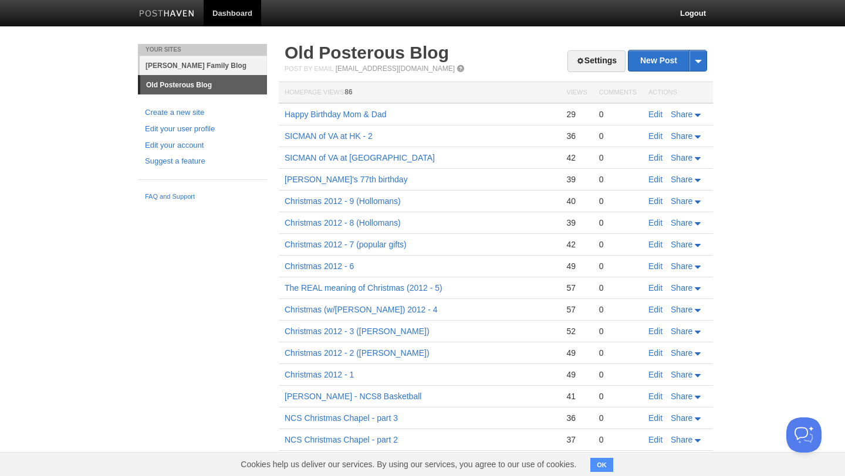
click at [177, 68] on link "[PERSON_NAME] Family Blog" at bounding box center [203, 65] width 127 height 19
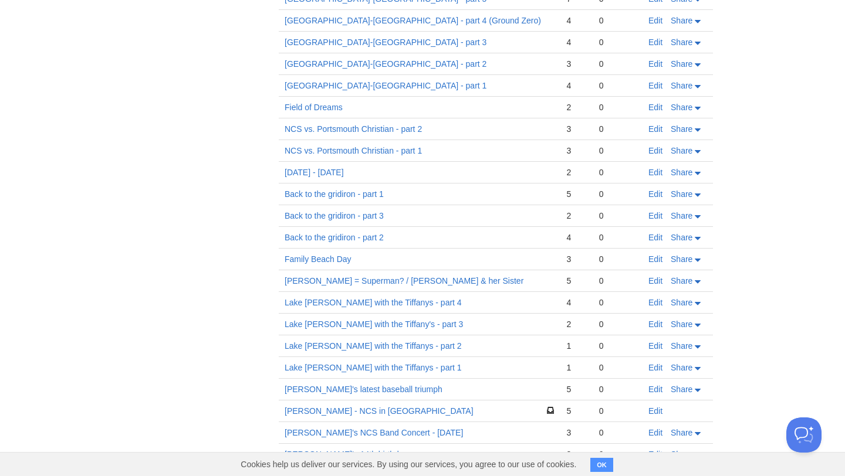
scroll to position [248, 0]
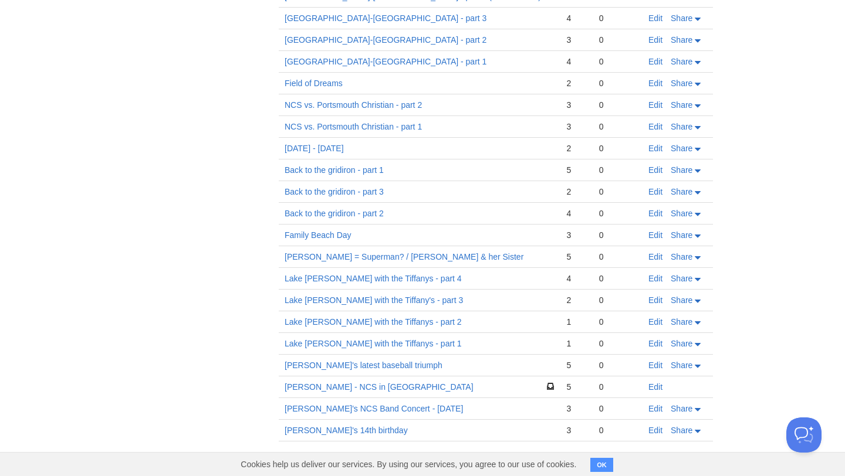
click at [489, 215] on td "Back to the gridiron - part 2" at bounding box center [420, 214] width 282 height 22
